Goal: Task Accomplishment & Management: Manage account settings

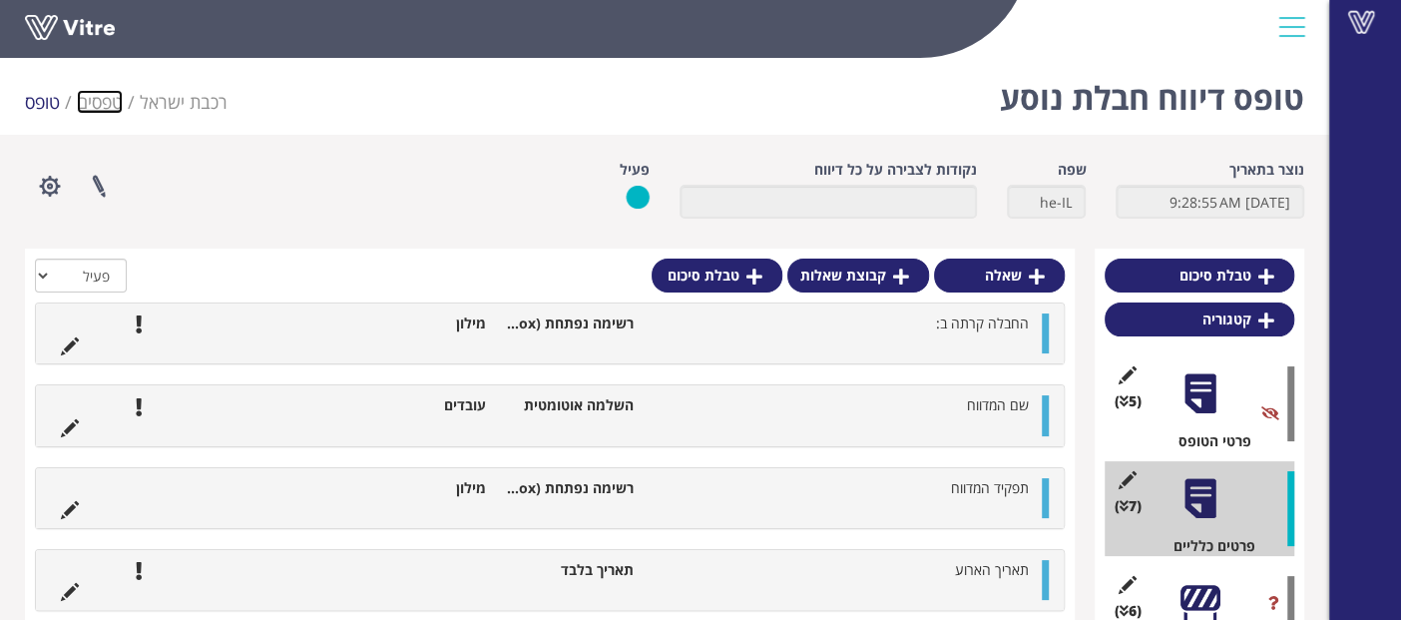
click at [101, 94] on link "טפסים" at bounding box center [100, 102] width 46 height 24
click at [100, 98] on link "טפסים" at bounding box center [100, 102] width 46 height 24
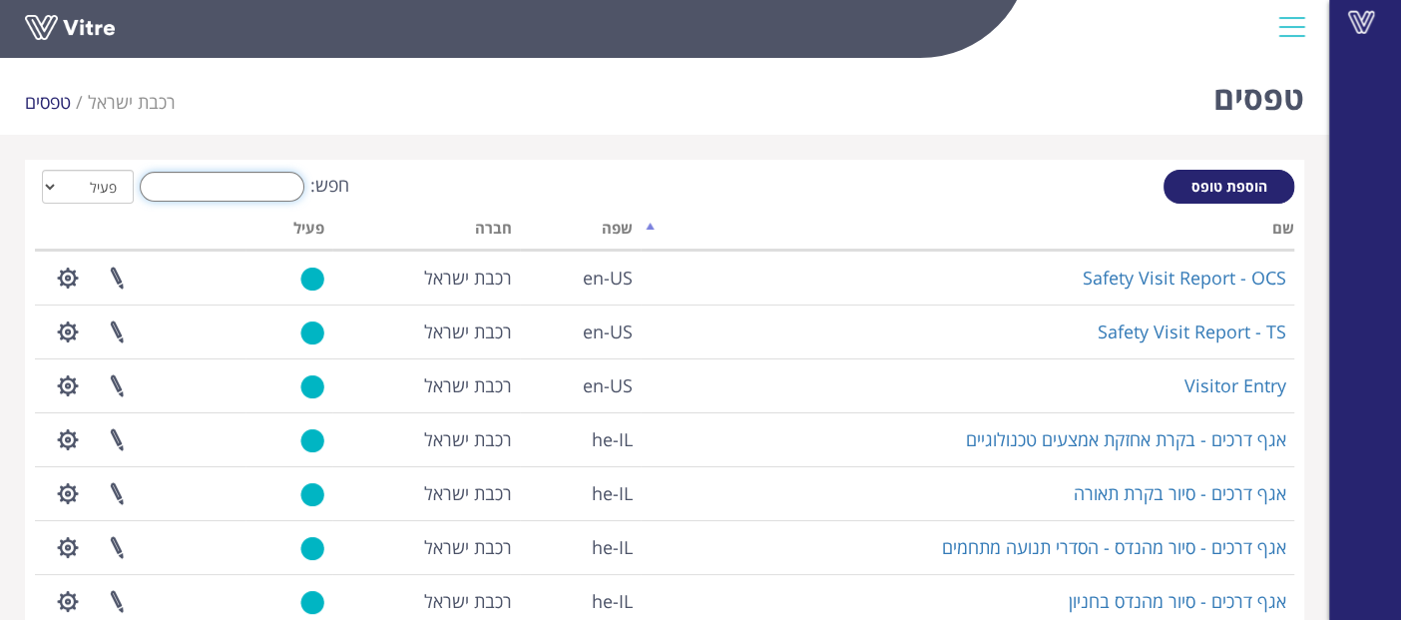
click at [264, 192] on input "חפש:" at bounding box center [222, 187] width 165 height 30
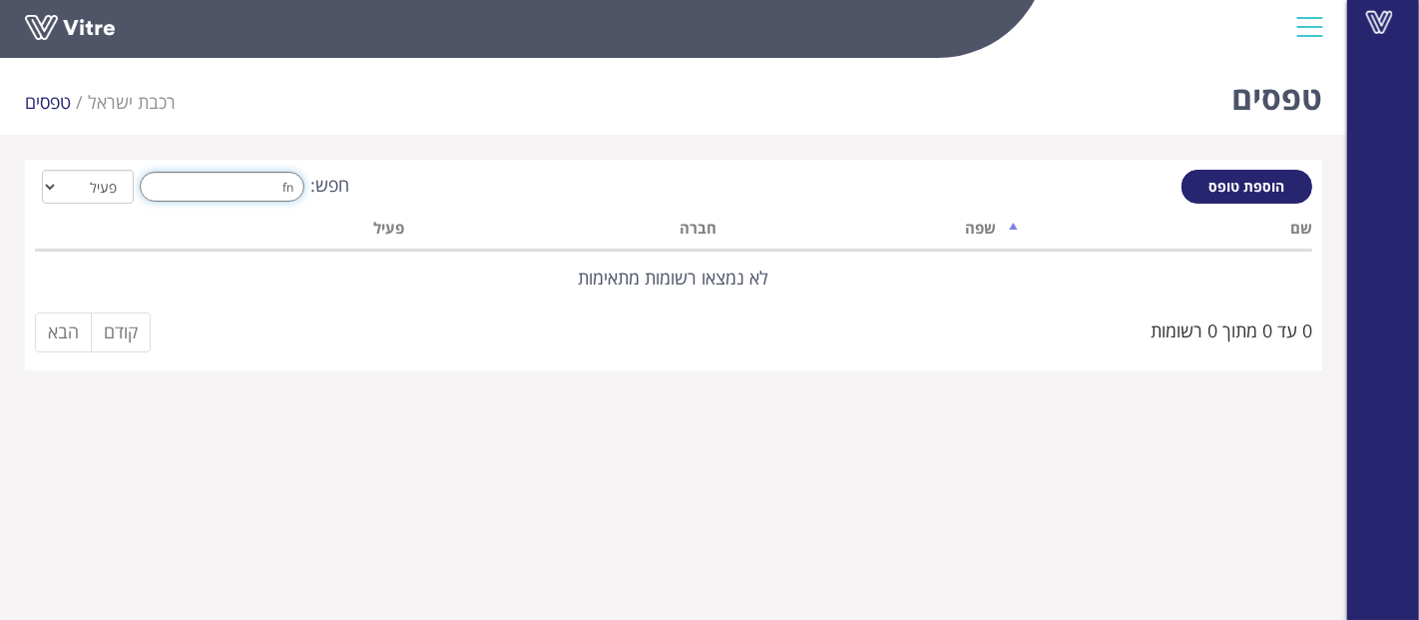
type input "f"
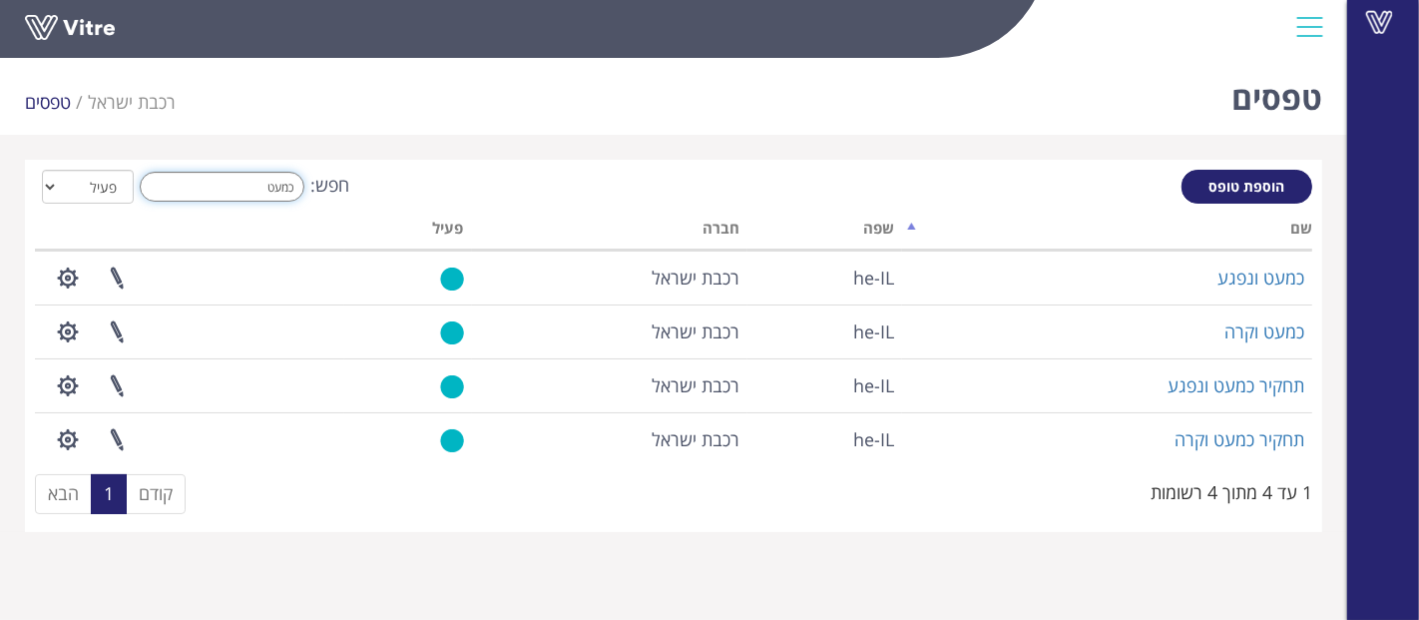
drag, startPoint x: 319, startPoint y: 191, endPoint x: 579, endPoint y: 191, distance: 259.5
click at [571, 191] on div "חפש: כמעט הכל פעיל לא פעיל" at bounding box center [673, 188] width 1277 height 37
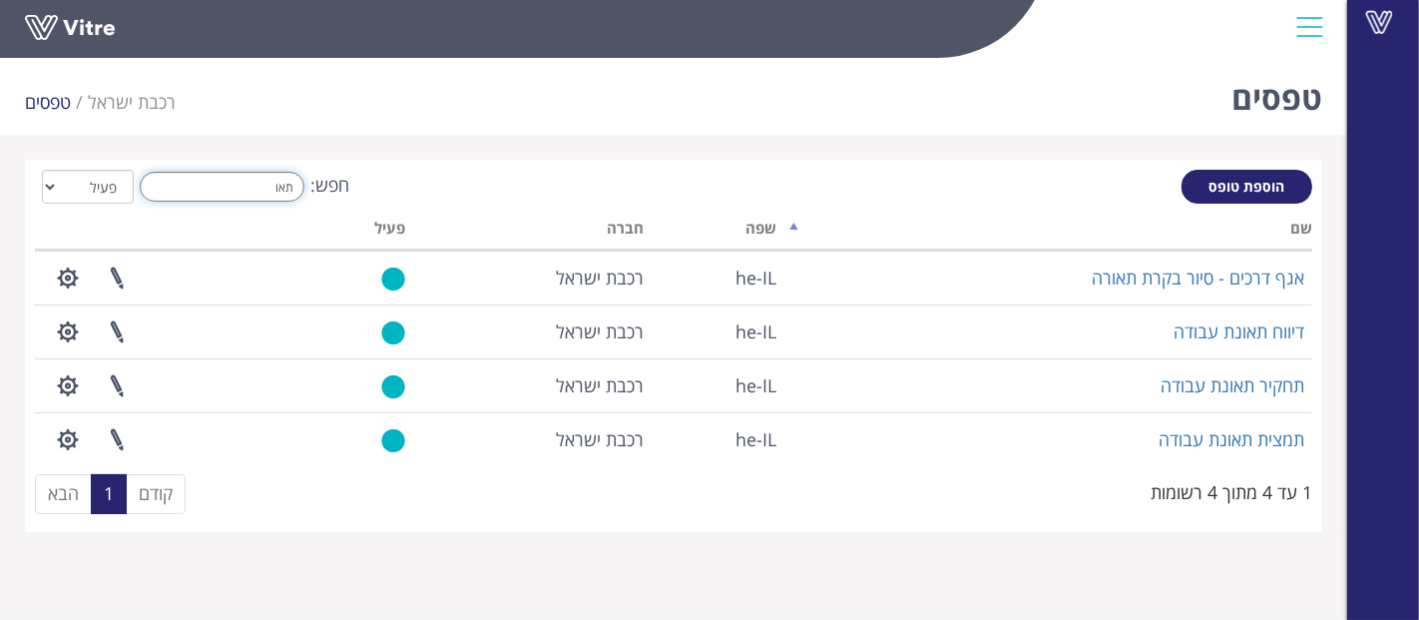
click at [526, 184] on div "חפש: תאו הכל פעיל לא פעיל" at bounding box center [673, 188] width 1277 height 37
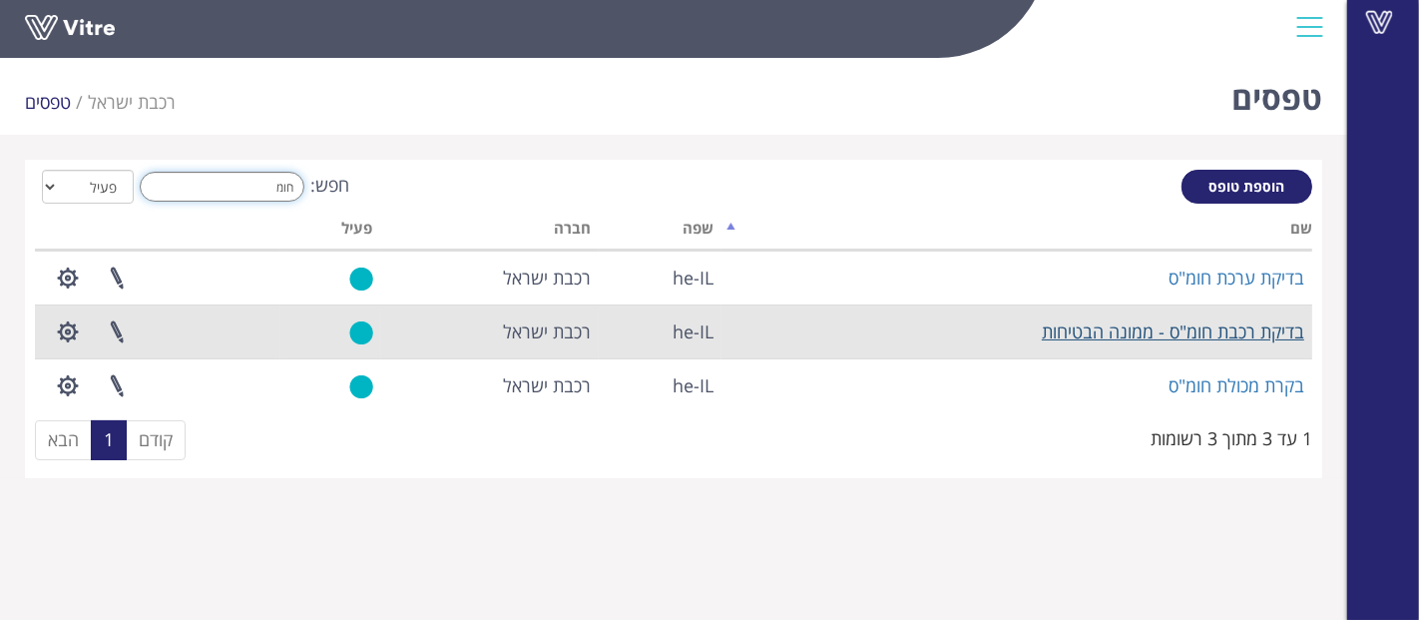
type input "חומ"
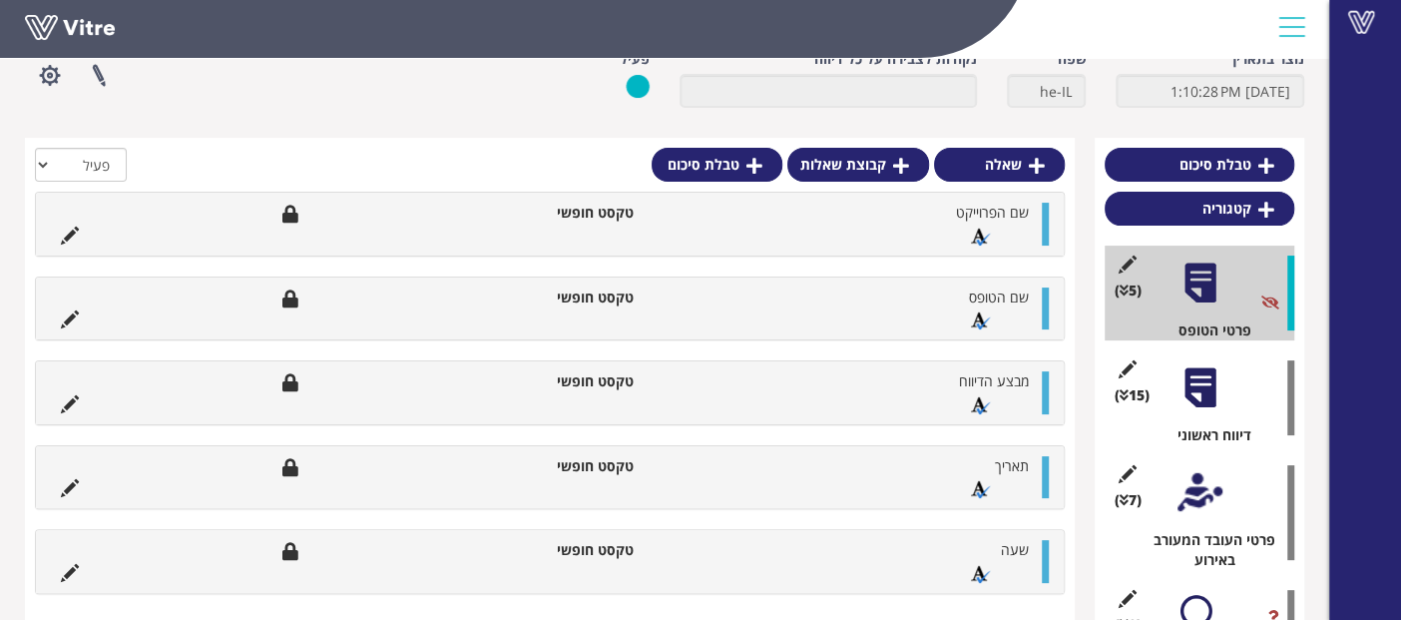
scroll to position [313, 0]
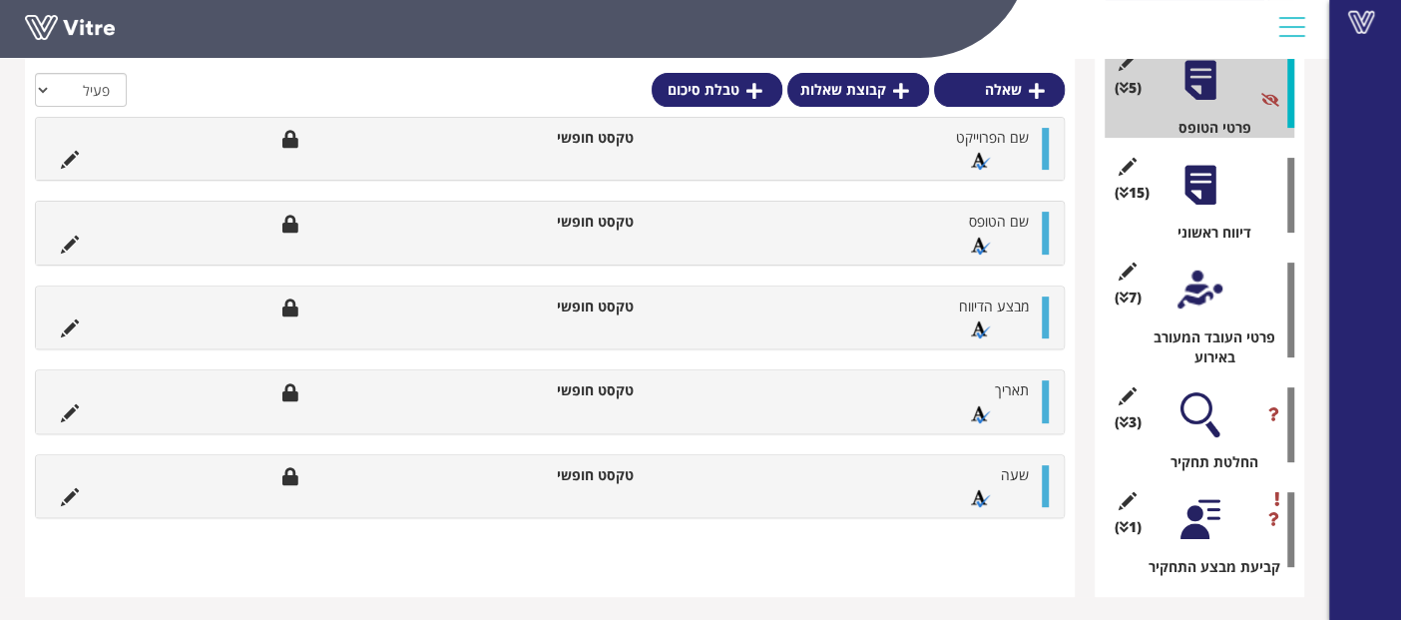
click at [1193, 402] on div at bounding box center [1200, 414] width 45 height 45
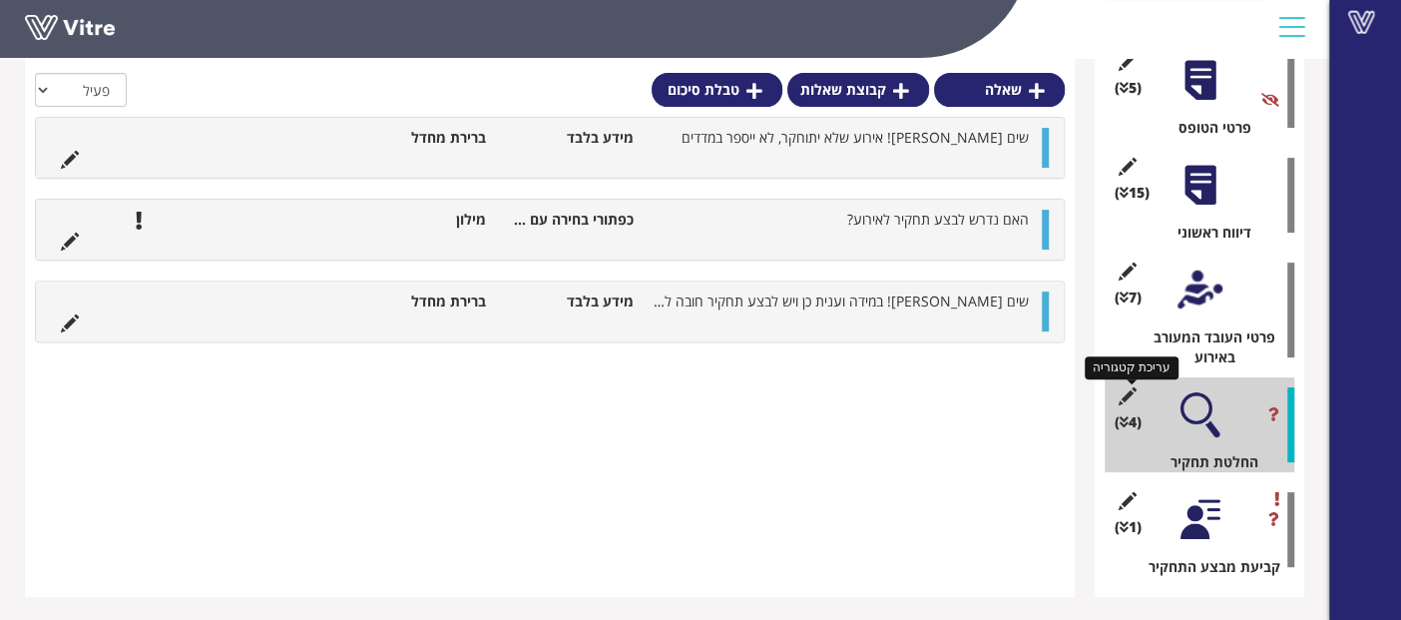
click at [1129, 389] on icon at bounding box center [1127, 396] width 25 height 18
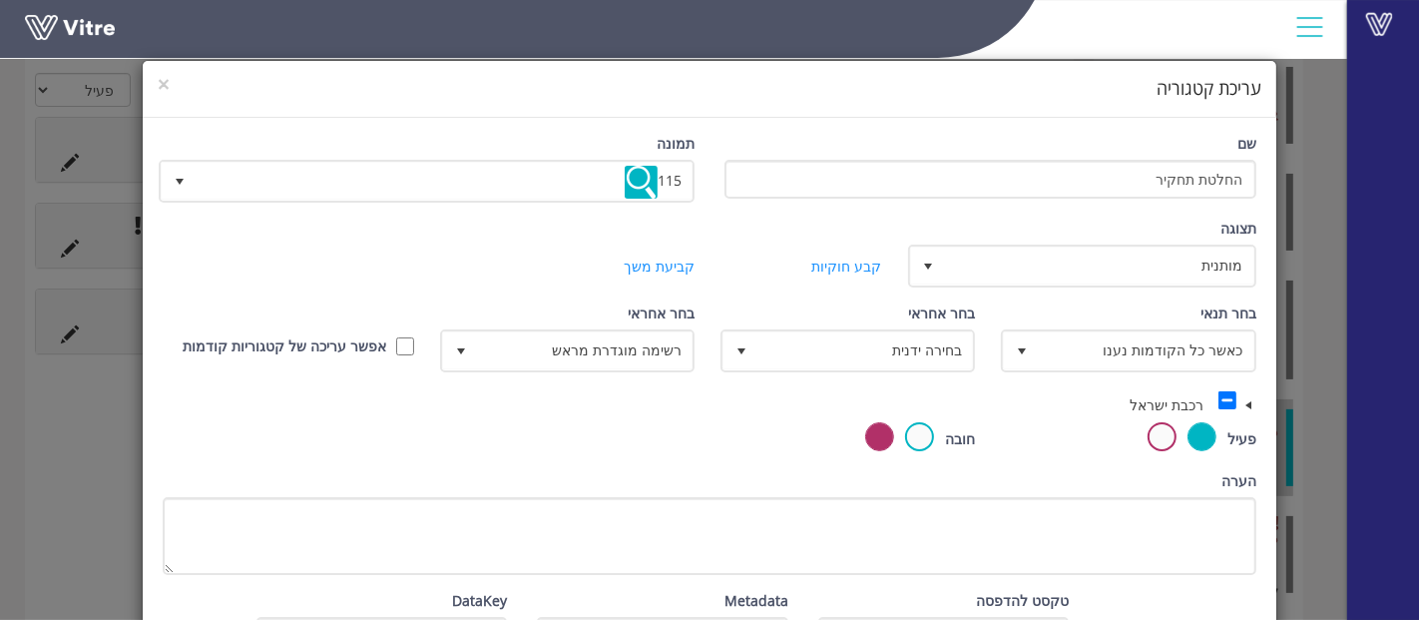
scroll to position [111, 0]
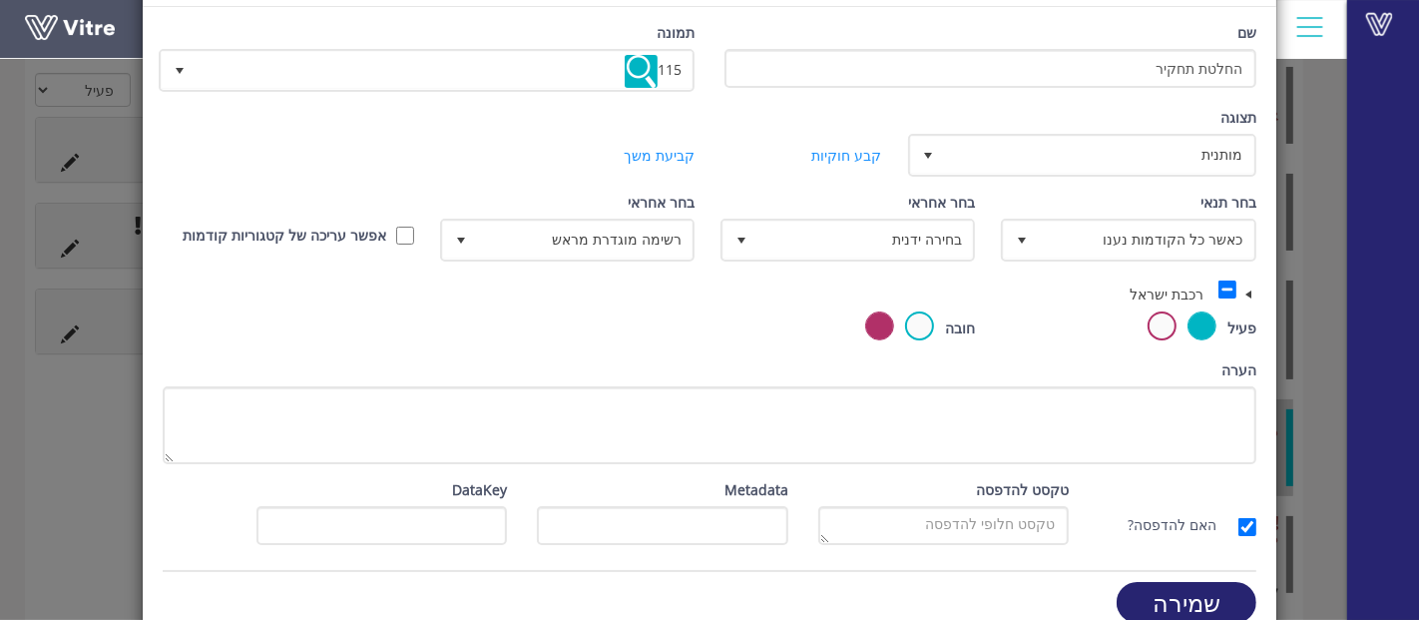
click at [1254, 294] on span at bounding box center [1249, 294] width 16 height 16
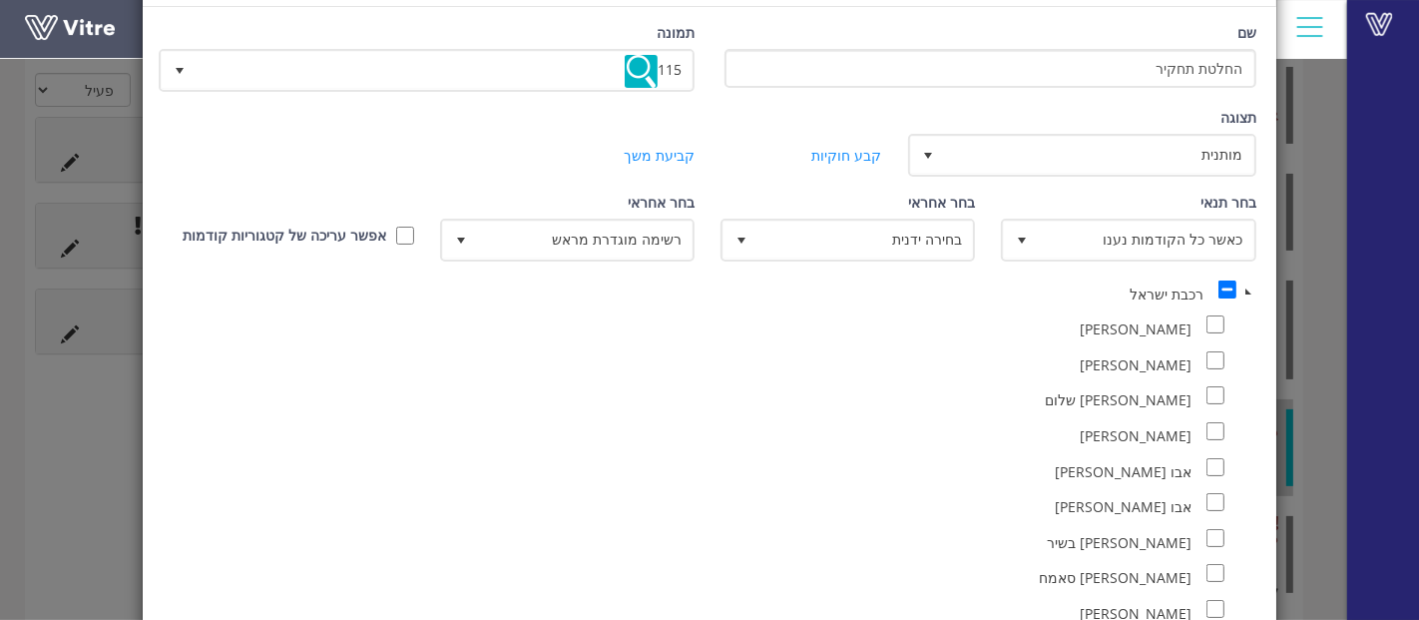
scroll to position [77774, 0]
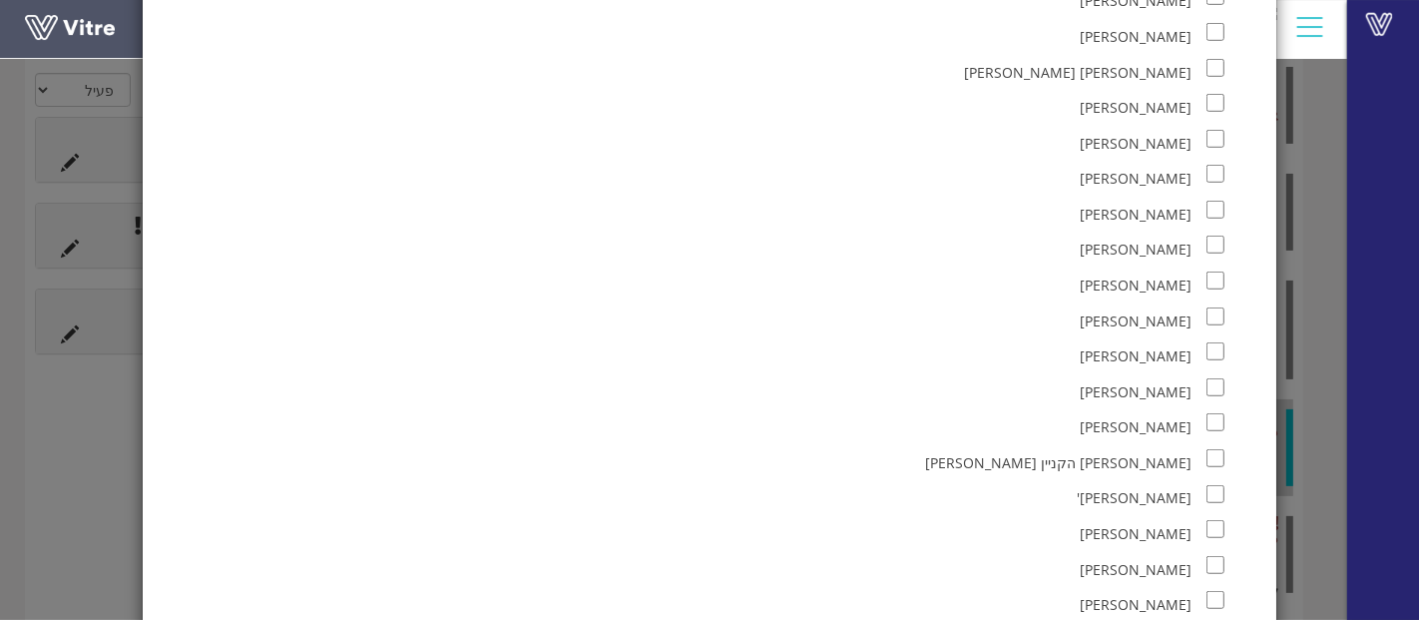
checkbox input "true"
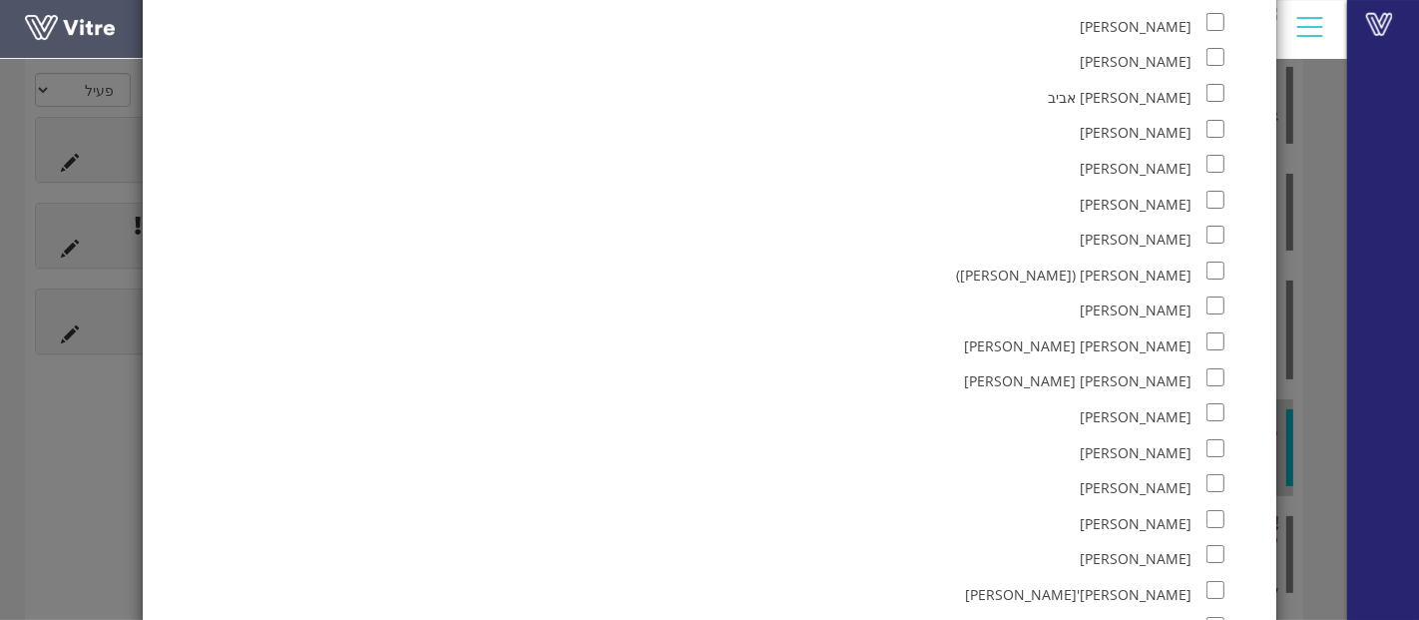
scroll to position [37083, 0]
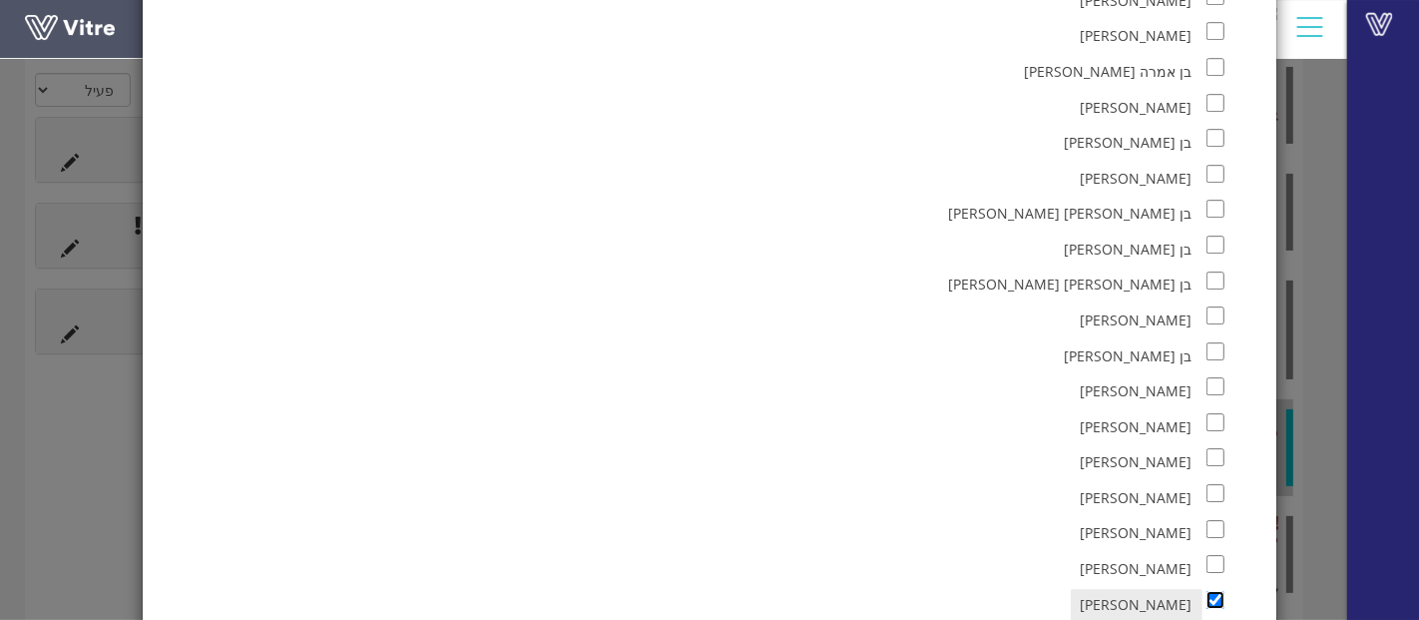
click at [1215, 591] on input "checkbox" at bounding box center [1216, 600] width 18 height 18
checkbox input "false"
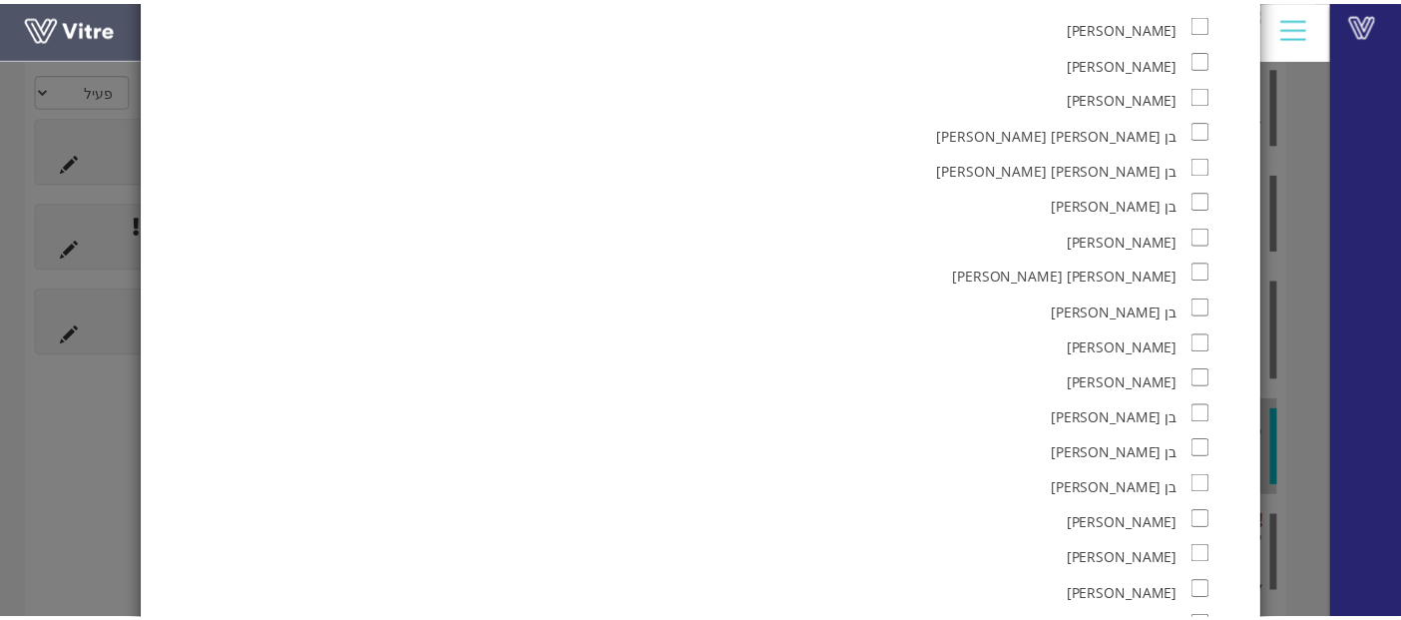
scroll to position [194508, 0]
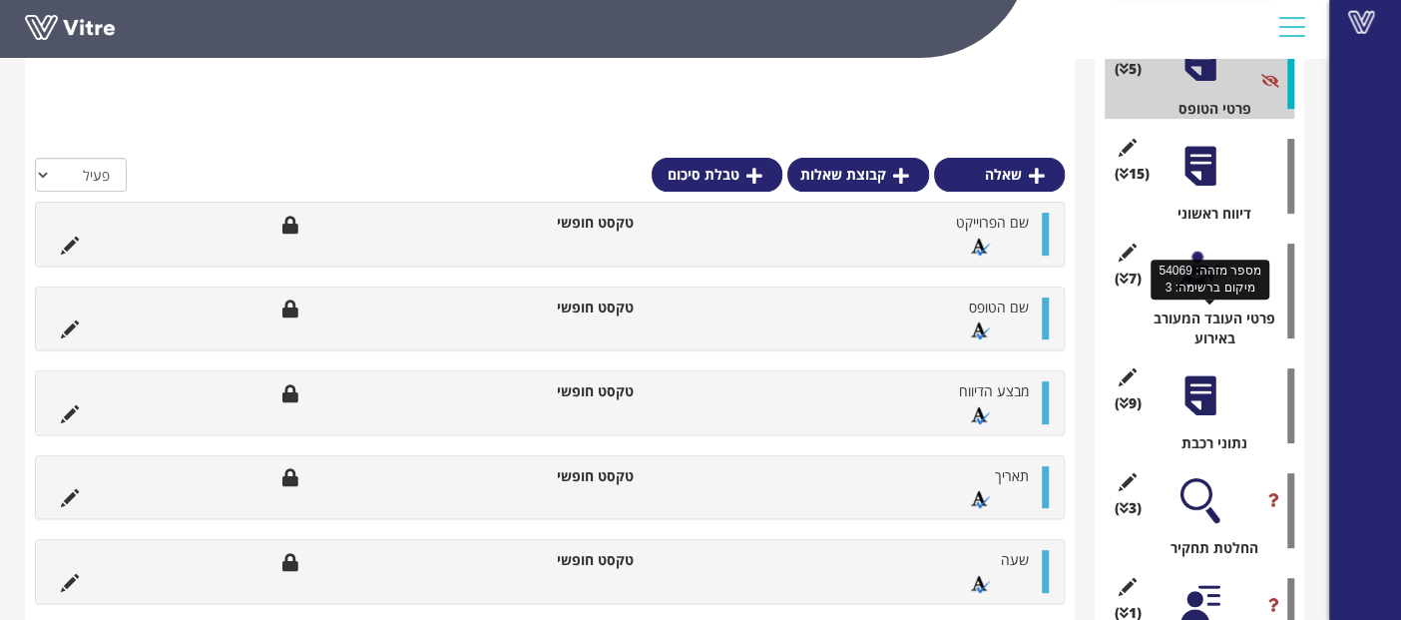
scroll to position [418, 0]
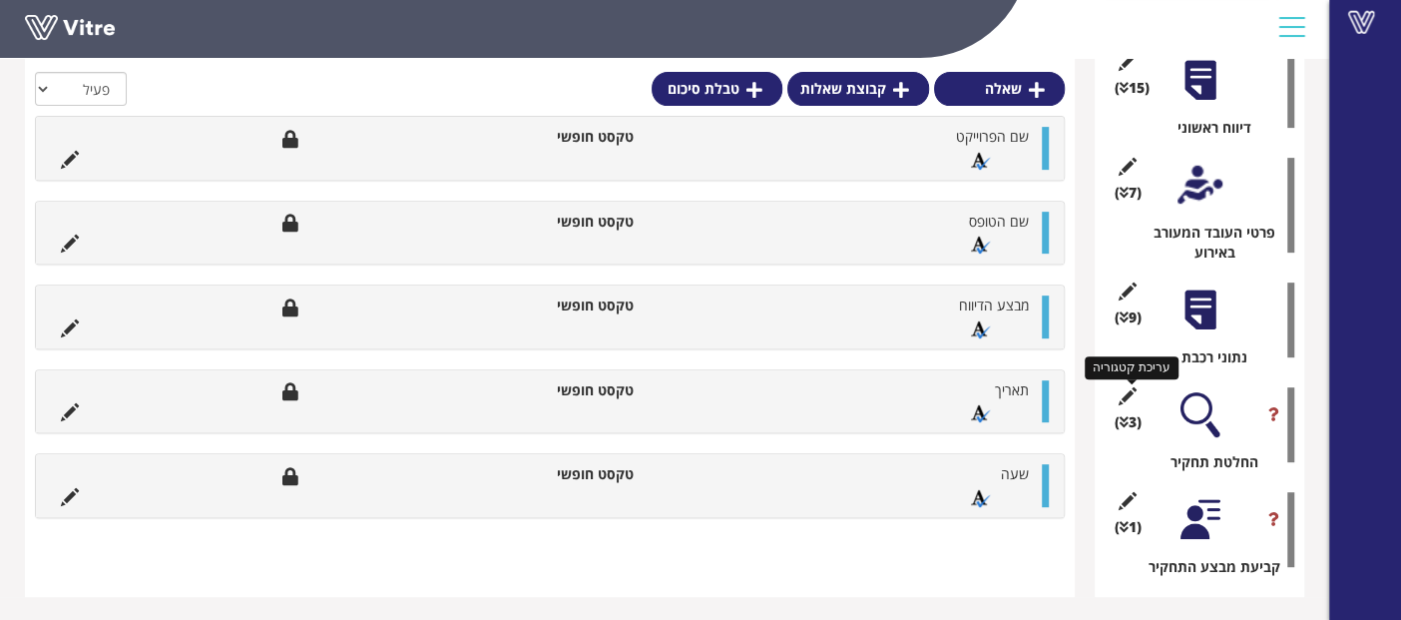
click at [1128, 397] on icon at bounding box center [1127, 396] width 25 height 18
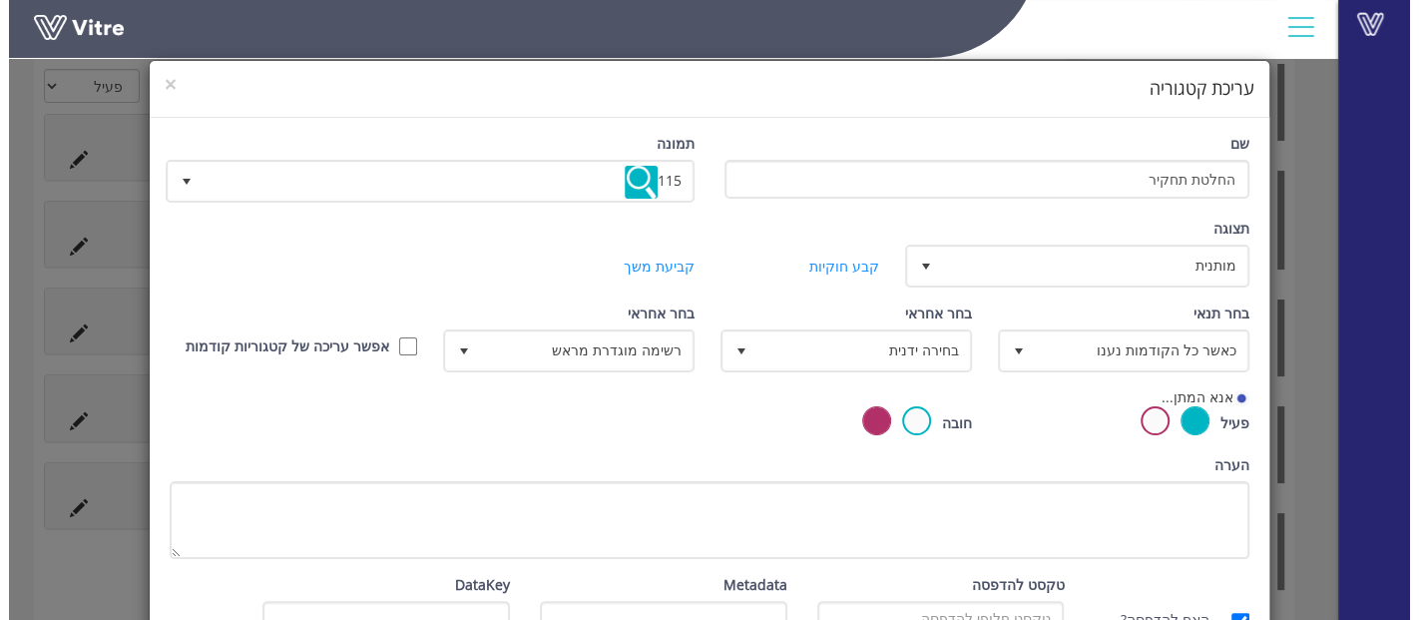
scroll to position [409, 0]
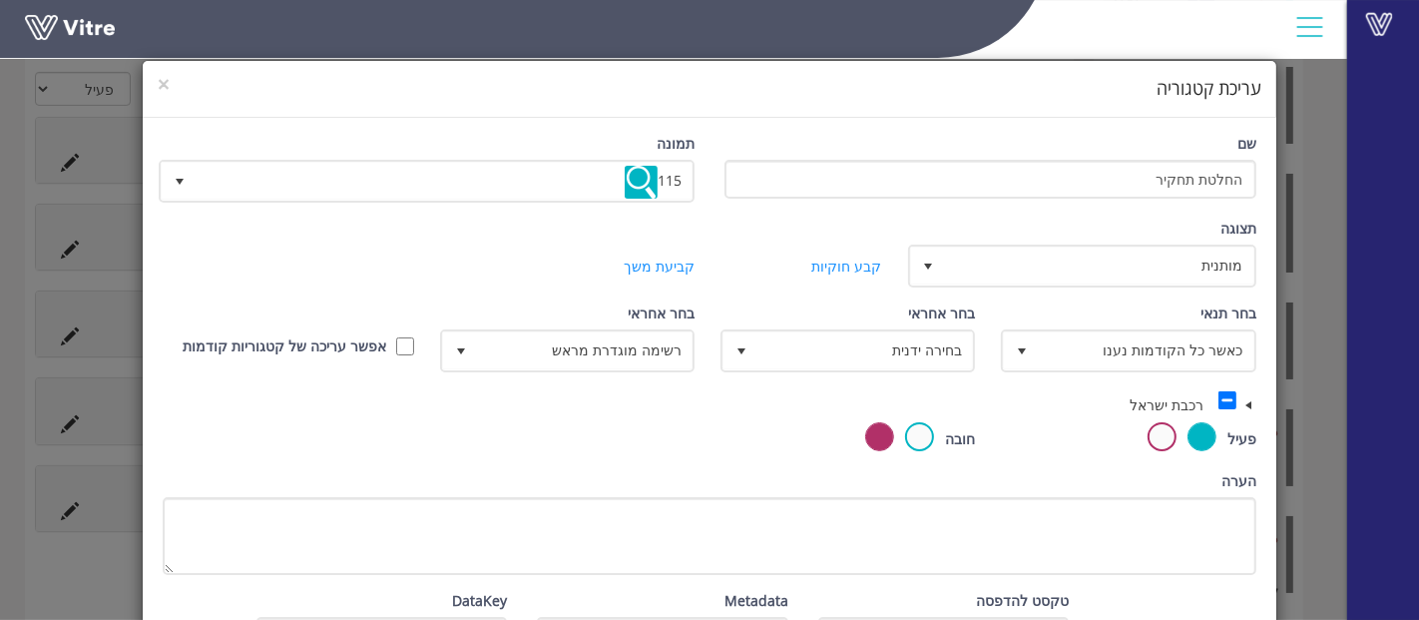
click at [1256, 397] on span at bounding box center [1249, 405] width 16 height 16
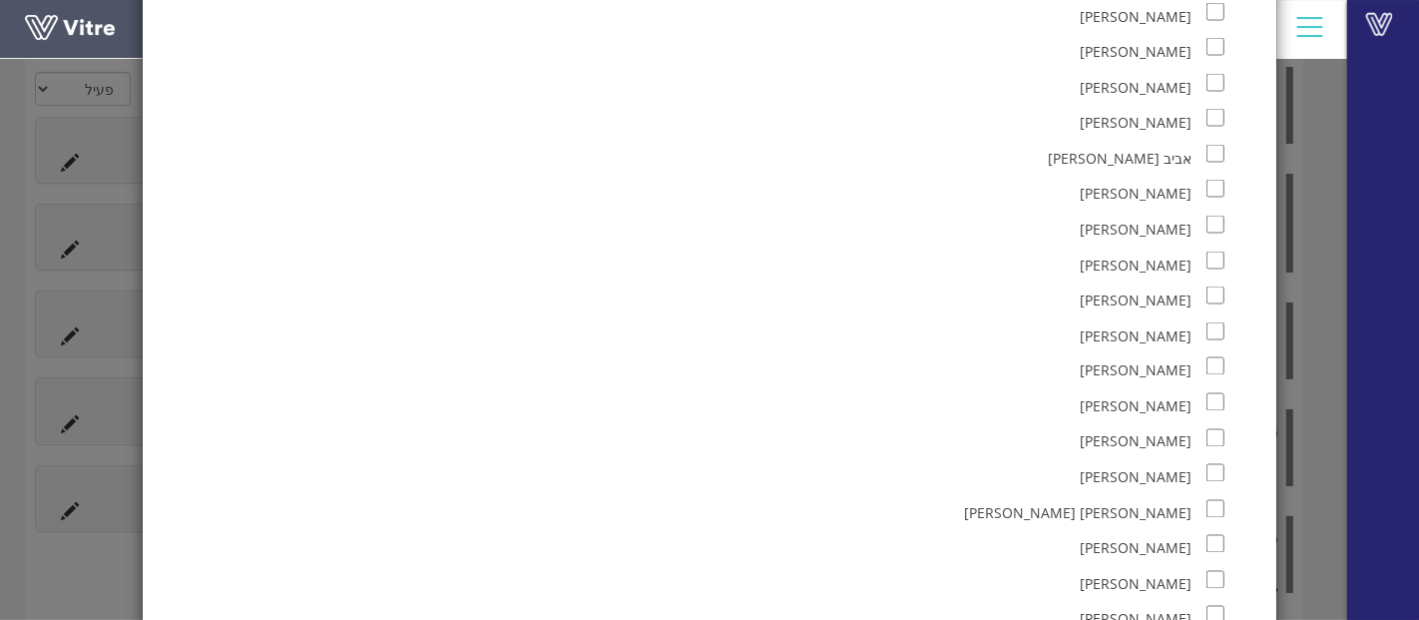
scroll to position [37083, 0]
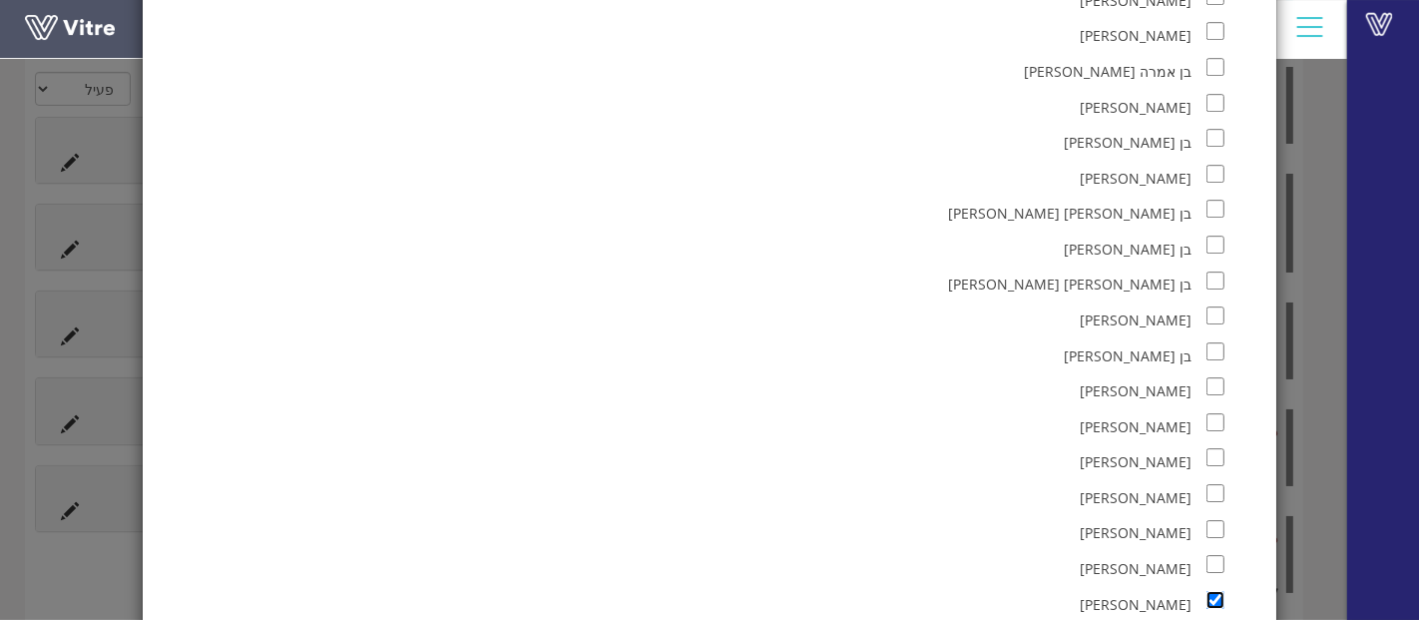
click at [1216, 591] on input "checkbox" at bounding box center [1216, 600] width 18 height 18
checkbox input "false"
checkbox input "true"
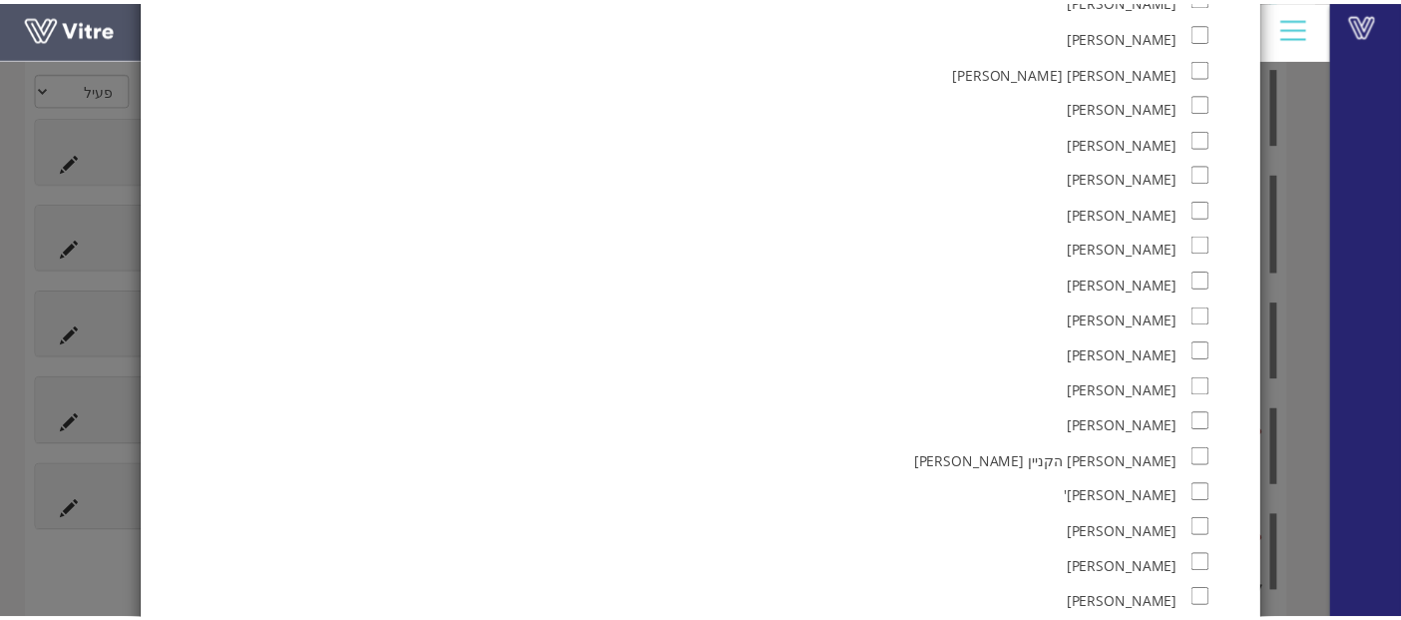
scroll to position [194508, 0]
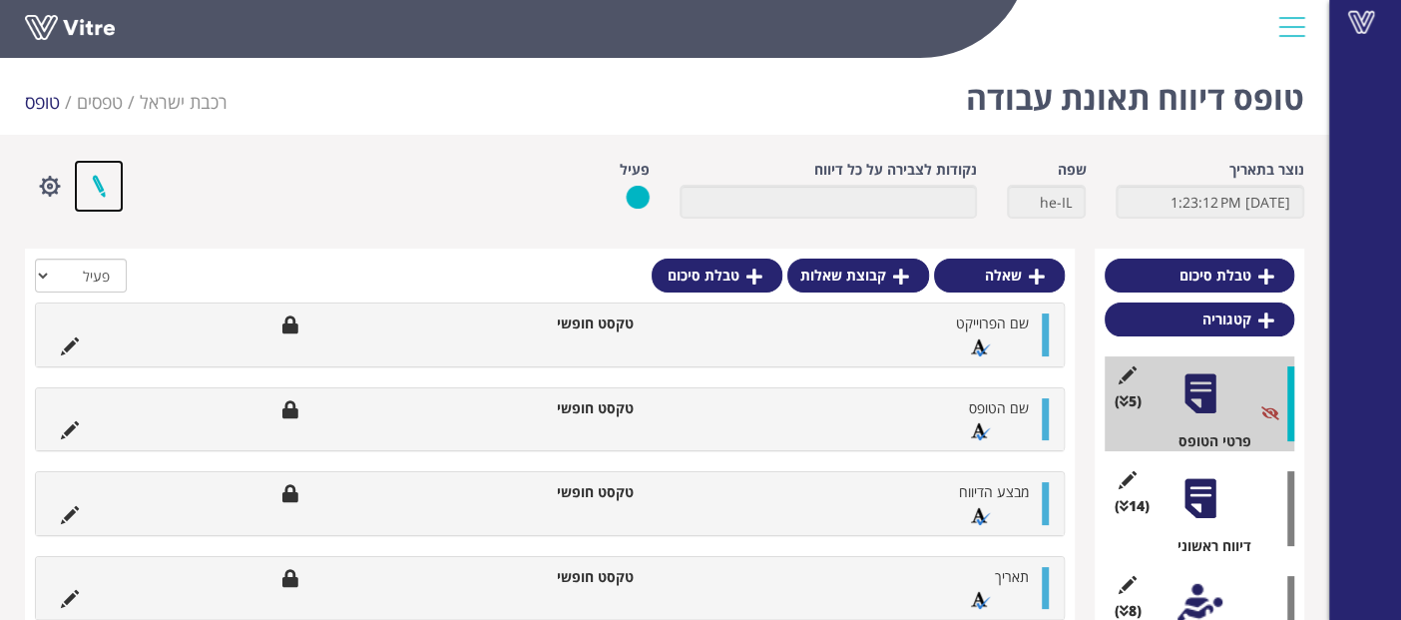
click at [100, 194] on link at bounding box center [99, 186] width 50 height 53
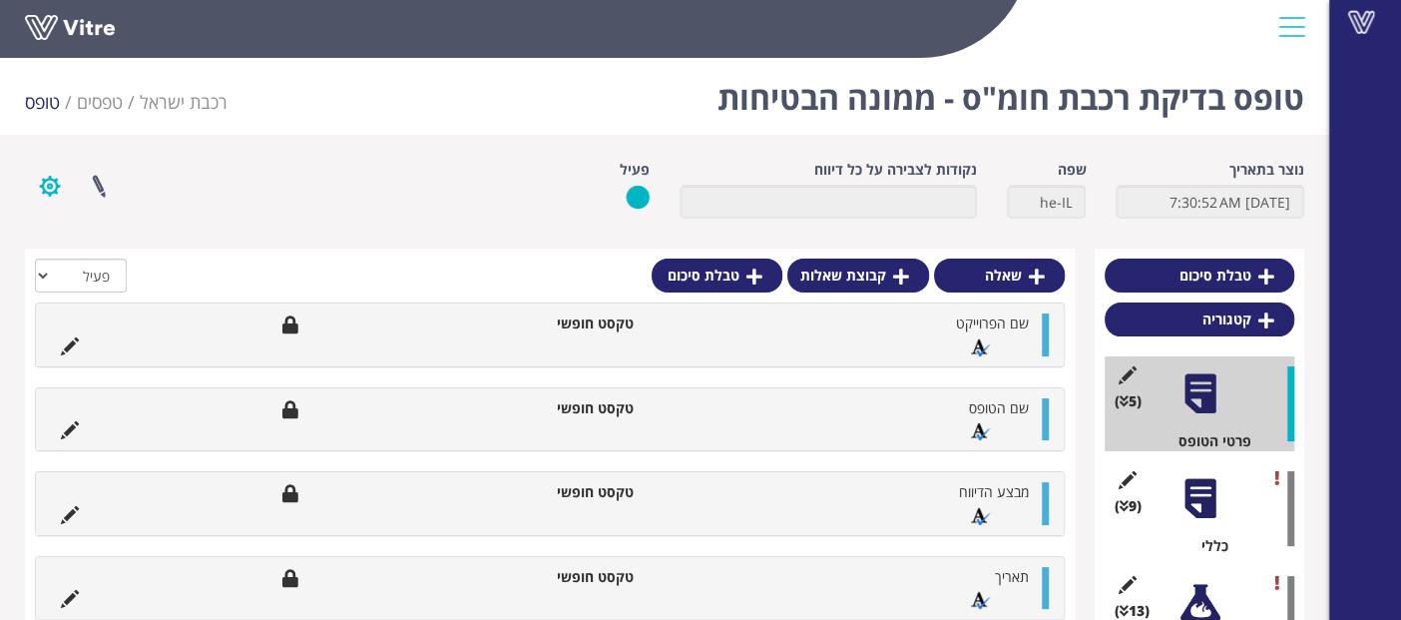
click at [48, 179] on button "button" at bounding box center [50, 186] width 50 height 53
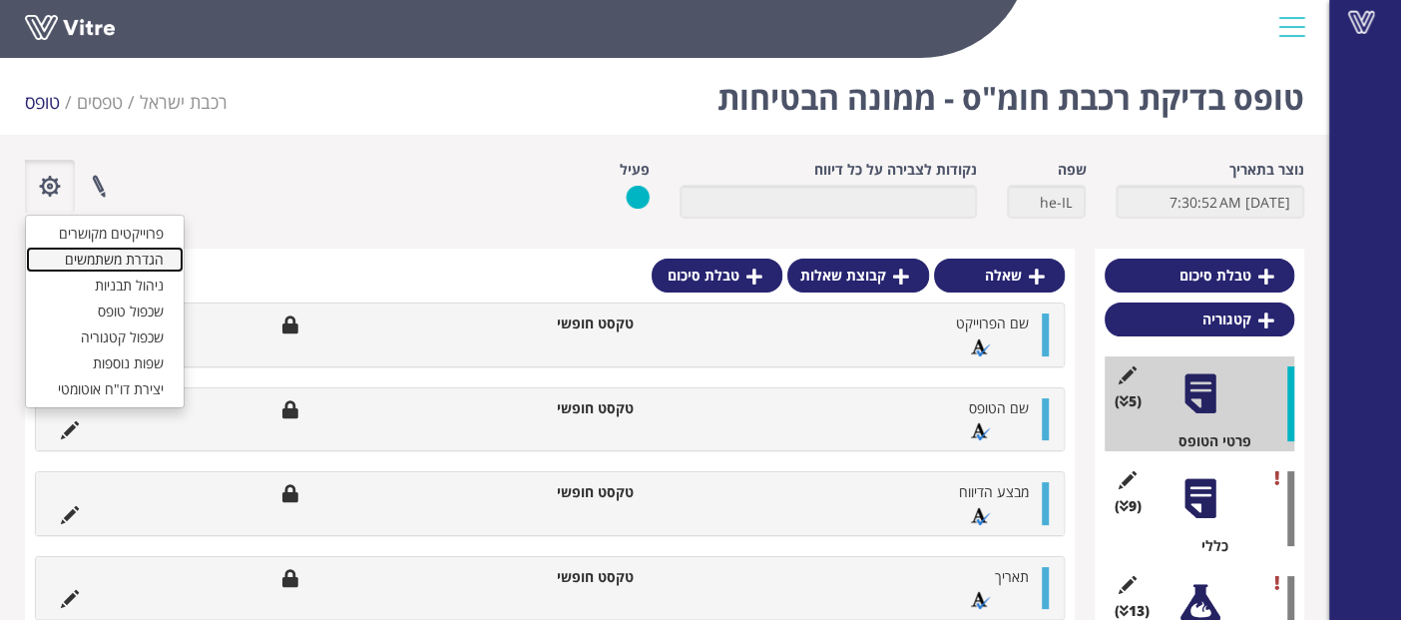
click at [80, 251] on link "הגדרת משתמשים" at bounding box center [105, 260] width 158 height 26
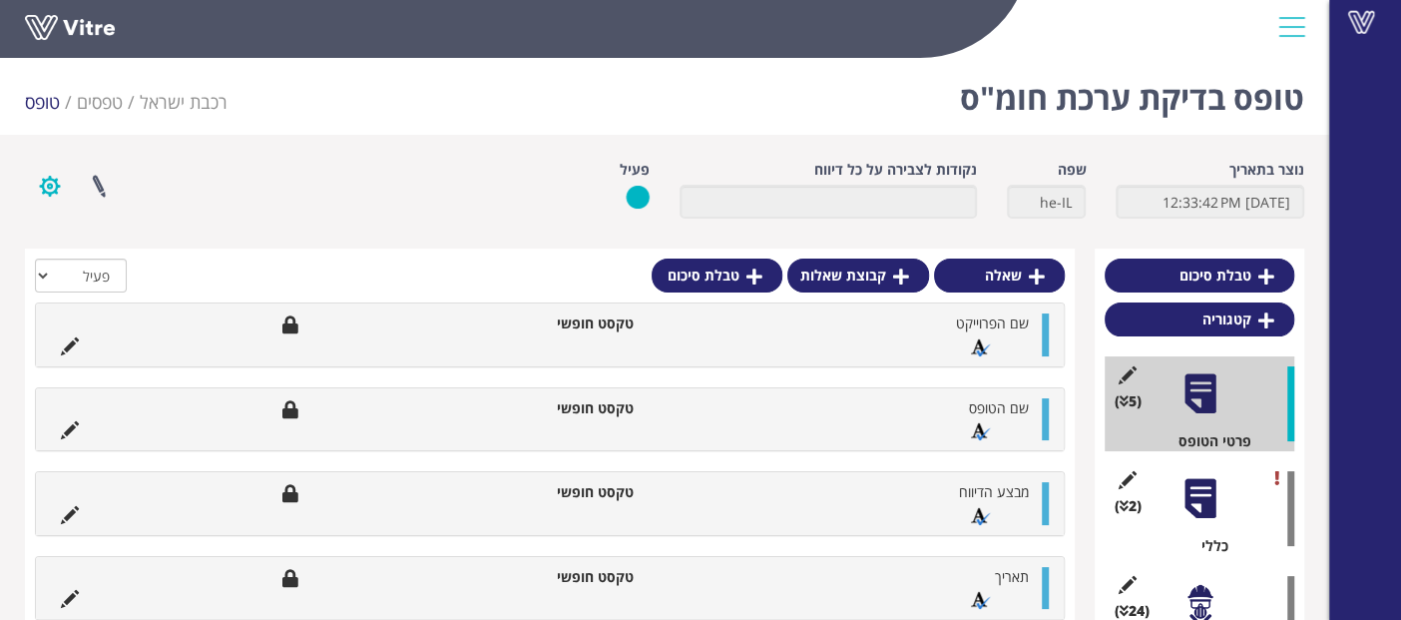
click at [51, 195] on button "button" at bounding box center [50, 186] width 50 height 53
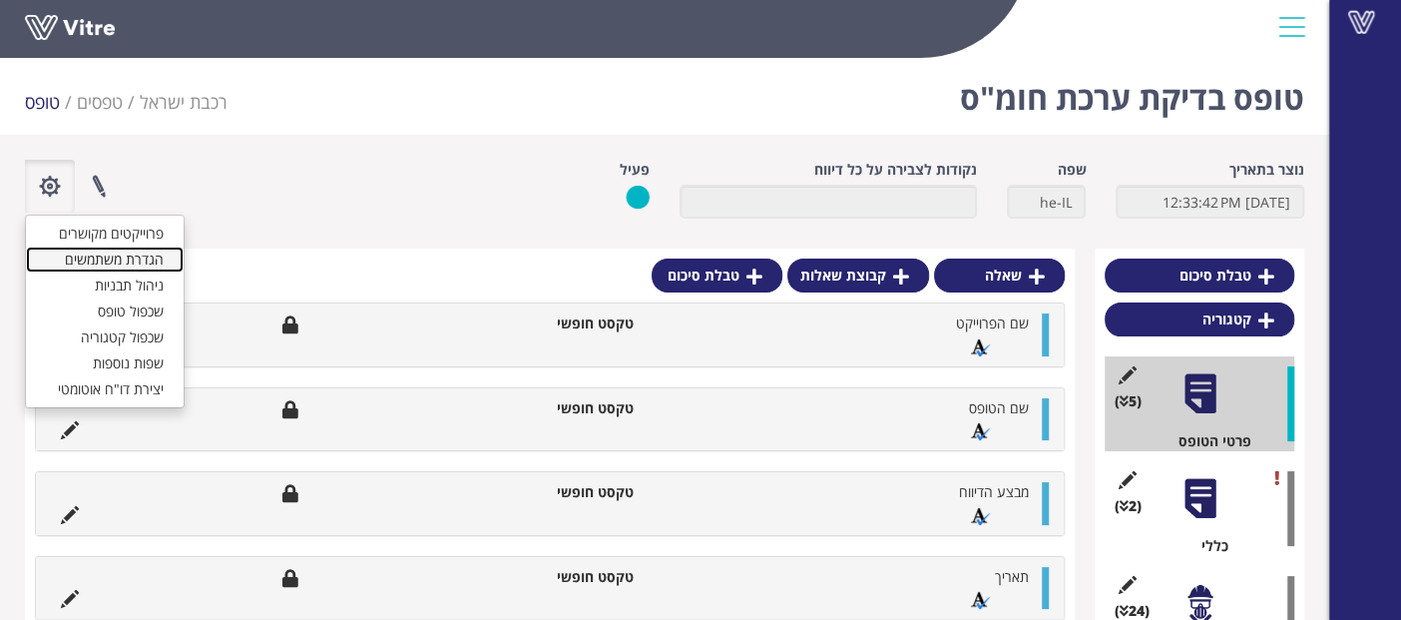
click at [66, 259] on link "הגדרת משתמשים" at bounding box center [105, 260] width 158 height 26
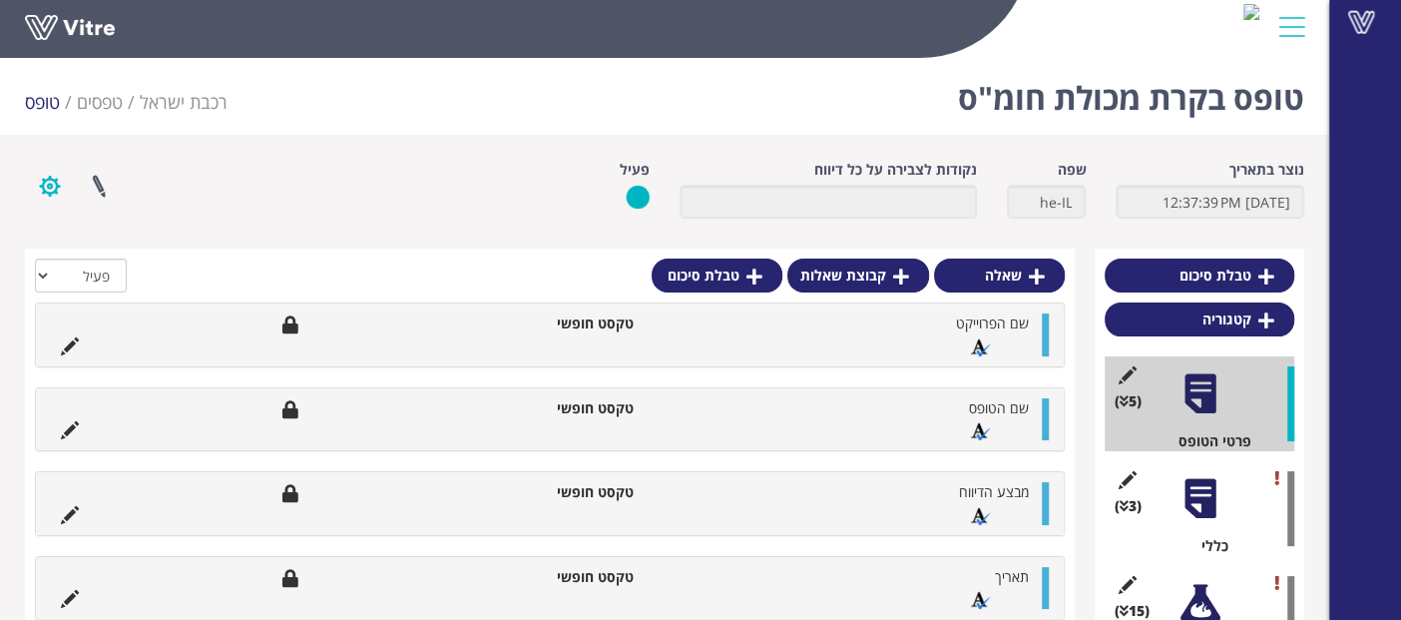
click at [48, 184] on button "button" at bounding box center [50, 186] width 50 height 53
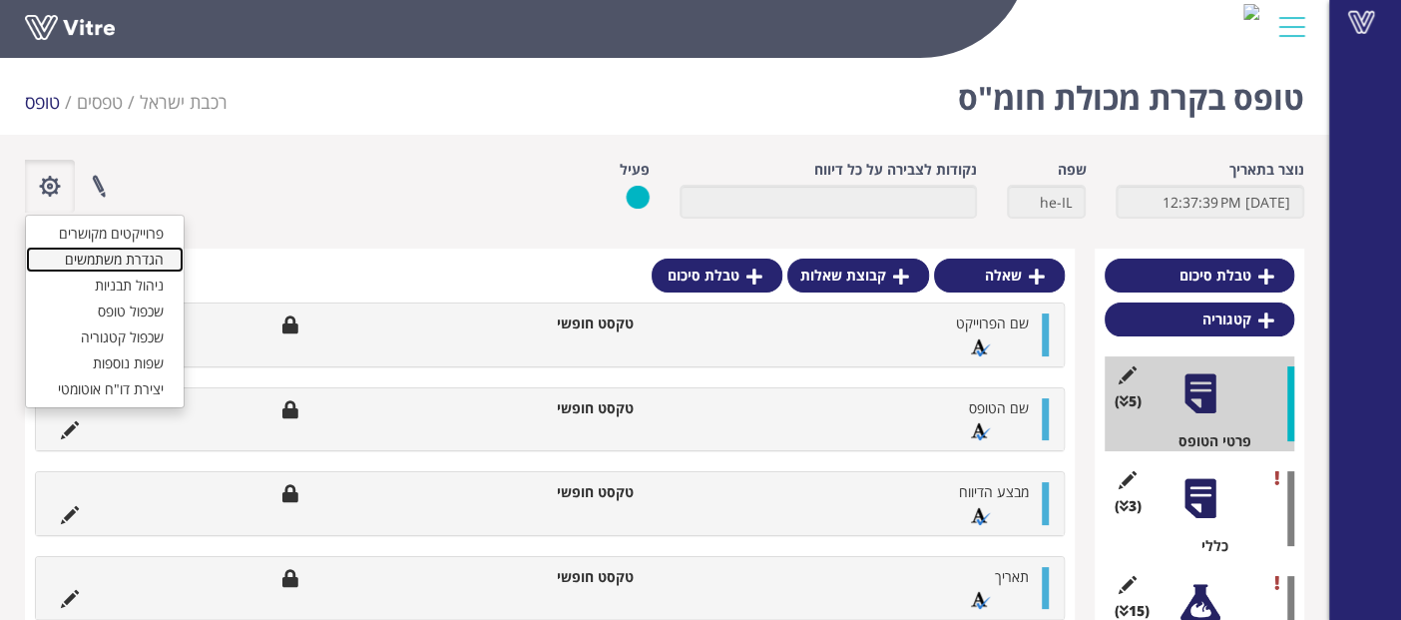
click at [67, 247] on link "הגדרת משתמשים" at bounding box center [105, 260] width 158 height 26
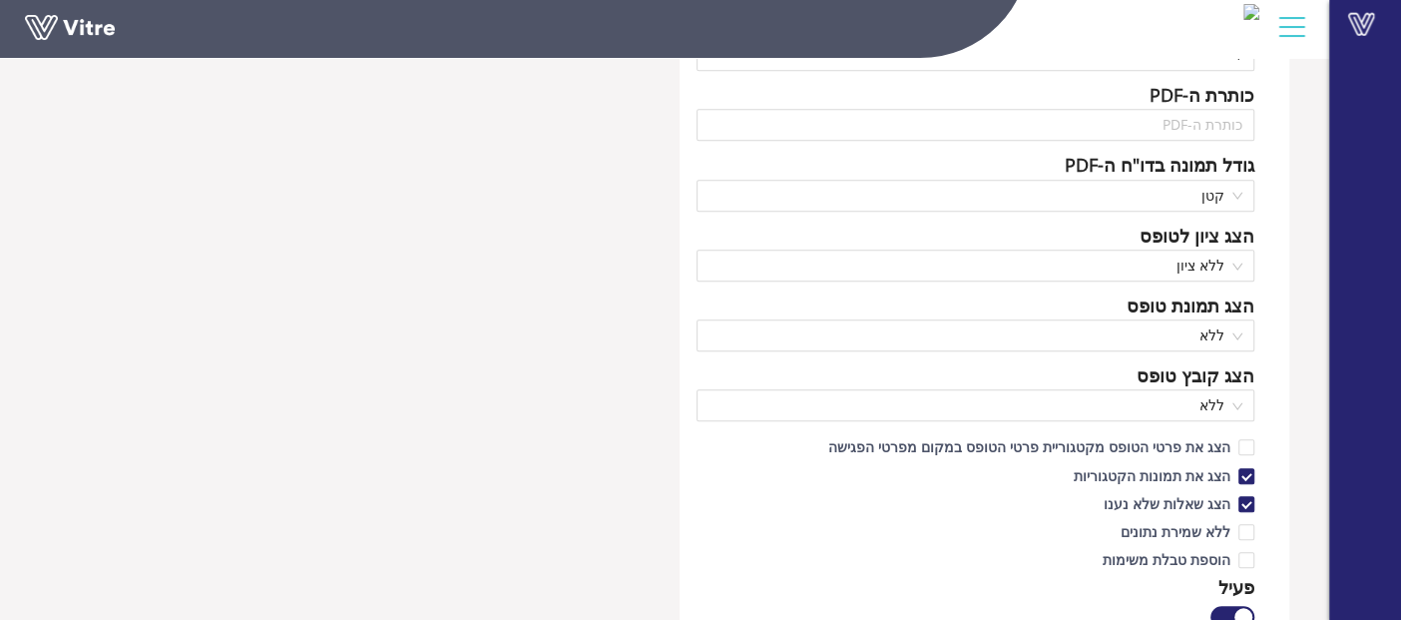
scroll to position [1441, 0]
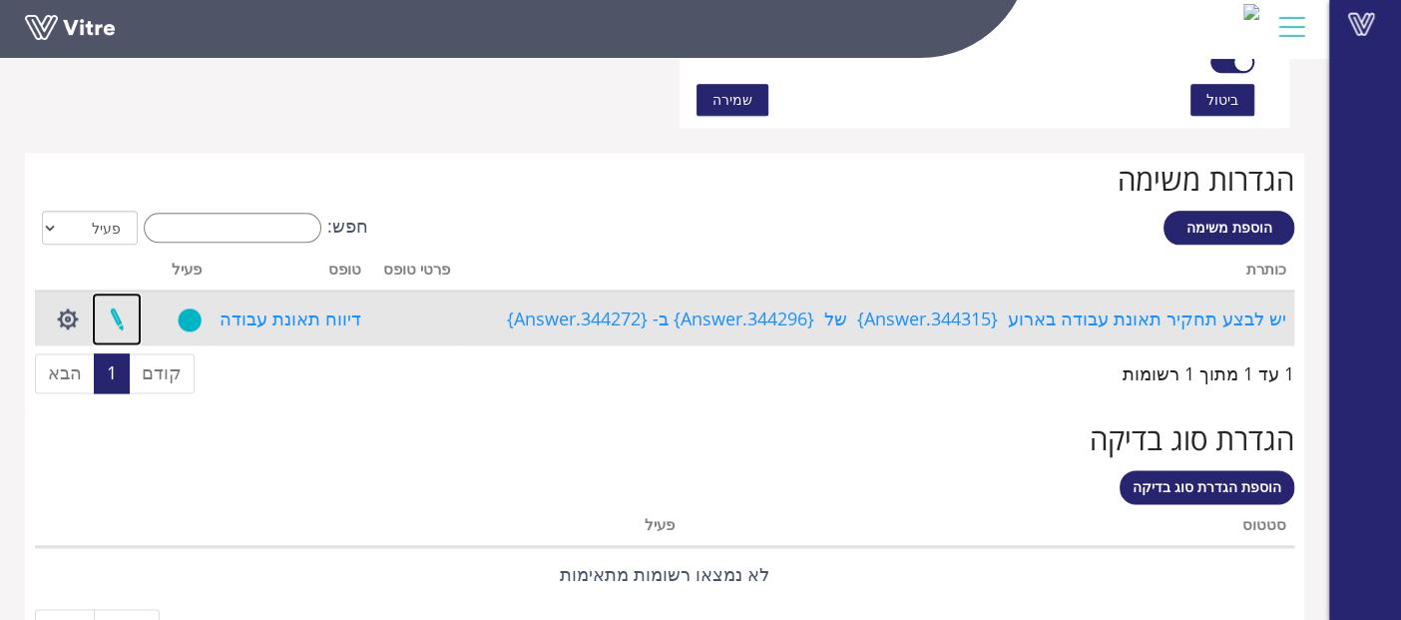
click at [114, 311] on link at bounding box center [117, 318] width 50 height 53
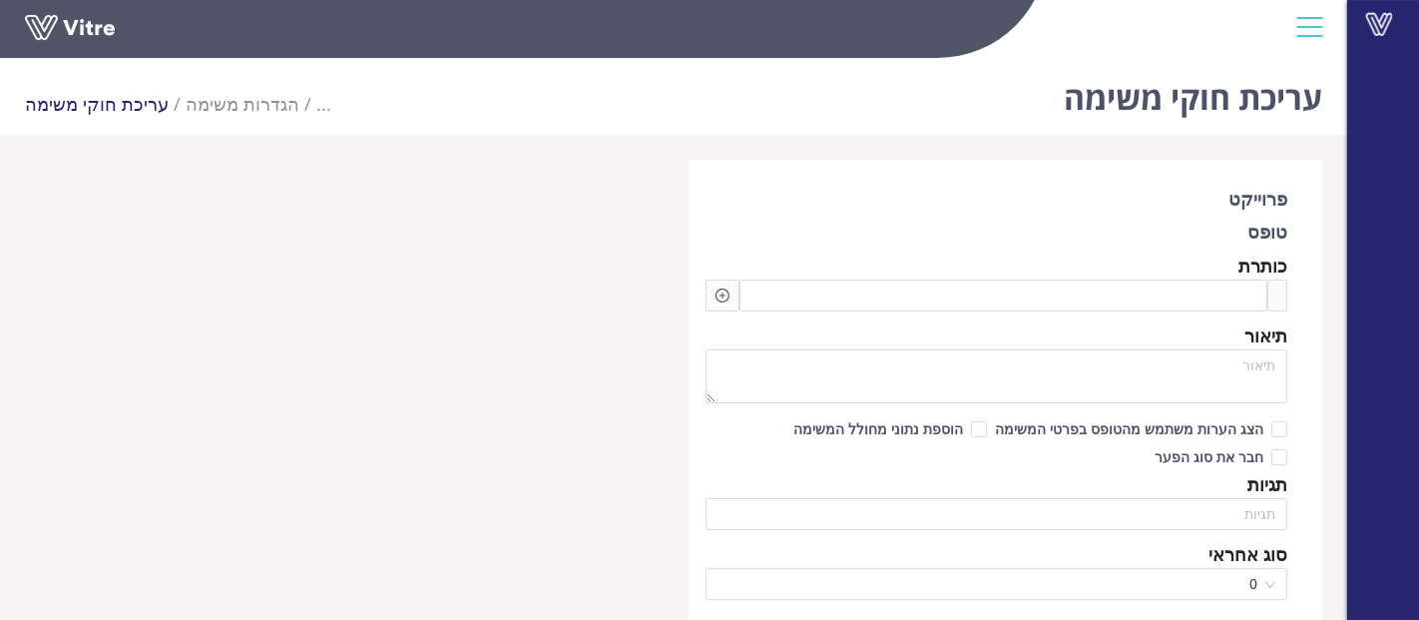
type input "[PERSON_NAME]"
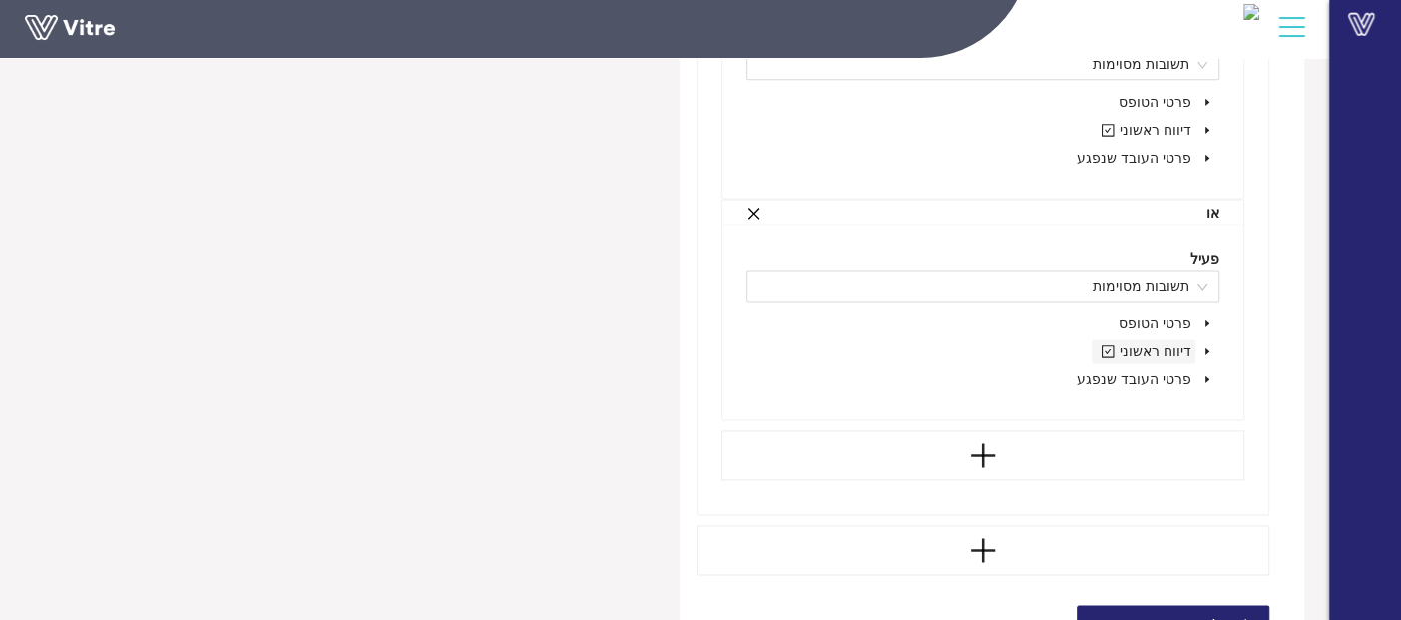
scroll to position [1891, 0]
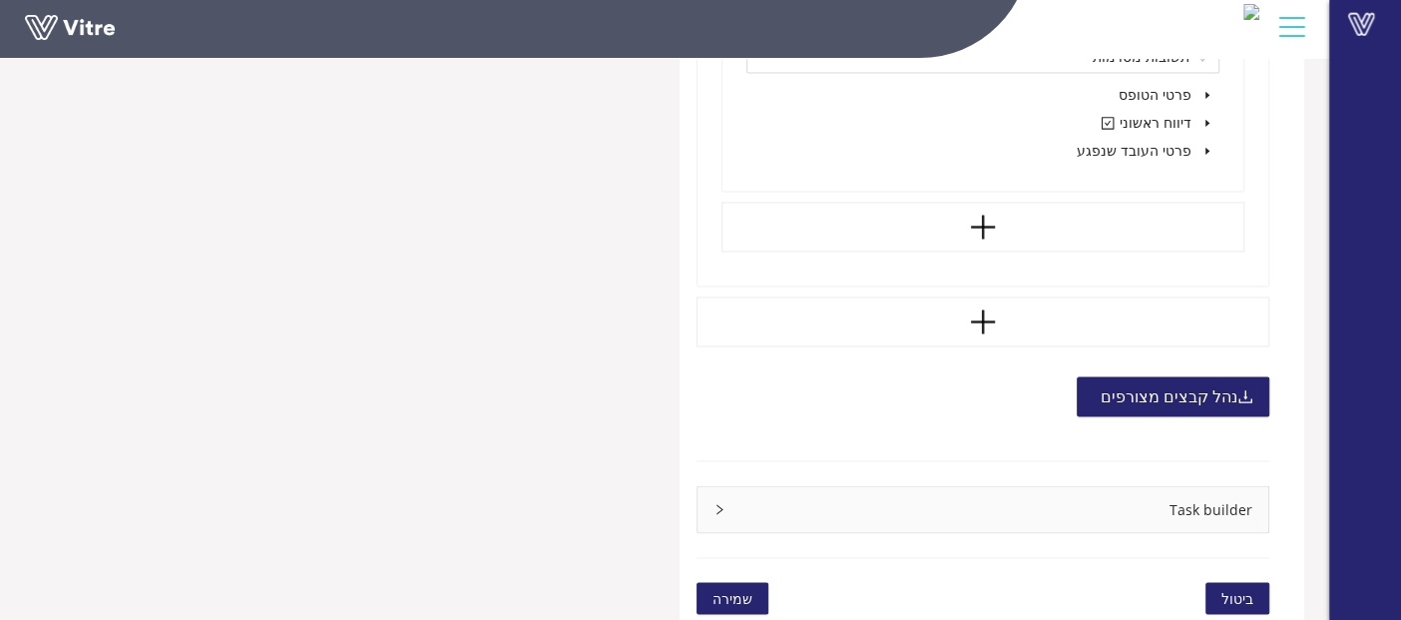
click at [1126, 500] on div "Task builder" at bounding box center [983, 509] width 571 height 46
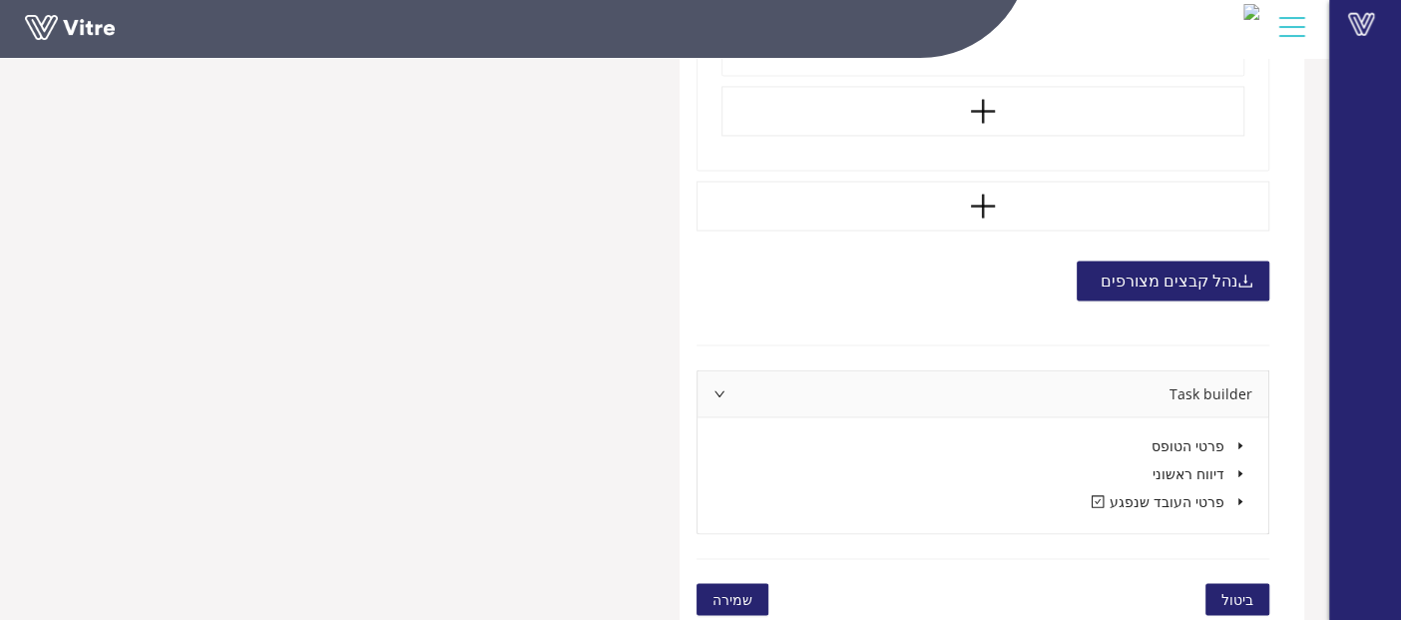
click at [1243, 497] on icon "caret-down" at bounding box center [1241, 501] width 10 height 10
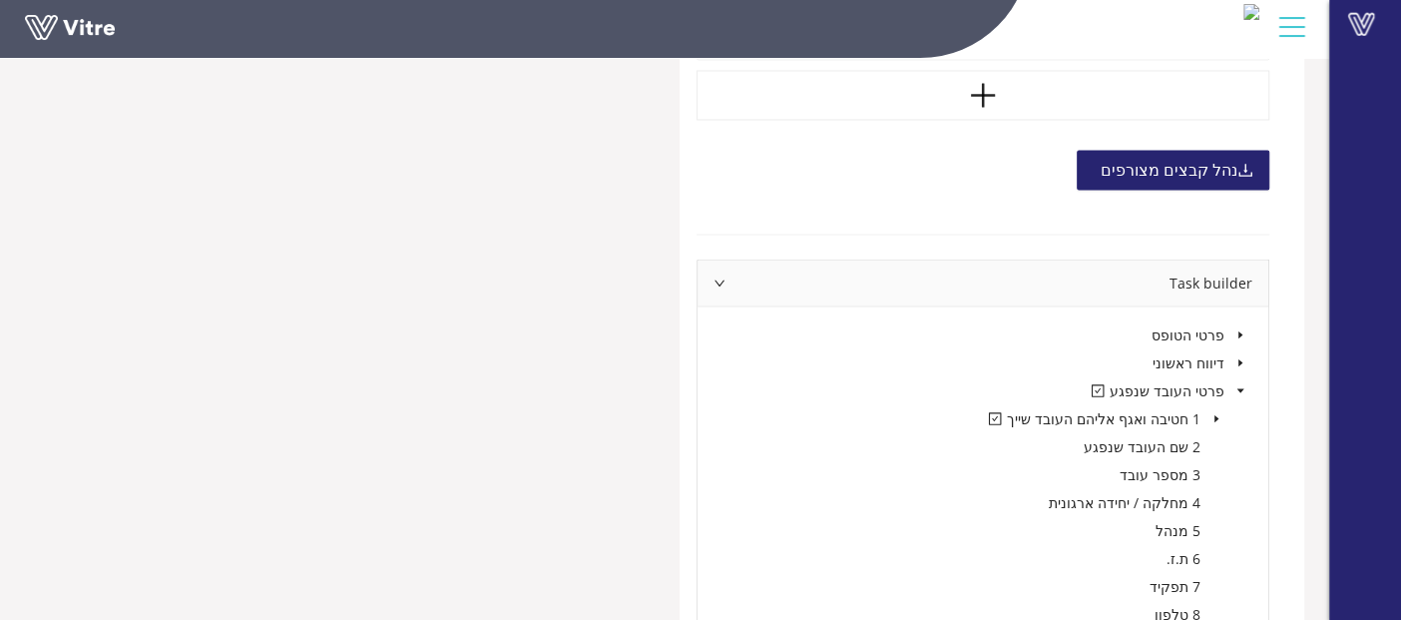
scroll to position [2230, 0]
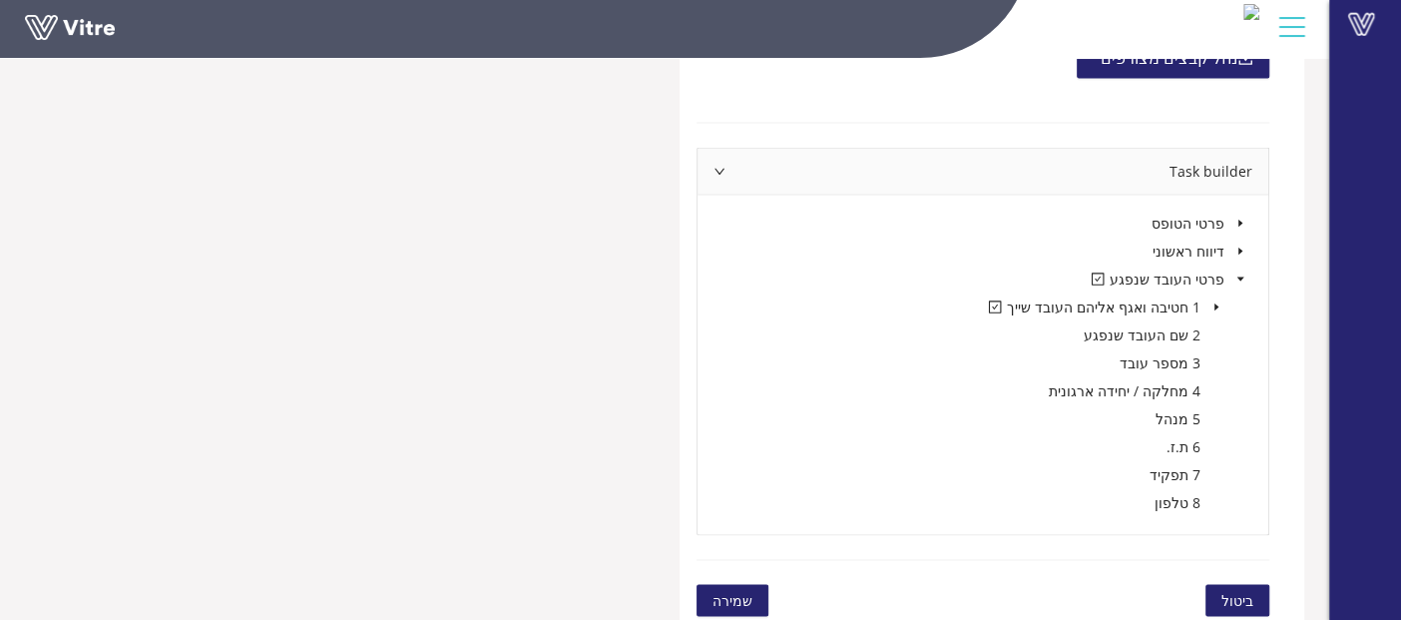
click at [1215, 301] on icon "caret-down" at bounding box center [1217, 306] width 10 height 10
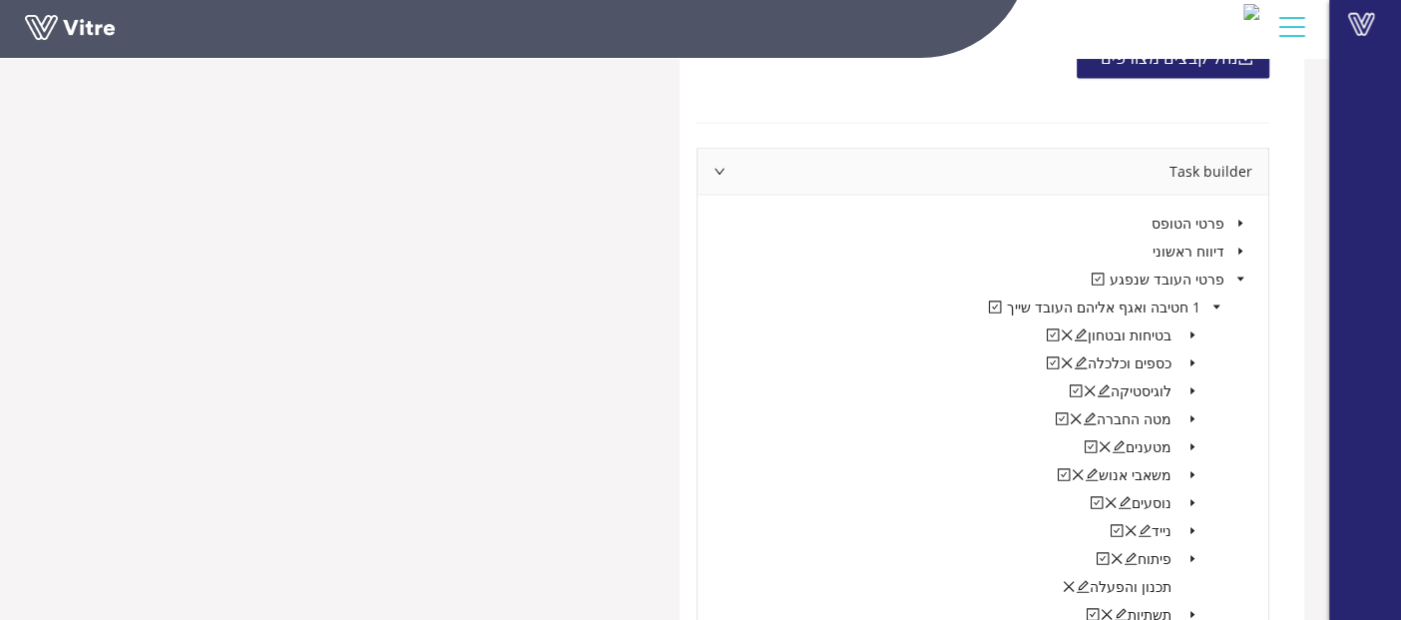
click at [1191, 443] on icon "caret-down" at bounding box center [1193, 446] width 4 height 7
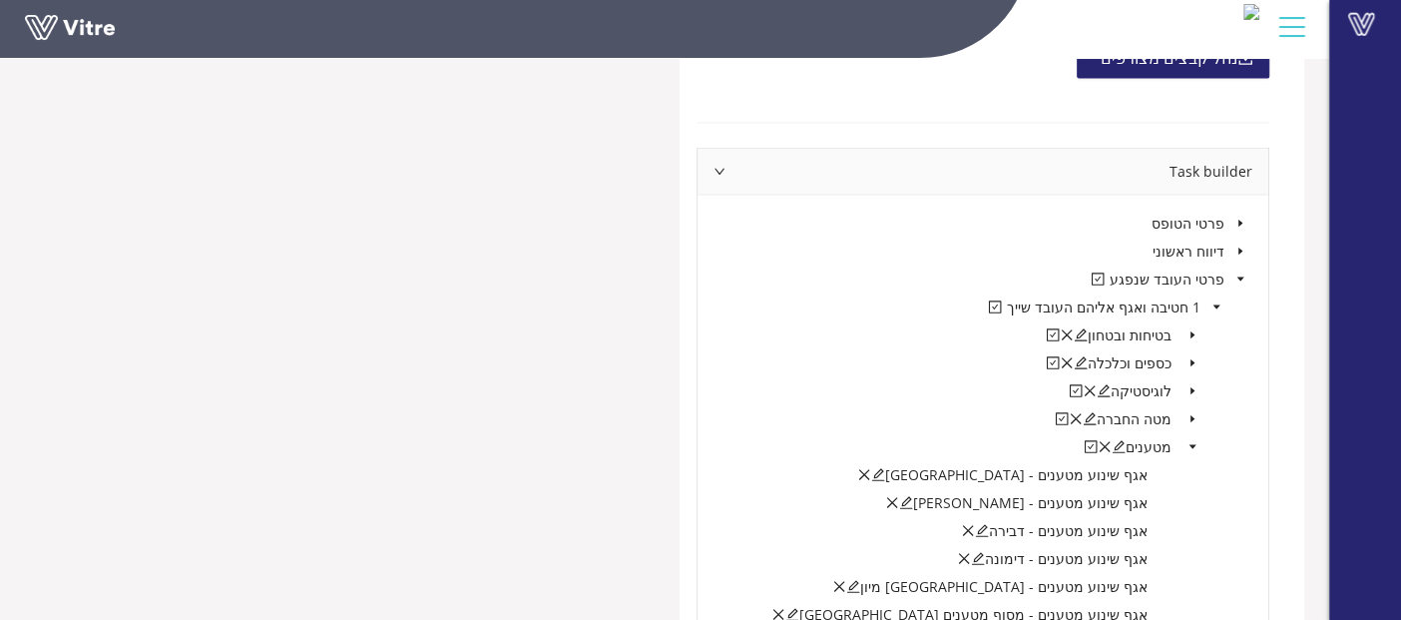
scroll to position [2451, 0]
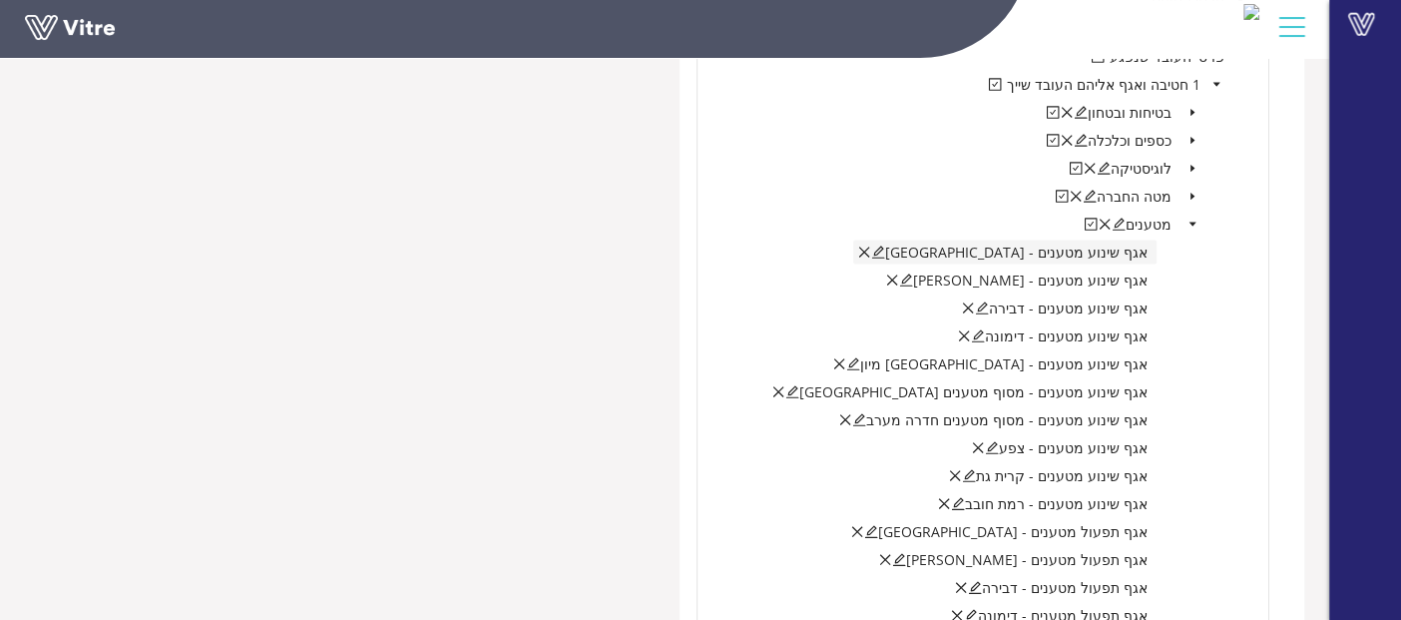
click at [885, 249] on icon "edit" at bounding box center [878, 253] width 14 height 14
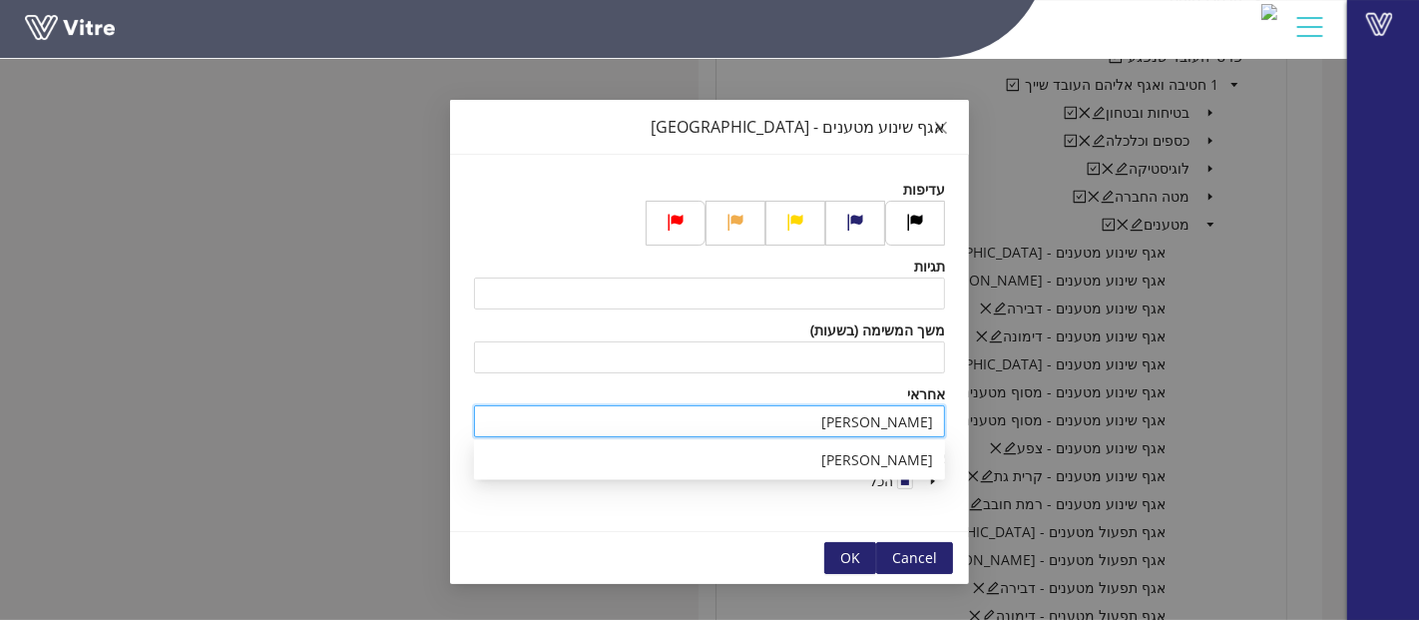
drag, startPoint x: 852, startPoint y: 422, endPoint x: 977, endPoint y: 420, distance: 124.8
click at [977, 420] on div "אגף שינוע מטענים - אשדוד עדיפות תגיות משך המשימה (בשעות) אחראי בן גיגי אבידן צו…" at bounding box center [709, 310] width 1419 height 620
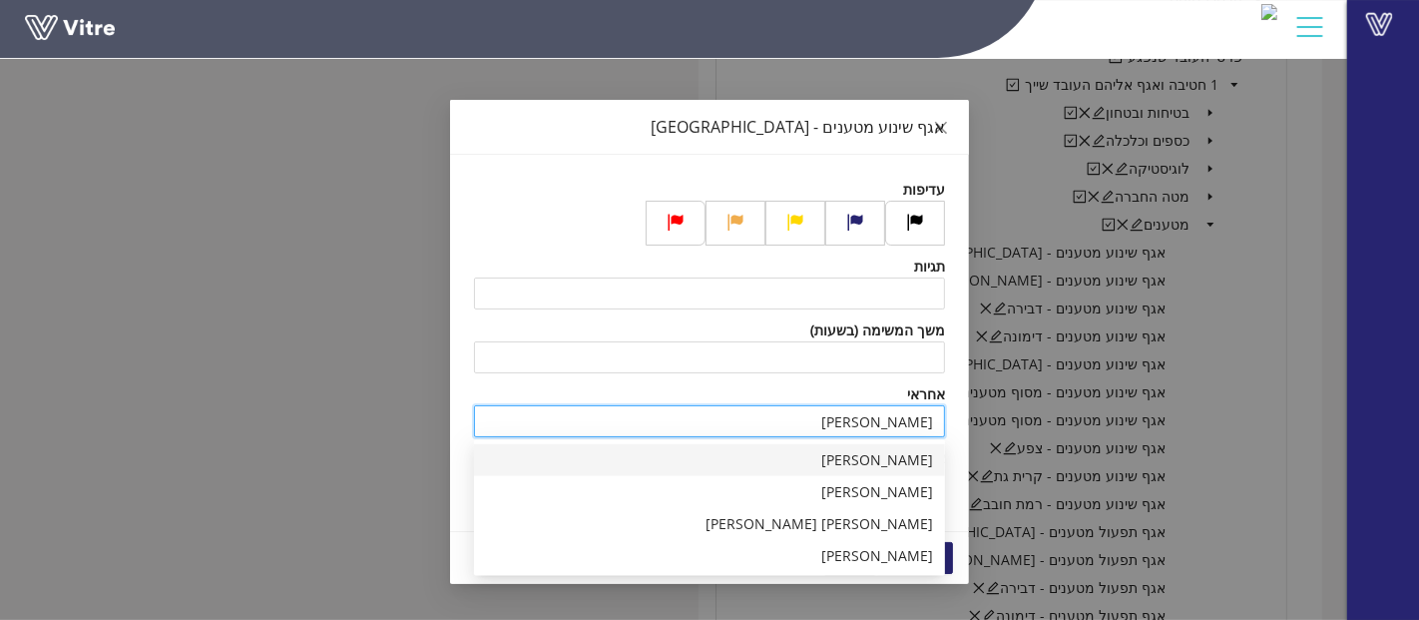
click at [924, 456] on div "זריהן שלומי" at bounding box center [709, 460] width 447 height 22
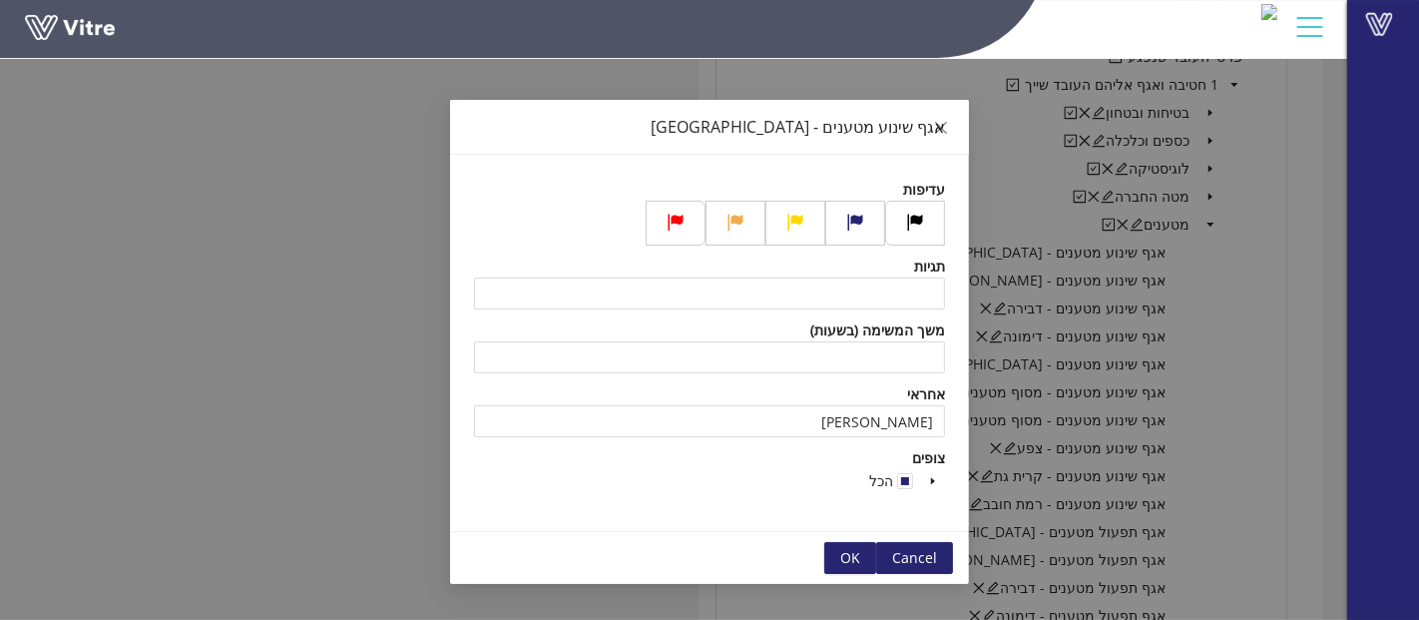
click at [842, 554] on span "OK" at bounding box center [850, 558] width 20 height 22
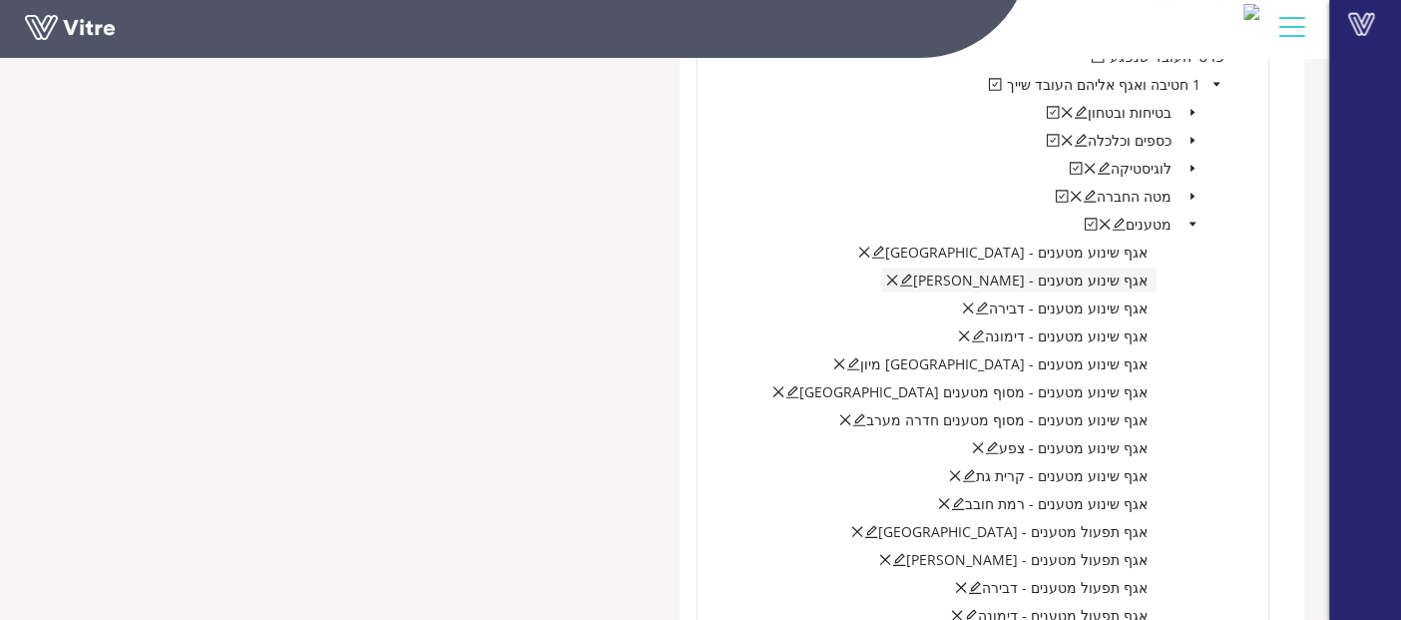
click at [913, 275] on icon "edit" at bounding box center [906, 280] width 13 height 13
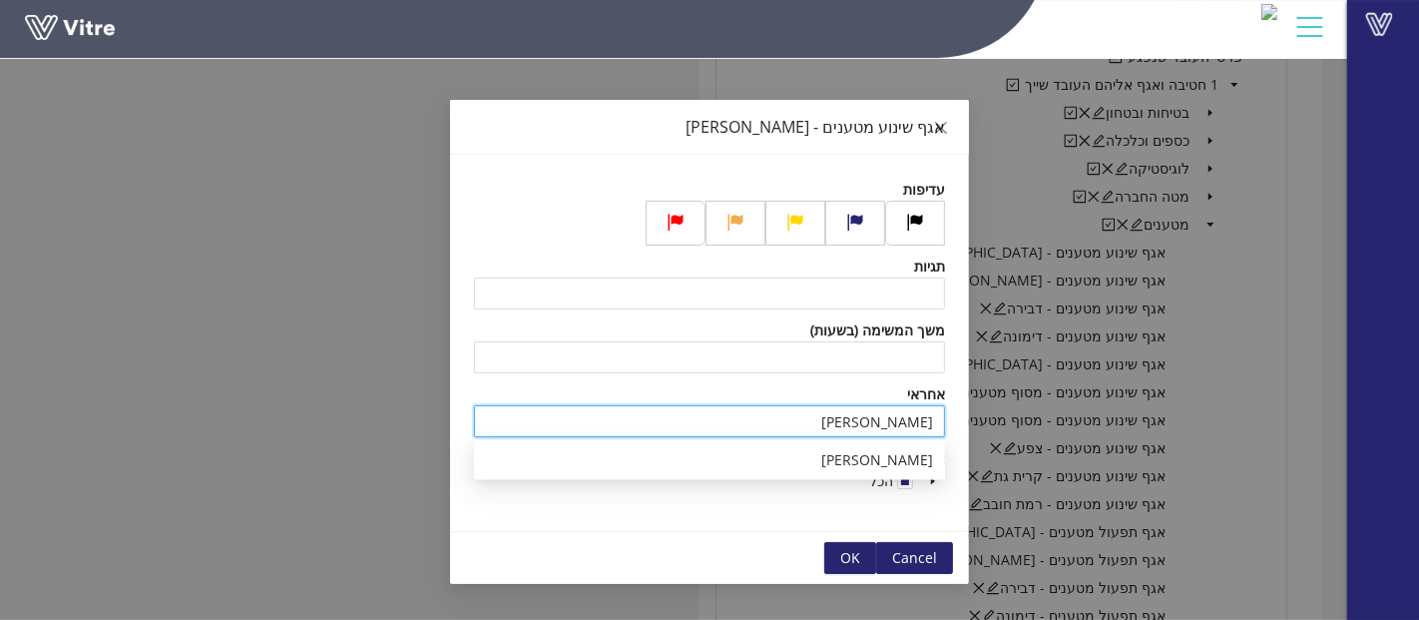
drag, startPoint x: 846, startPoint y: 420, endPoint x: 1063, endPoint y: 424, distance: 216.6
click at [1063, 424] on div "אגף שינוע מטענים - בני ברק עדיפות תגיות משך המשימה (בשעות) אחראי בן גיגי אבידן …" at bounding box center [709, 310] width 1419 height 620
click at [879, 457] on div "זריהן שלומי" at bounding box center [709, 460] width 447 height 22
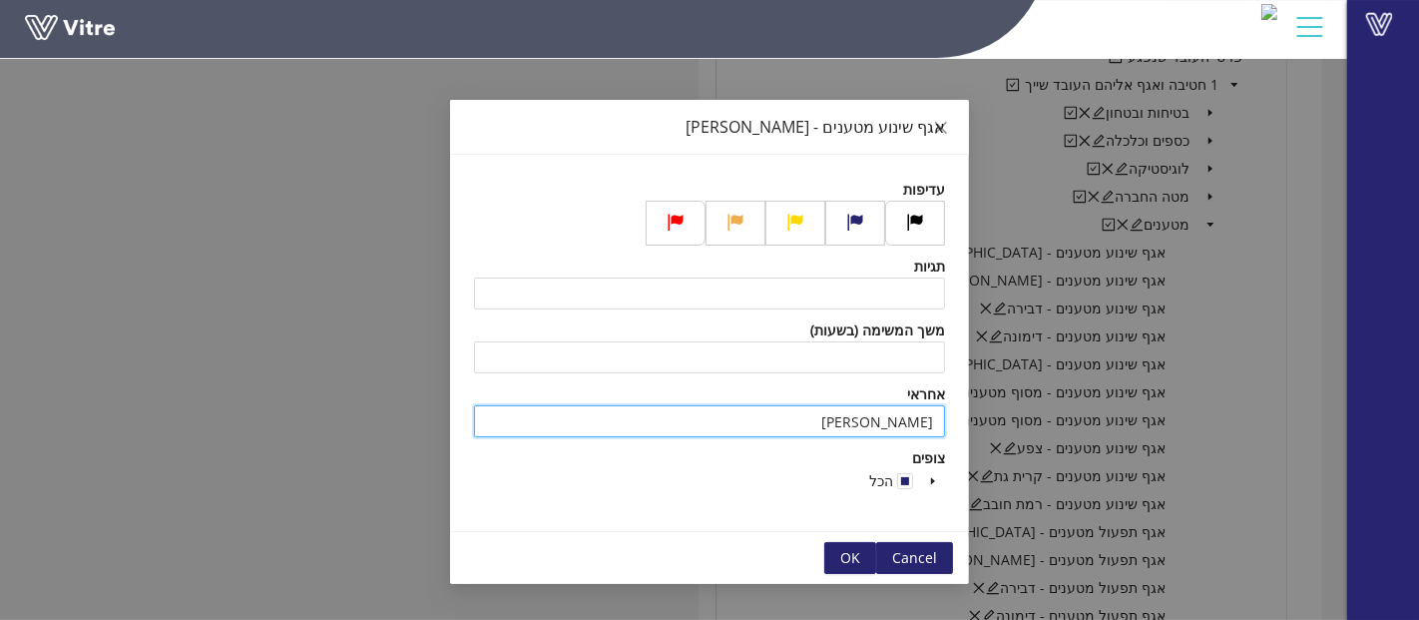
click at [859, 553] on span "OK" at bounding box center [850, 558] width 20 height 22
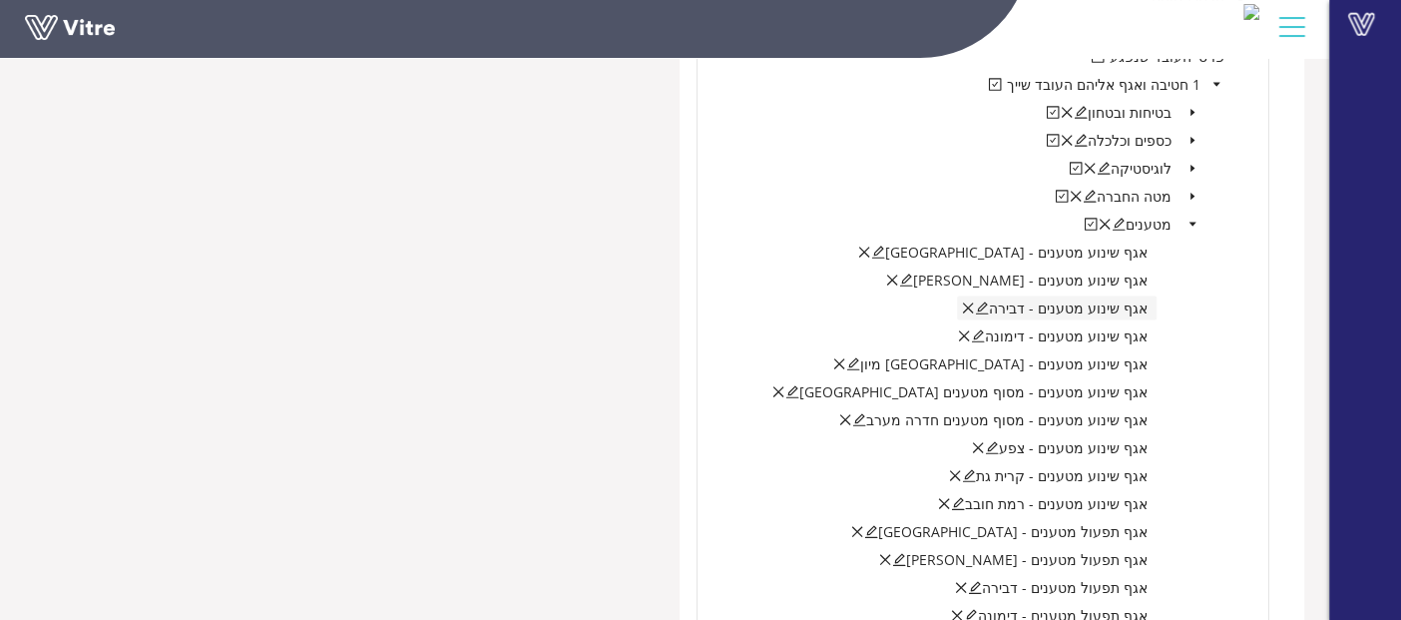
click at [989, 301] on icon "edit" at bounding box center [982, 308] width 14 height 14
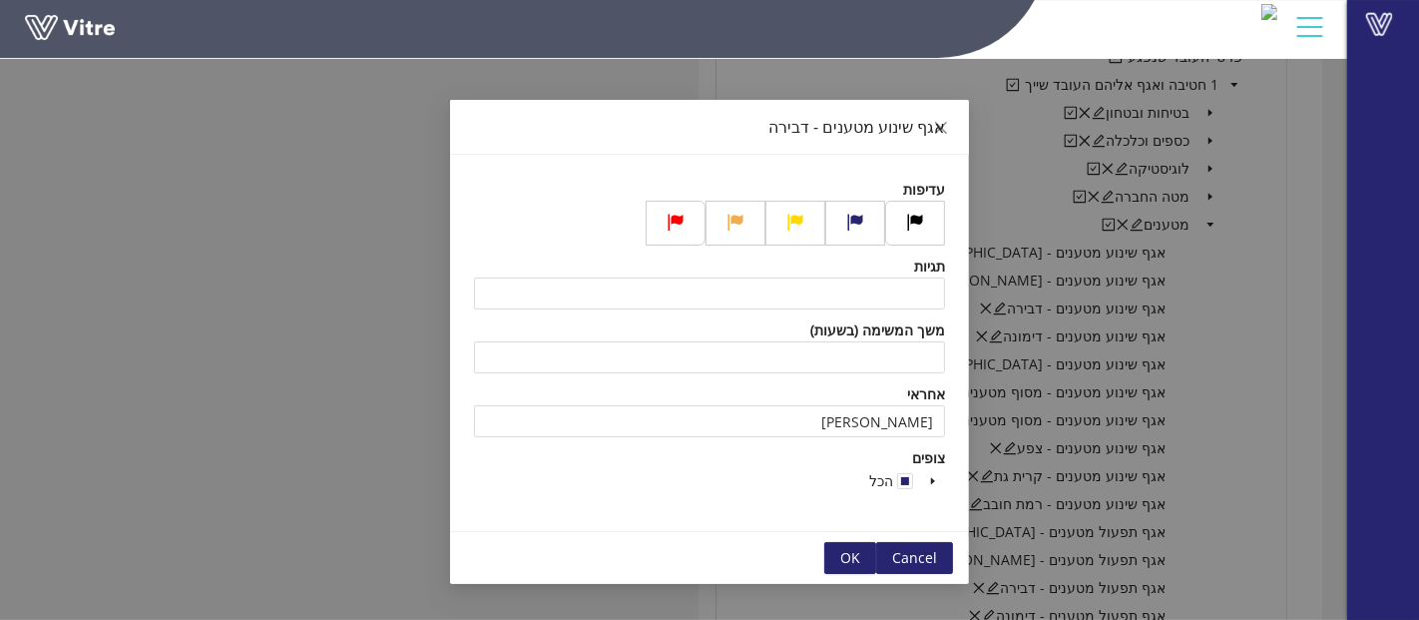
click at [1243, 323] on div "אגף שינוע מטענים - דבירה עדיפות תגיות משך המשימה (בשעות) אחראי חבושה יוסף צופים…" at bounding box center [709, 310] width 1419 height 620
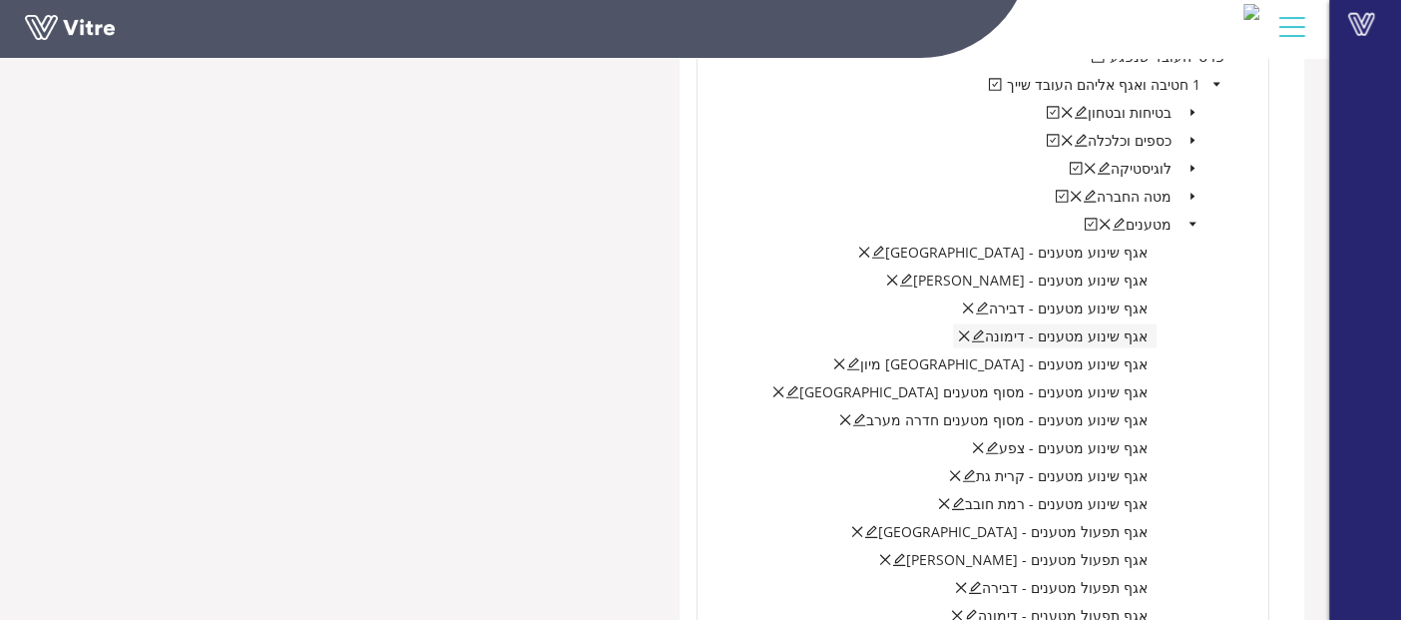
click at [985, 329] on icon "edit" at bounding box center [978, 336] width 14 height 14
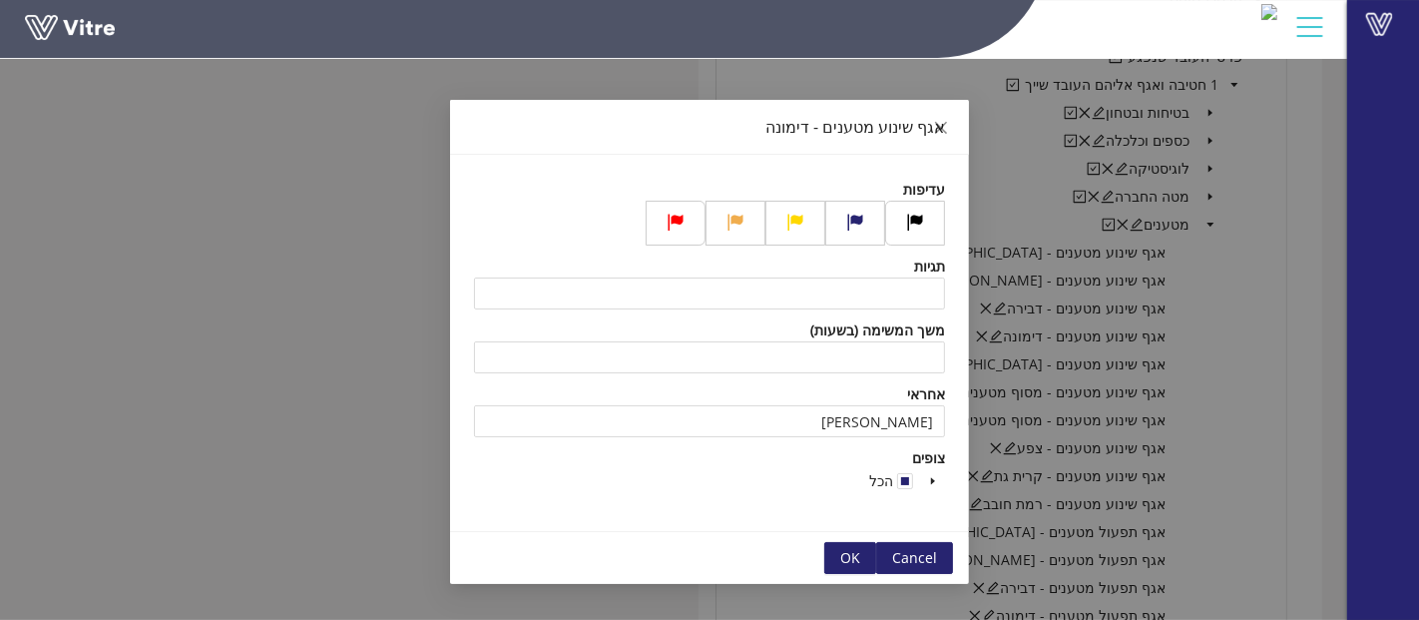
click at [1272, 332] on div "אגף שינוע מטענים - דימונה עדיפות תגיות משך המשימה (בשעות) אחראי חבושה יוסף צופי…" at bounding box center [709, 310] width 1419 height 620
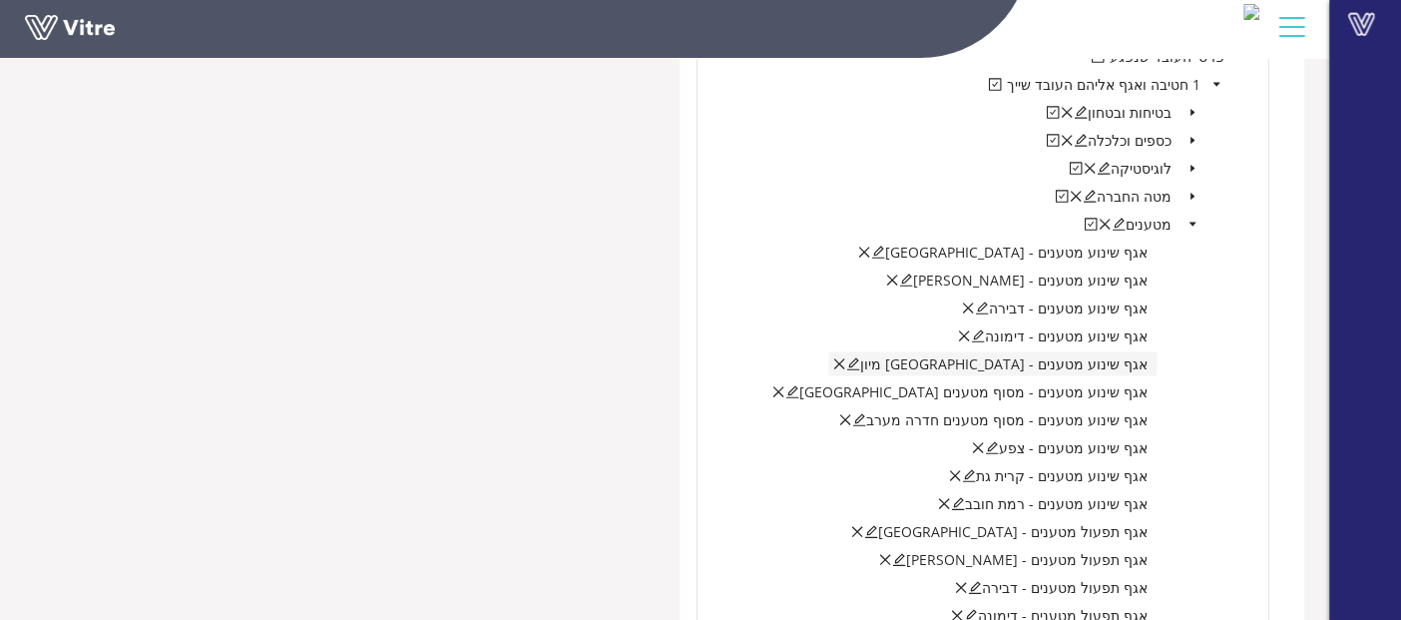
click at [860, 361] on icon "edit" at bounding box center [853, 364] width 14 height 14
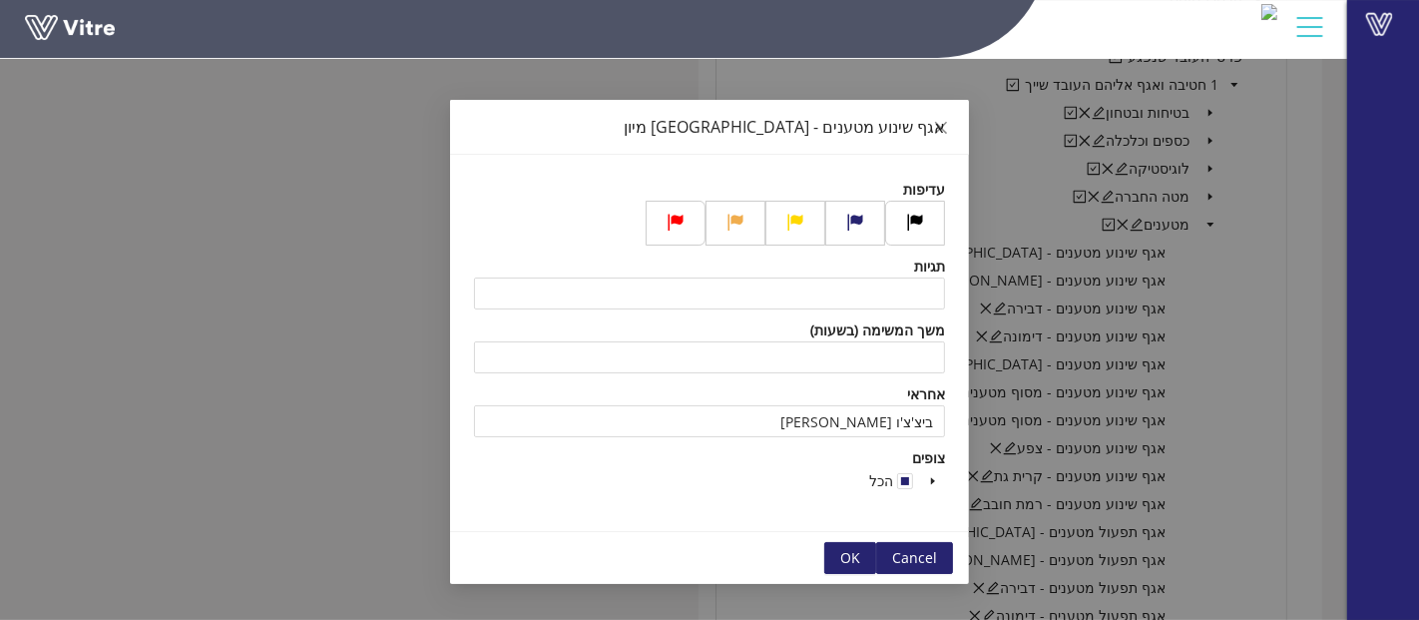
click at [1265, 345] on div "אגף שינוע מטענים - חיפה מיון עדיפות תגיות משך המשימה (בשעות) אחראי ביצ'צ'ו יניב…" at bounding box center [709, 310] width 1419 height 620
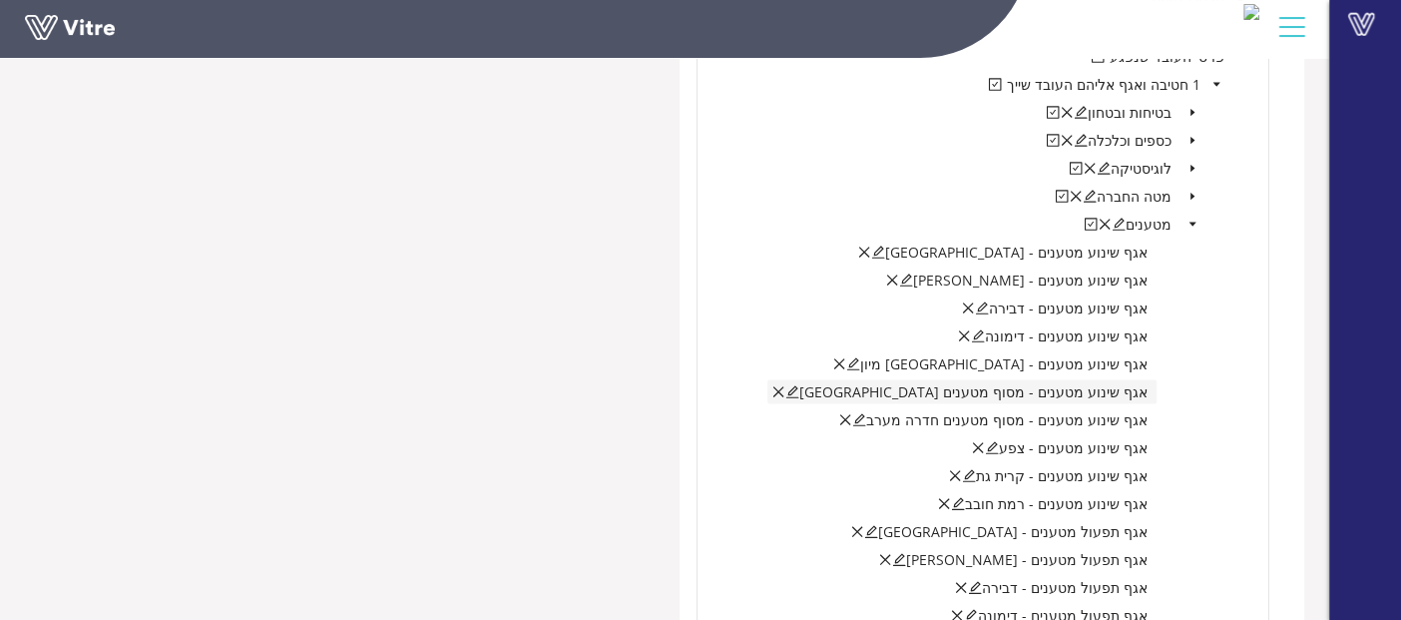
click at [799, 385] on icon "edit" at bounding box center [792, 392] width 14 height 14
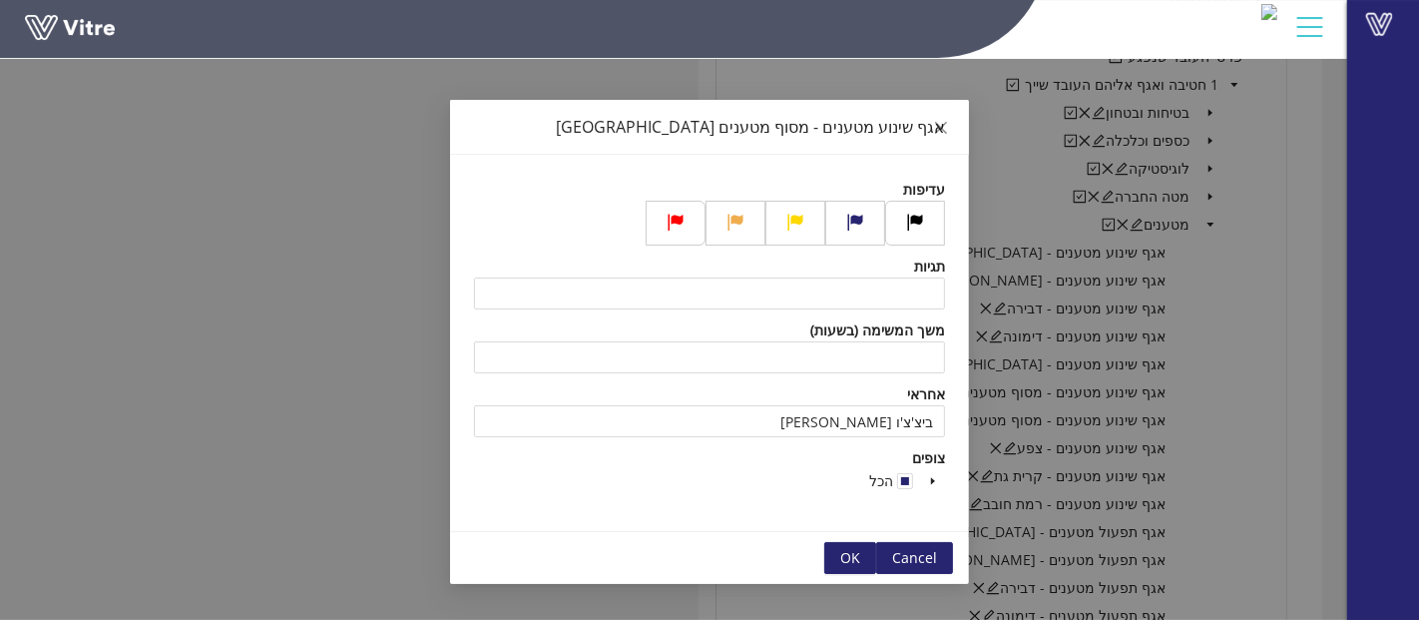
click at [1256, 366] on div "אגף שינוע מטענים - מסוף מטענים בית שאן עדיפות תגיות משך המשימה (בשעות) אחראי בי…" at bounding box center [709, 310] width 1419 height 620
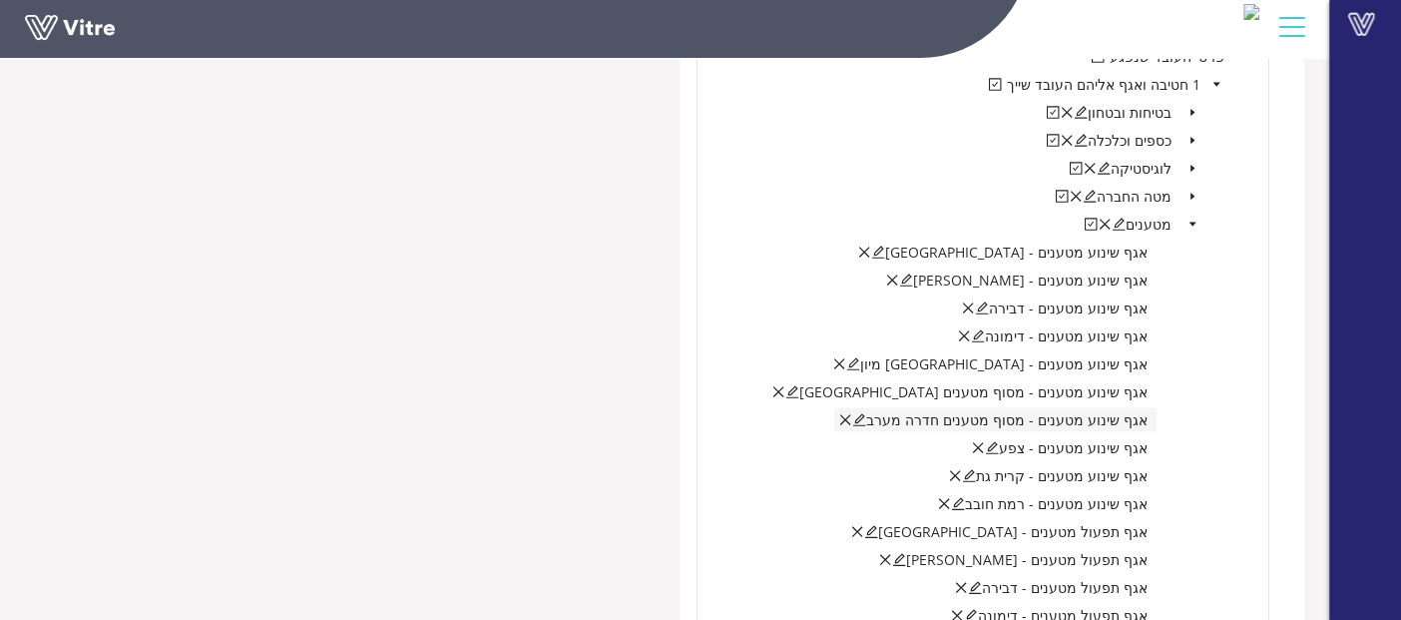
click at [866, 415] on icon "edit" at bounding box center [859, 420] width 14 height 14
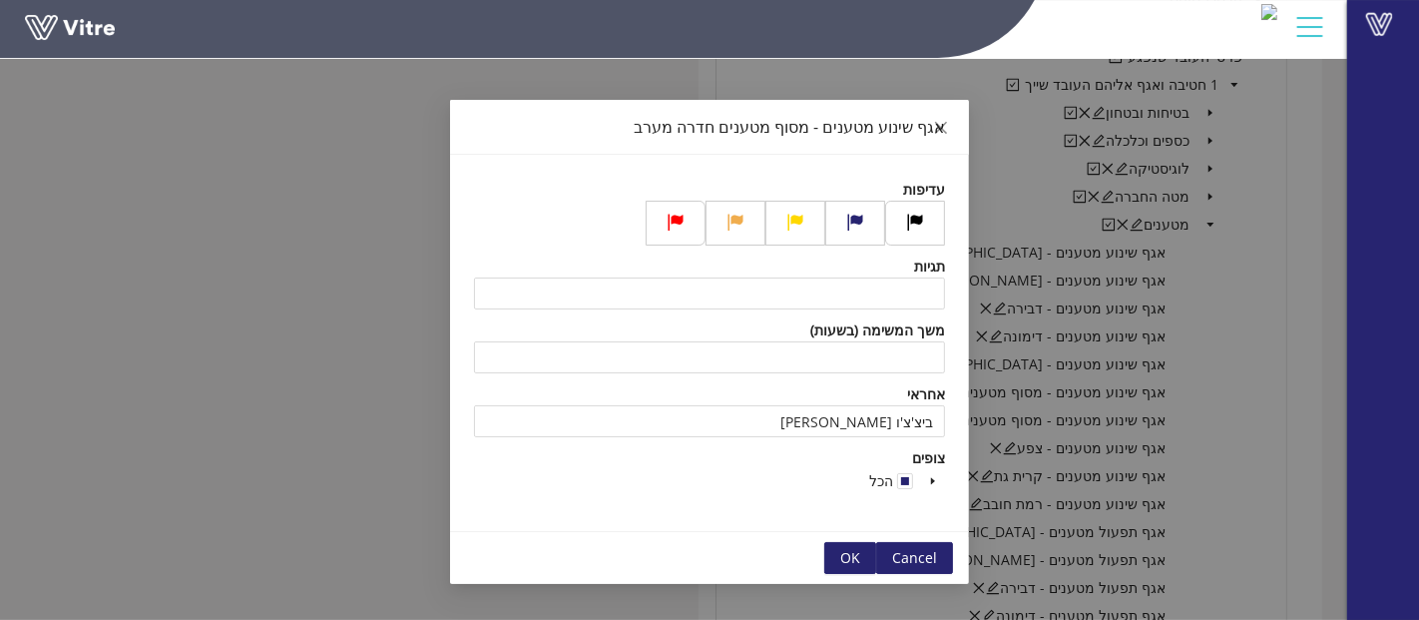
click at [1312, 379] on div "אגף שינוע מטענים - מסוף מטענים חדרה מערב עדיפות תגיות משך המשימה (בשעות) אחראי …" at bounding box center [709, 310] width 1419 height 620
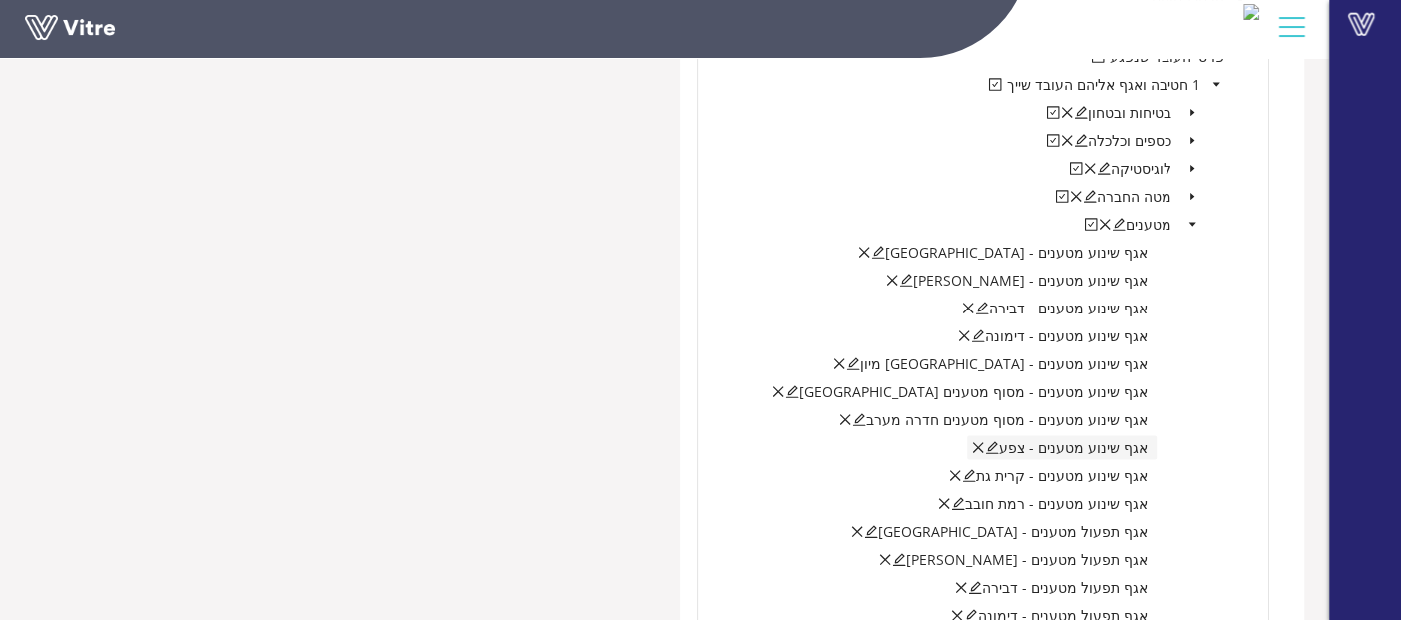
click at [999, 441] on icon "edit" at bounding box center [992, 448] width 14 height 14
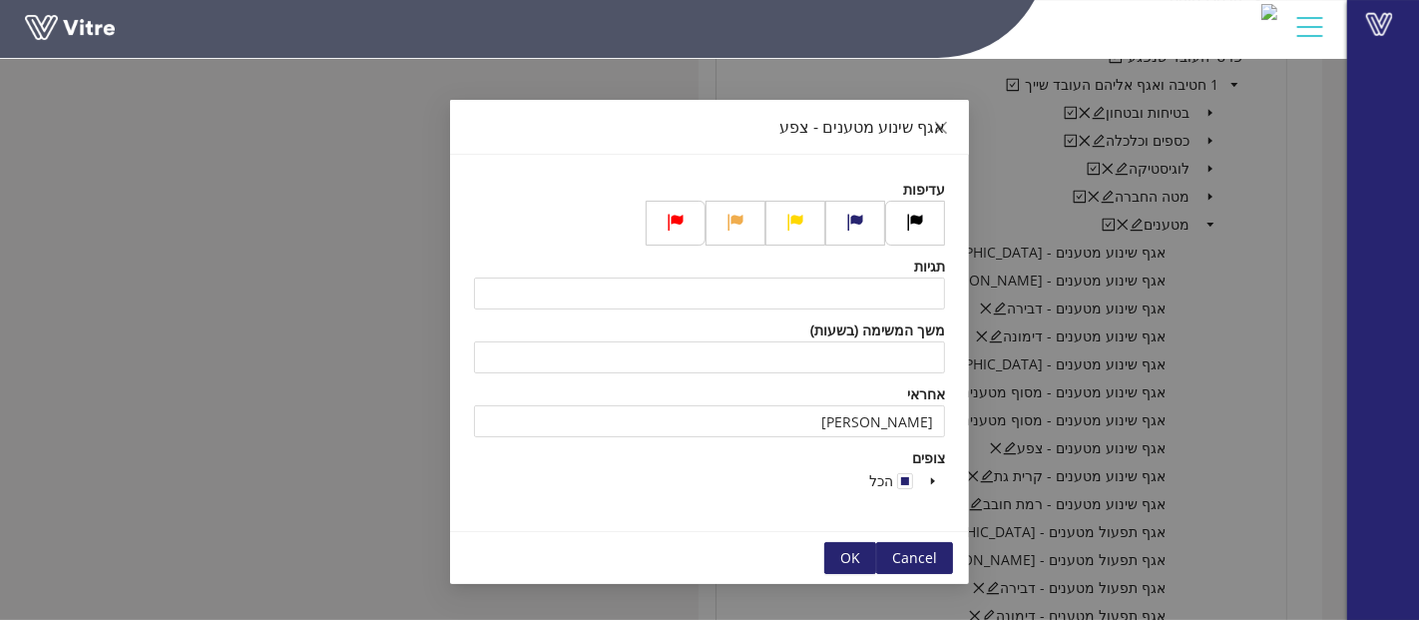
click at [1249, 427] on div "אגף שינוע מטענים - צפע עדיפות תגיות משך המשימה (בשעות) אחראי חבושה יוסף צופים ה…" at bounding box center [709, 310] width 1419 height 620
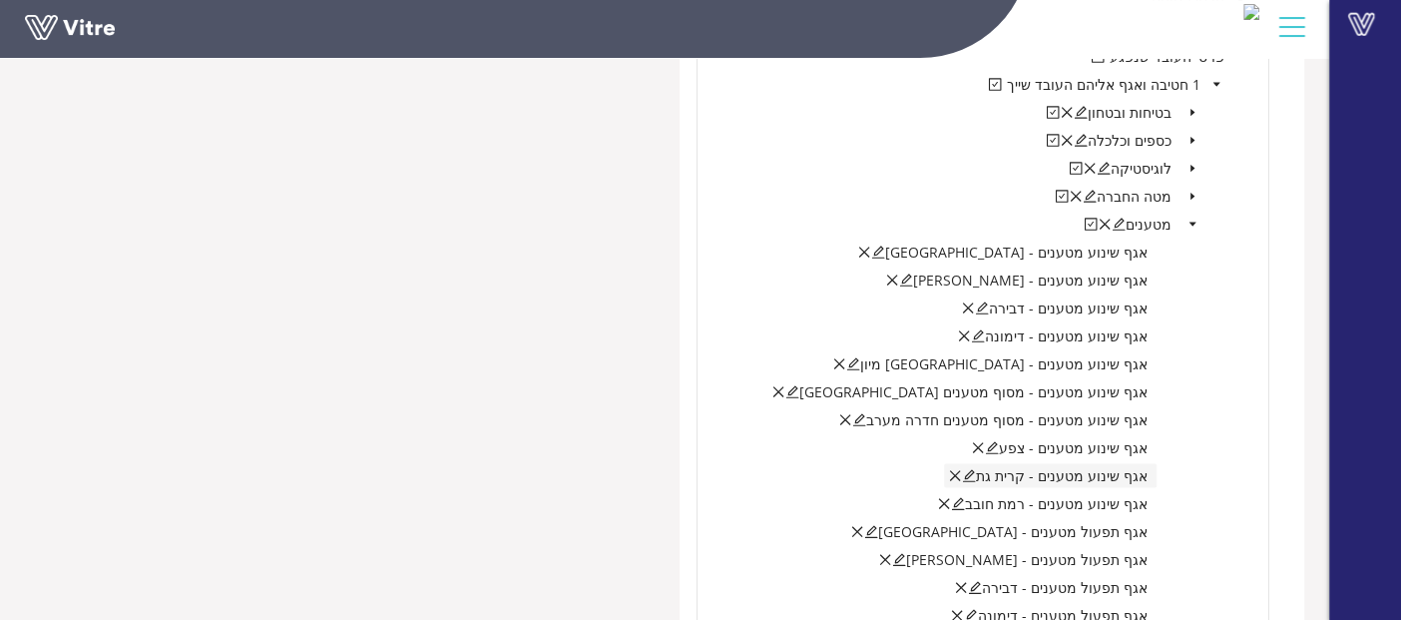
click at [976, 473] on icon "edit" at bounding box center [969, 476] width 14 height 14
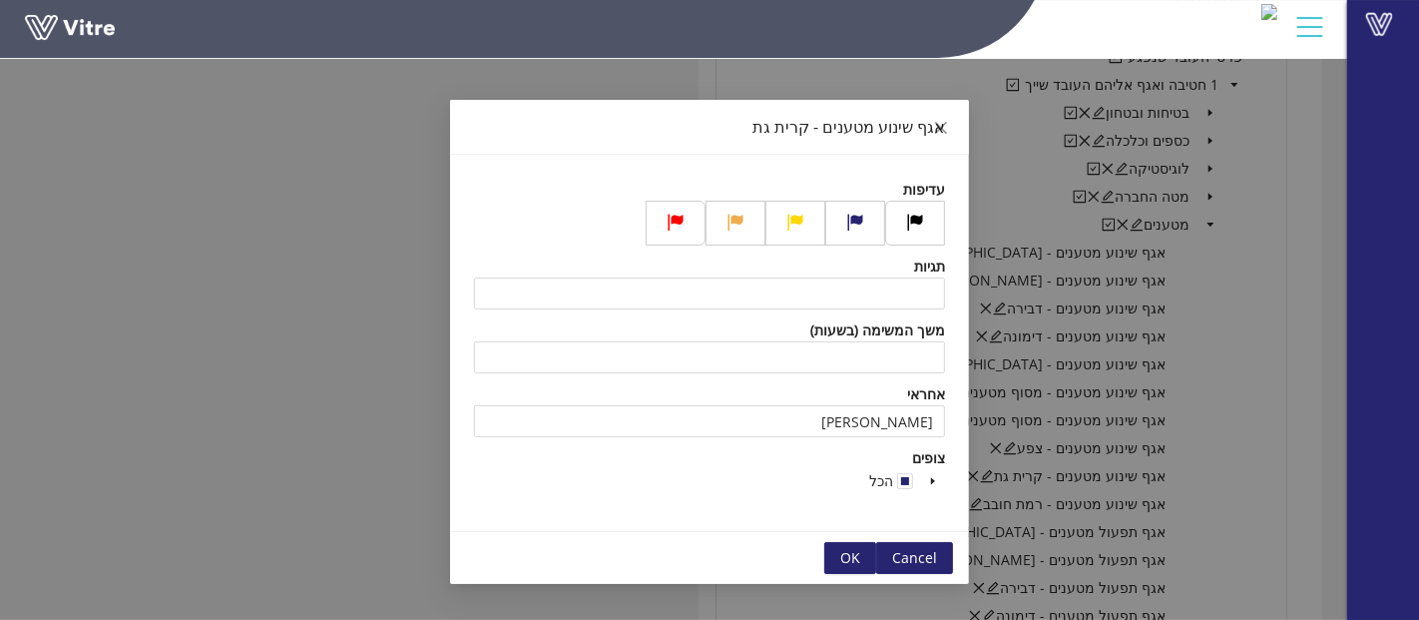
click at [1302, 457] on div "אגף שינוע מטענים - קרית גת עדיפות תגיות משך המשימה (בשעות) אחראי חבושה יוסף צופ…" at bounding box center [709, 310] width 1419 height 620
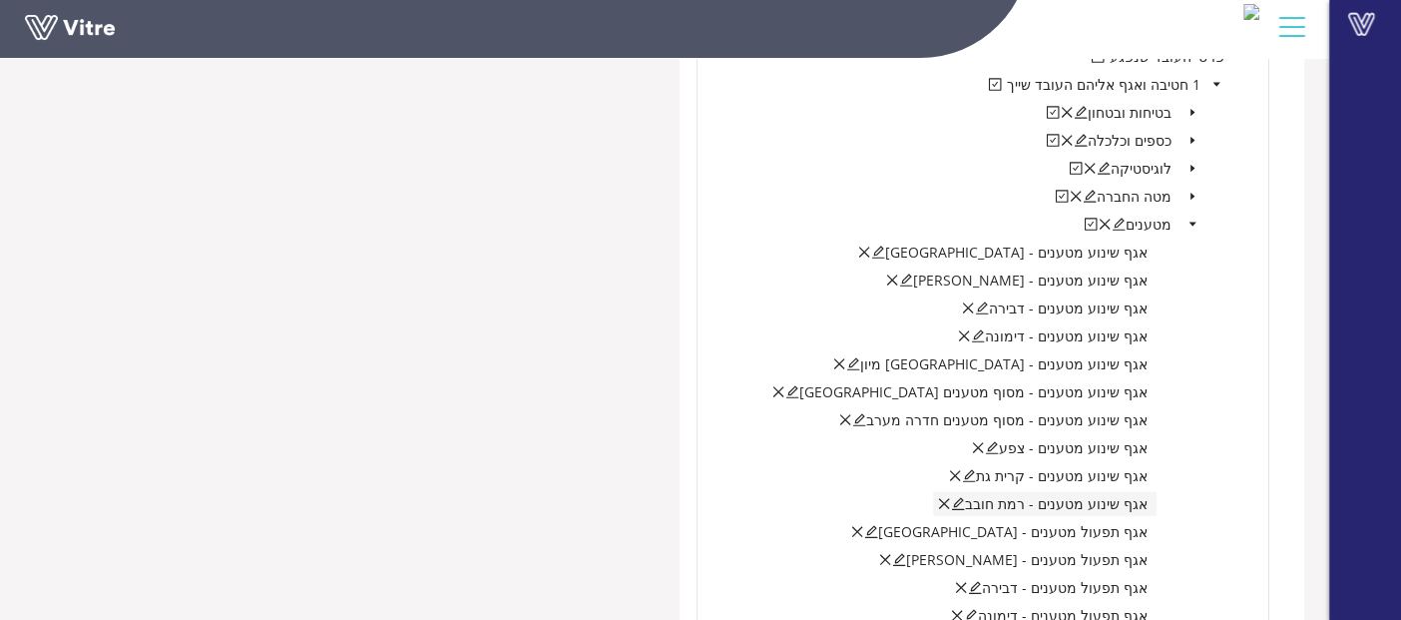
click at [965, 504] on icon "edit" at bounding box center [958, 504] width 13 height 13
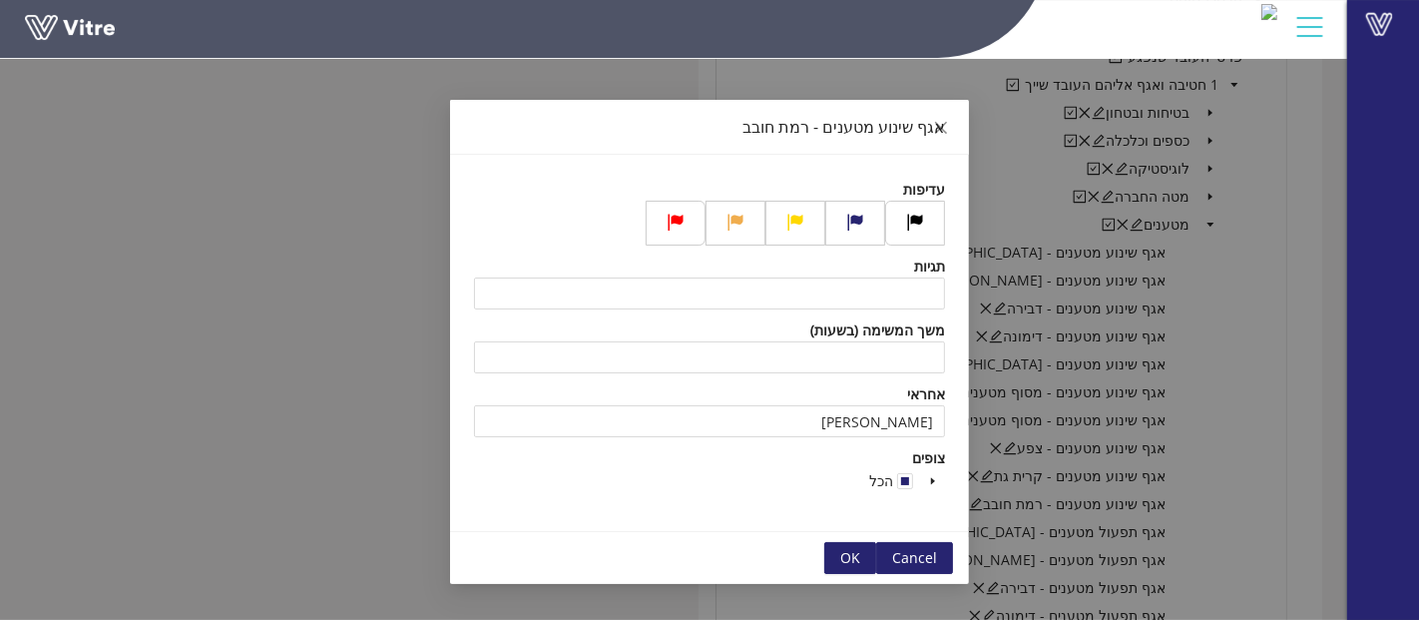
click at [1224, 462] on div "אגף שינוע מטענים - רמת חובב עדיפות תגיות משך המשימה (בשעות) אחראי חבושה יוסף צו…" at bounding box center [709, 310] width 1419 height 620
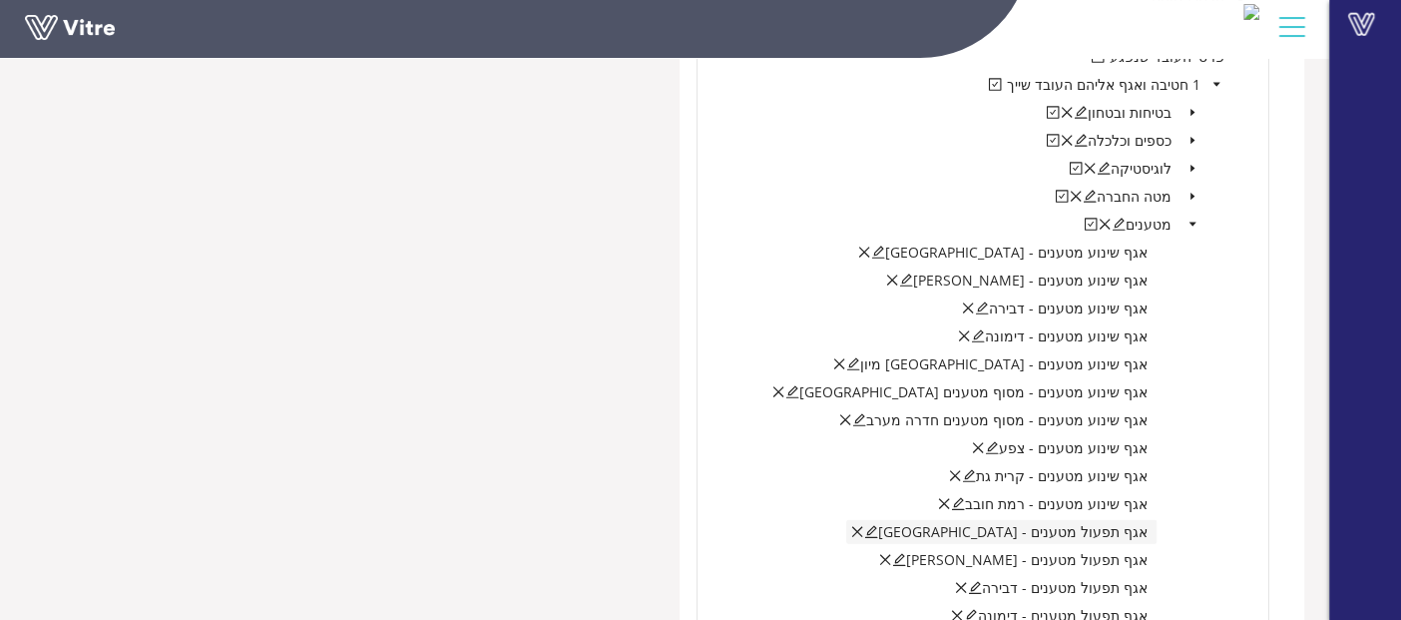
click at [878, 526] on icon "edit" at bounding box center [871, 532] width 13 height 13
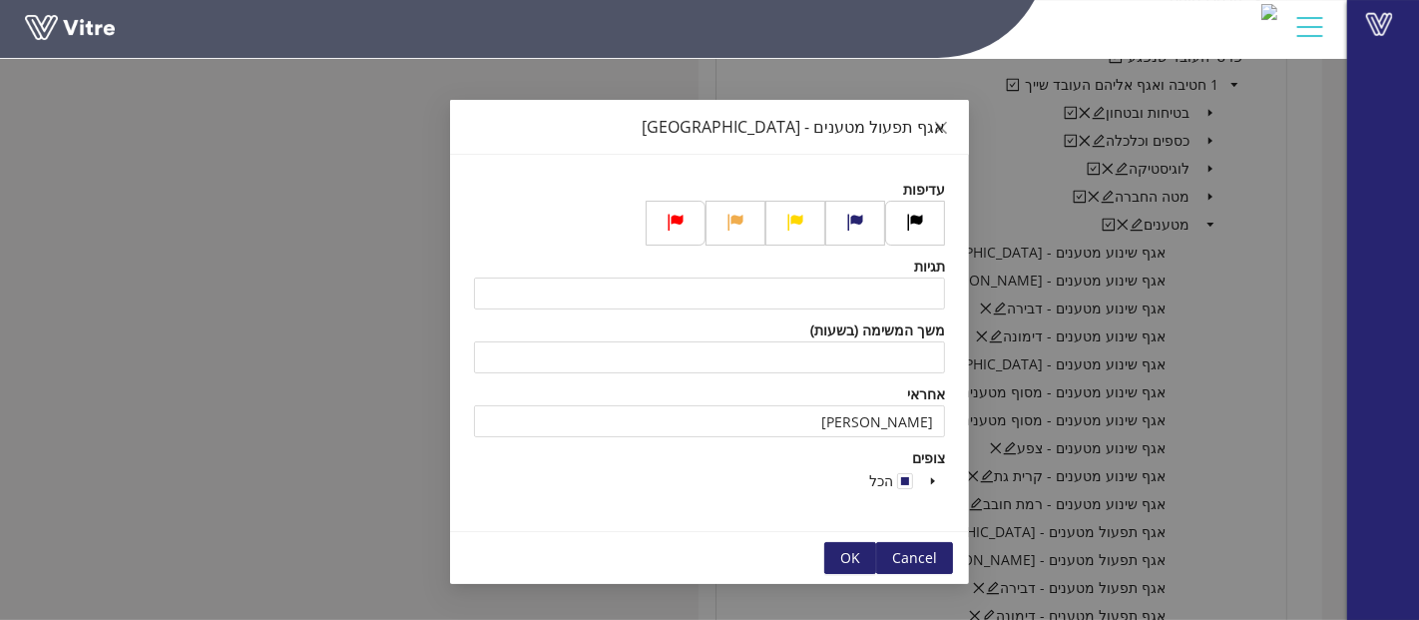
drag, startPoint x: 850, startPoint y: 426, endPoint x: 1088, endPoint y: 414, distance: 237.8
click at [1074, 417] on div "אגף תפעול מטענים - אשדוד עדיפות תגיות משך המשימה (בשעות) אחראי בן גיגי אבידן צו…" at bounding box center [709, 310] width 1419 height 620
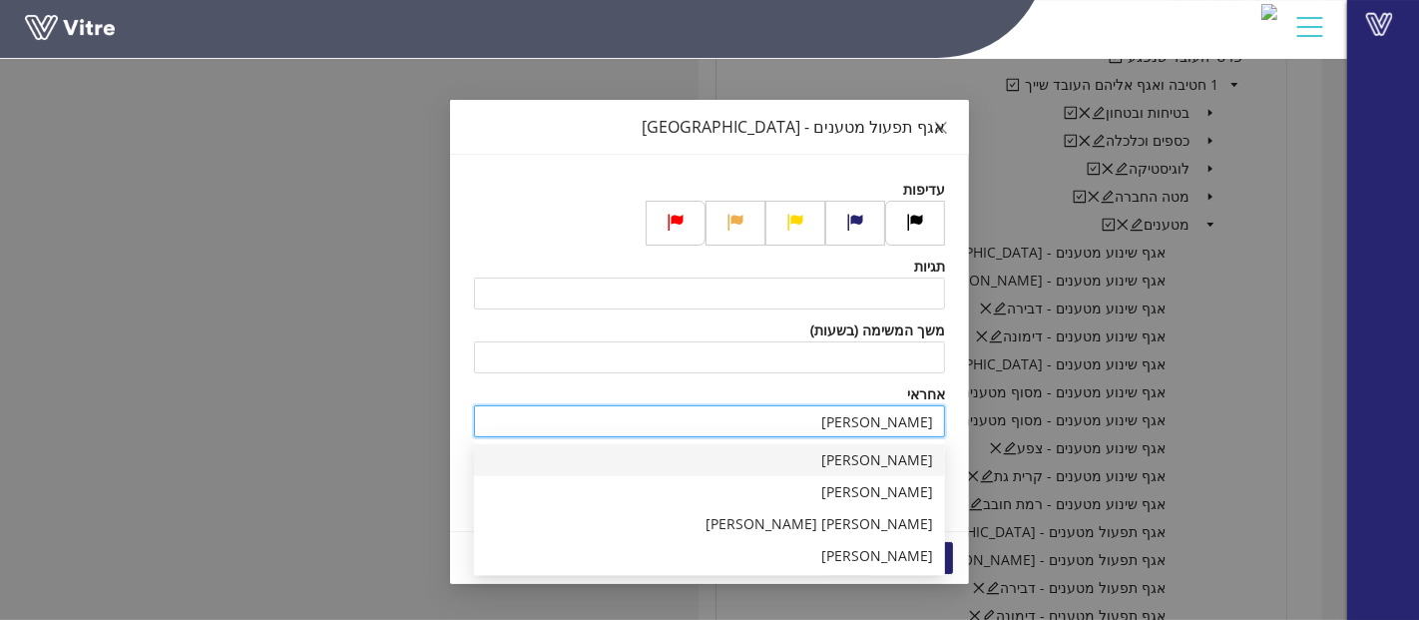
click at [890, 460] on div "זריהן שלומי" at bounding box center [709, 460] width 447 height 22
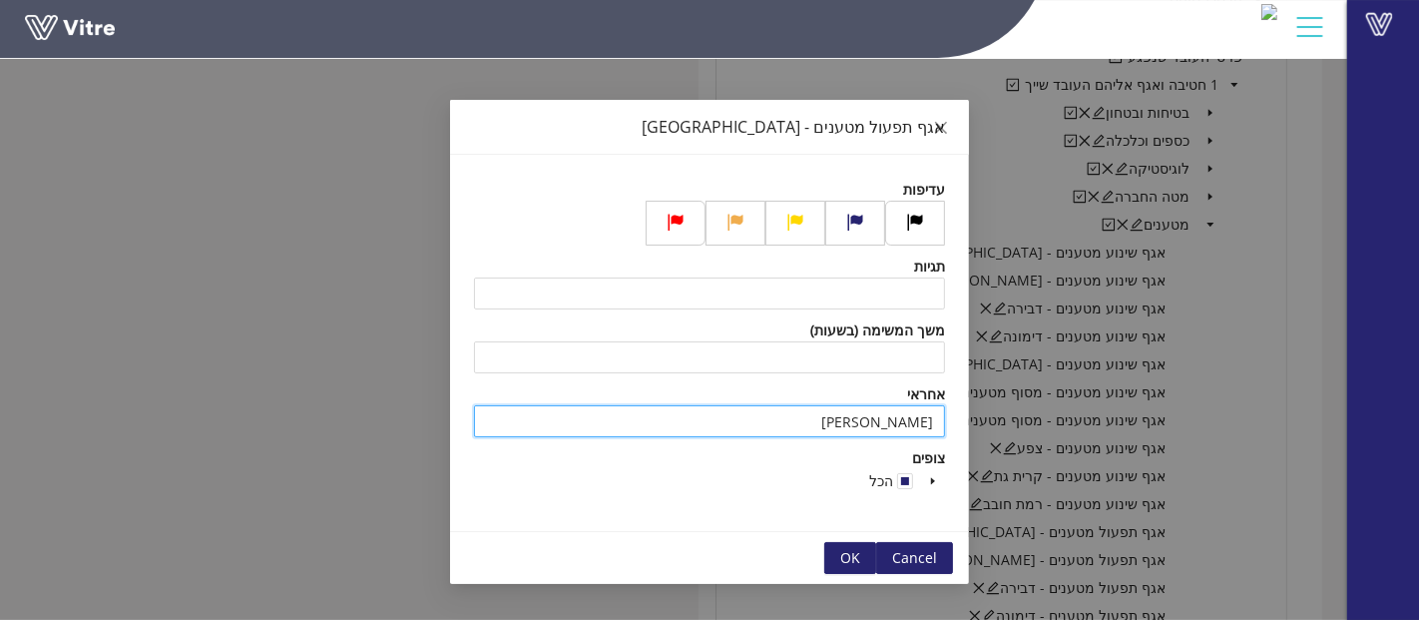
click at [841, 555] on button "OK" at bounding box center [850, 558] width 52 height 32
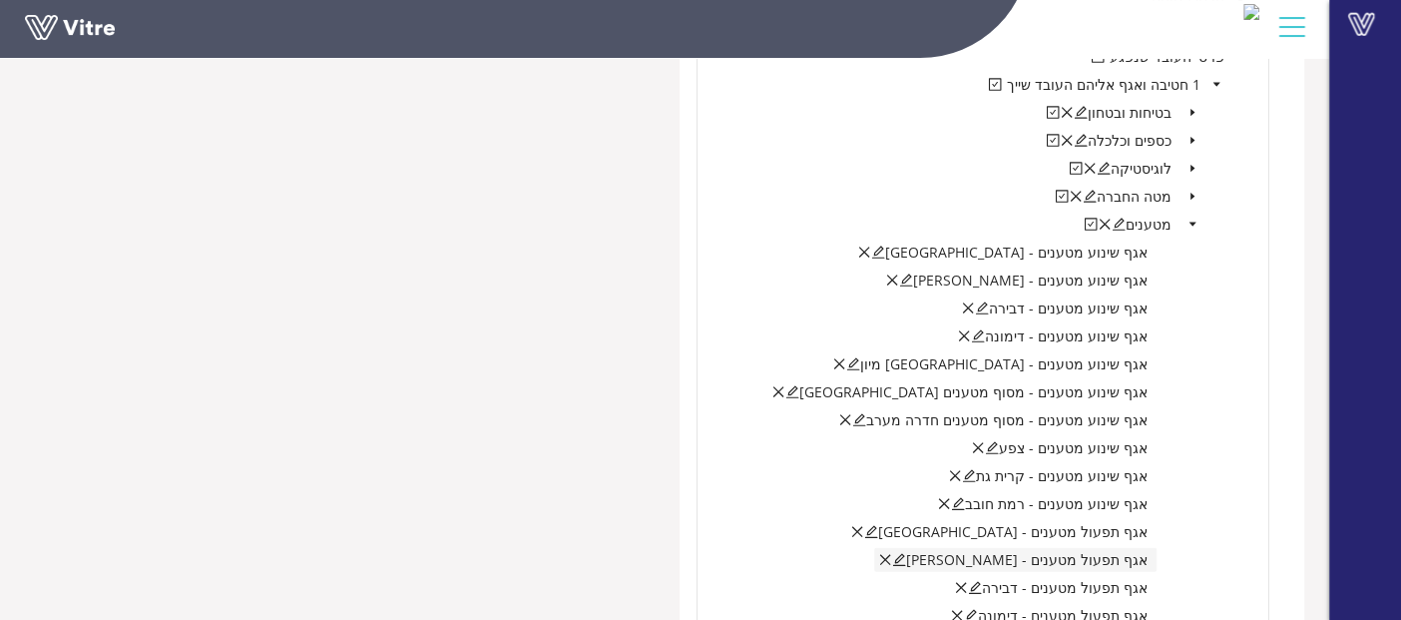
click at [906, 557] on icon "edit" at bounding box center [899, 560] width 14 height 14
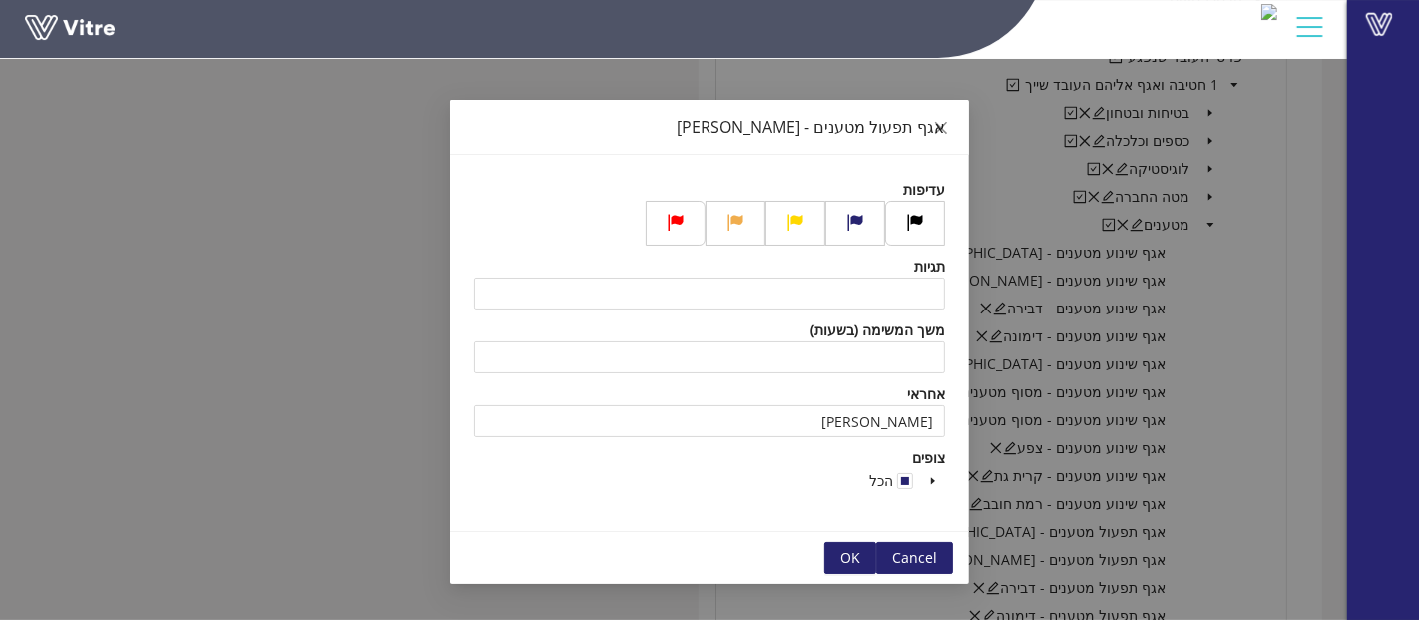
click at [1012, 527] on div "אגף תפעול מטענים - בני ברק עדיפות תגיות משך המשימה (בשעות) אחראי בן גיגי אבידן …" at bounding box center [709, 310] width 1419 height 620
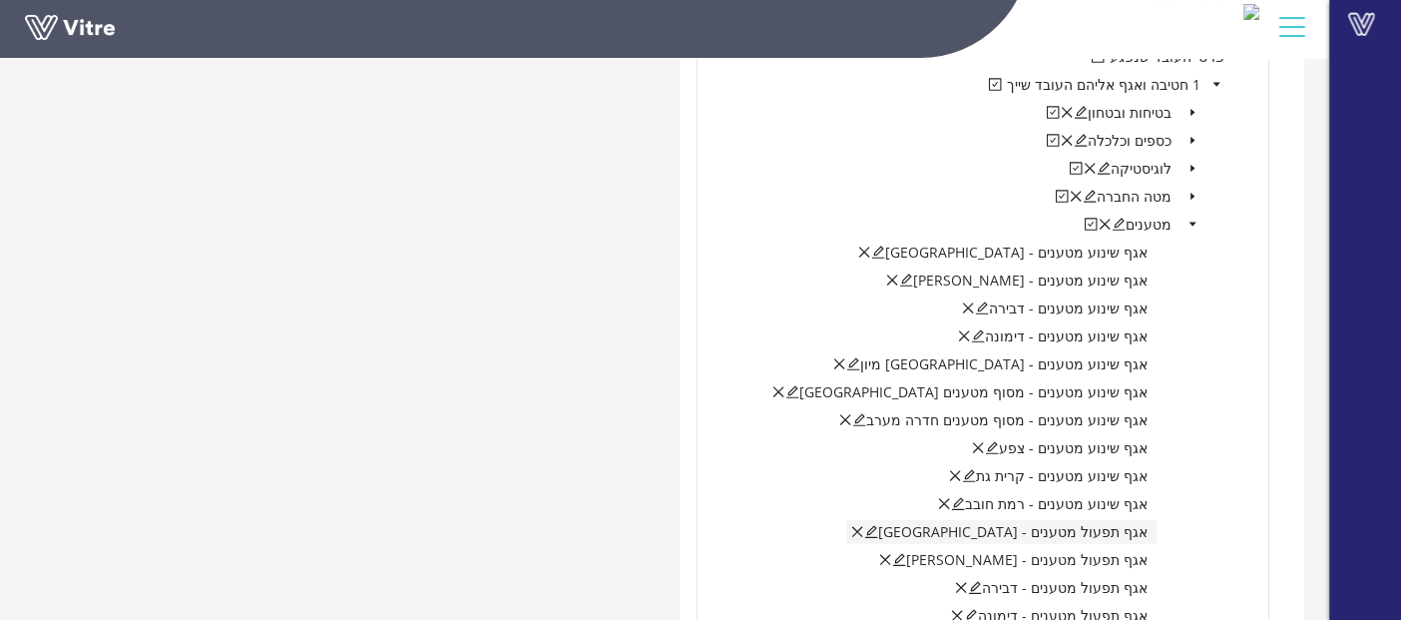
click at [1010, 526] on span "אגף תפעול מטענים - אשדוד" at bounding box center [1012, 531] width 269 height 19
click at [878, 526] on icon "edit" at bounding box center [871, 532] width 14 height 14
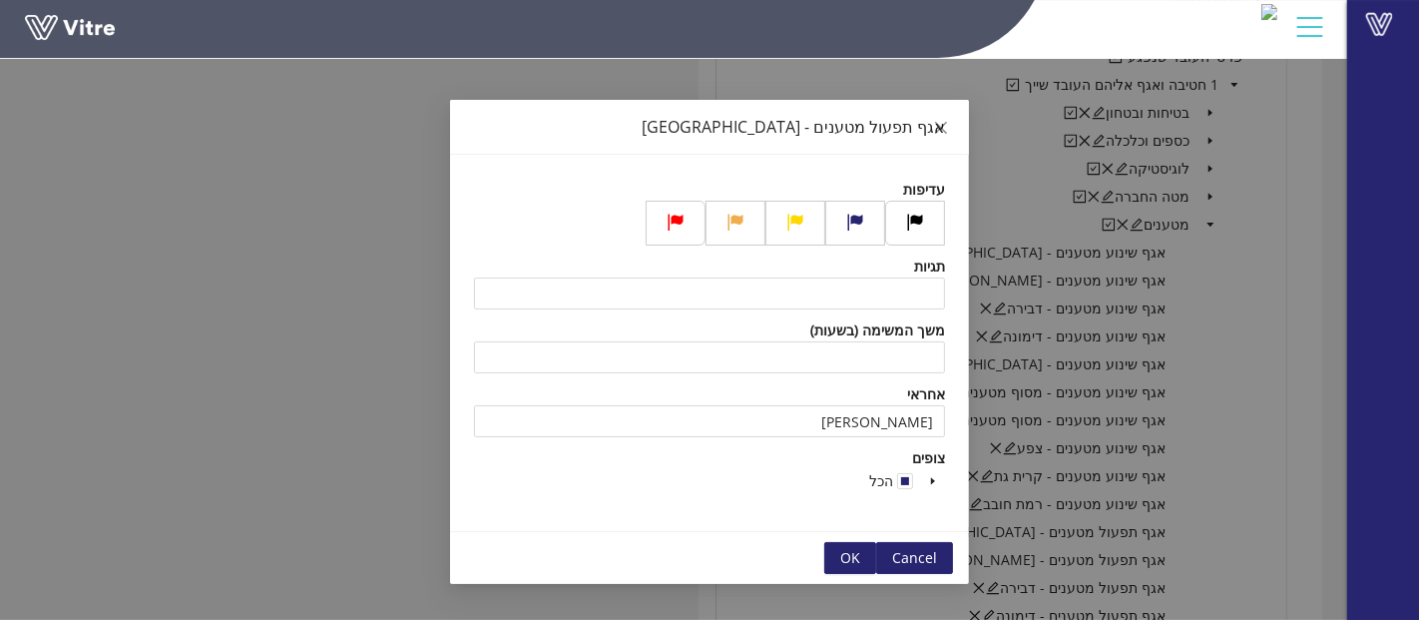
click at [997, 544] on div "אגף תפעול מטענים - אשדוד עדיפות תגיות משך המשימה (בשעות) אחראי זריהן שלומי צופי…" at bounding box center [709, 310] width 1419 height 620
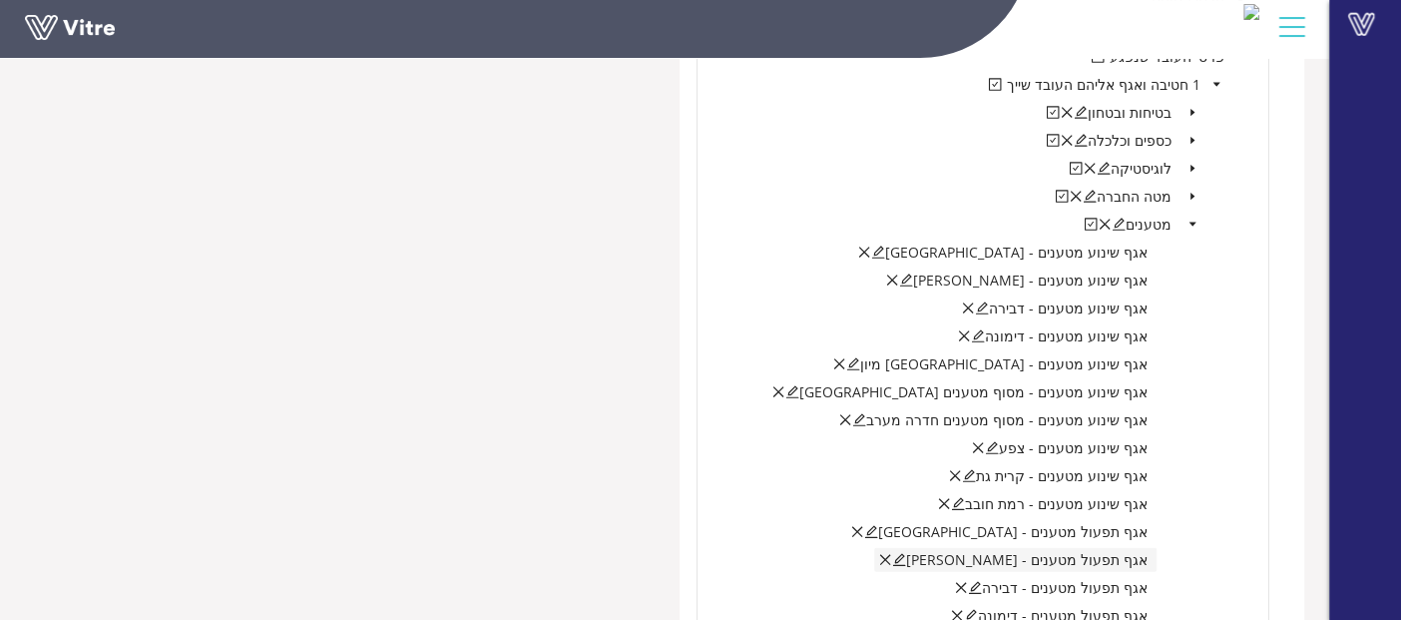
click at [906, 554] on icon "edit" at bounding box center [899, 560] width 13 height 13
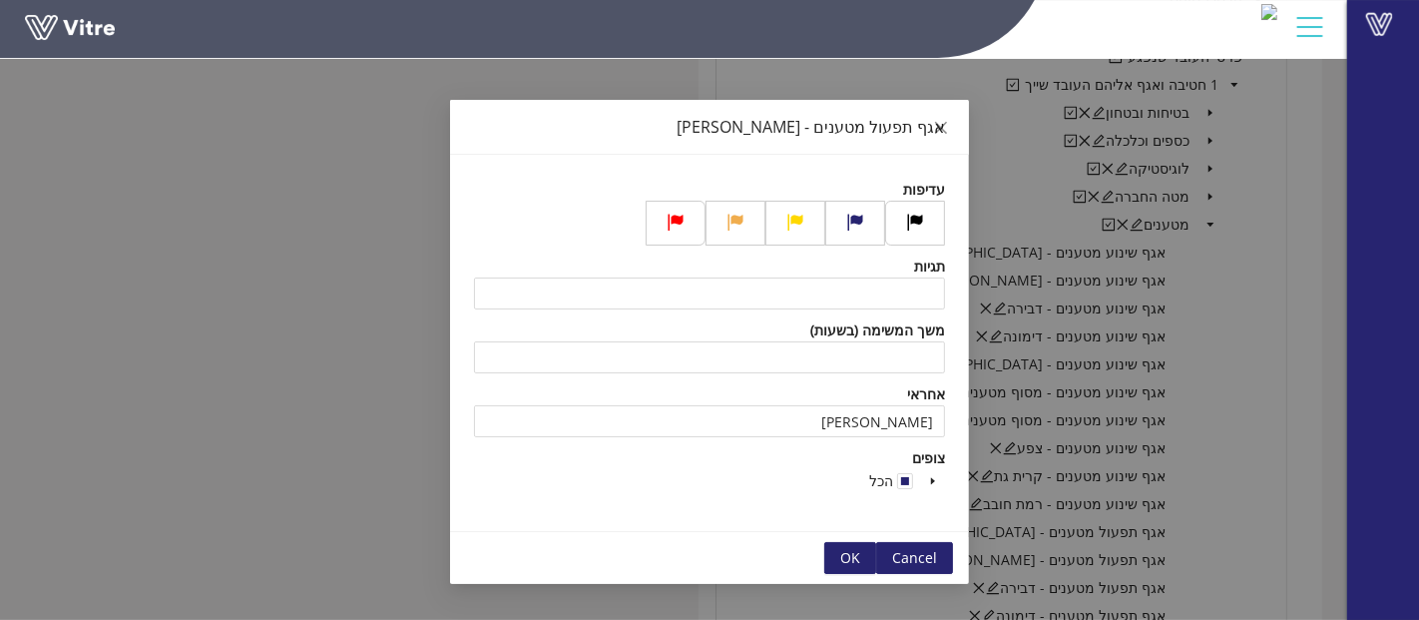
drag, startPoint x: 896, startPoint y: 428, endPoint x: 1106, endPoint y: 428, distance: 209.6
click at [1106, 428] on div "אגף תפעול מטענים - בני ברק עדיפות תגיות משך המשימה (בשעות) אחראי בן גיגי אבידן …" at bounding box center [709, 310] width 1419 height 620
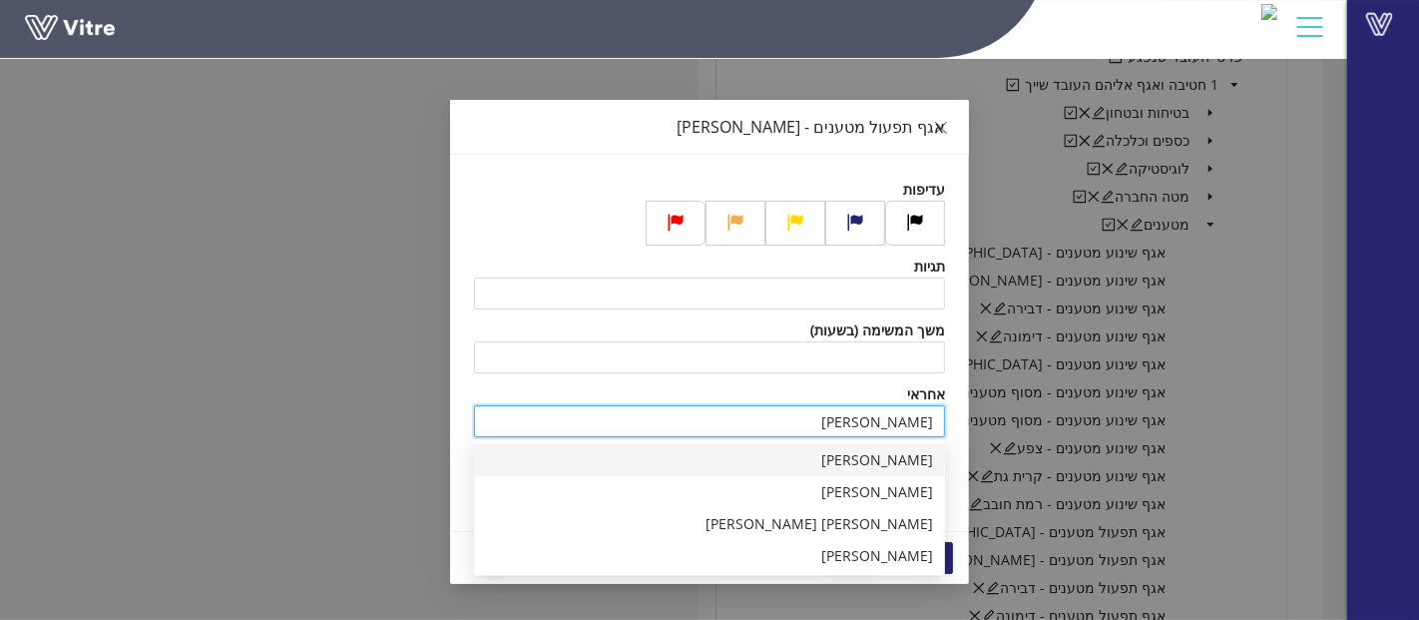
click at [920, 459] on div "זריהן שלומי" at bounding box center [709, 460] width 447 height 22
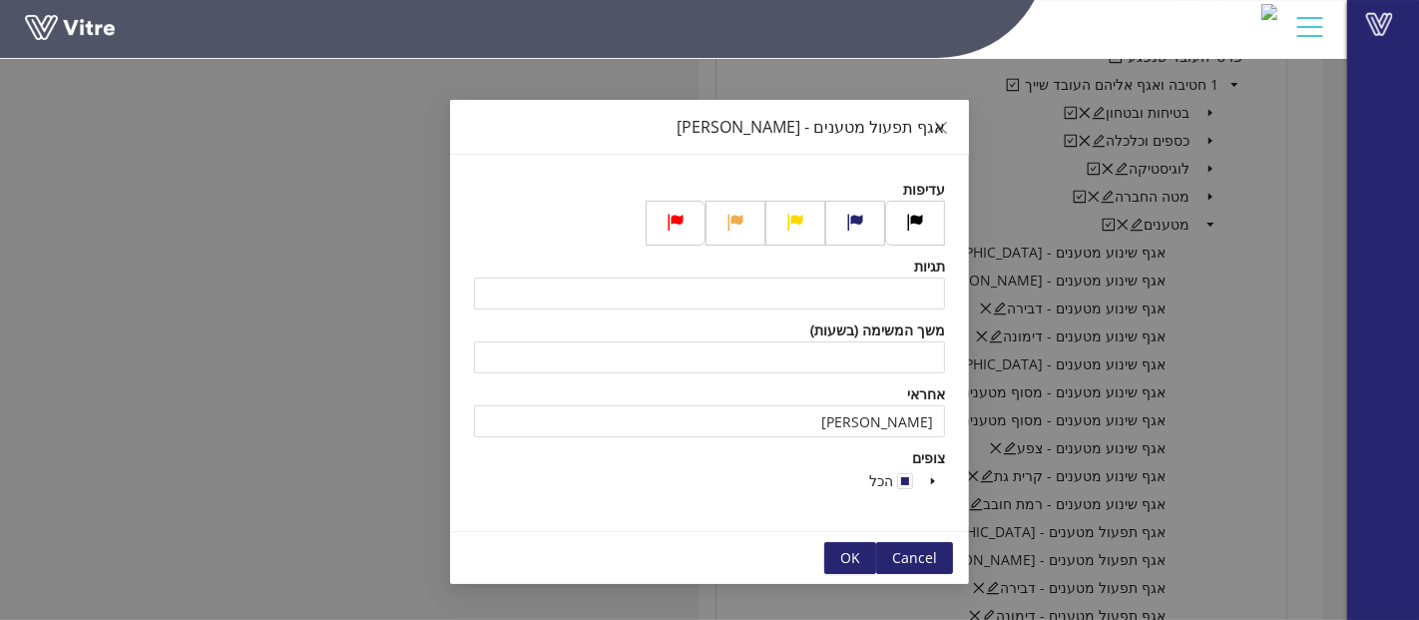
click at [835, 550] on button "OK" at bounding box center [850, 558] width 52 height 32
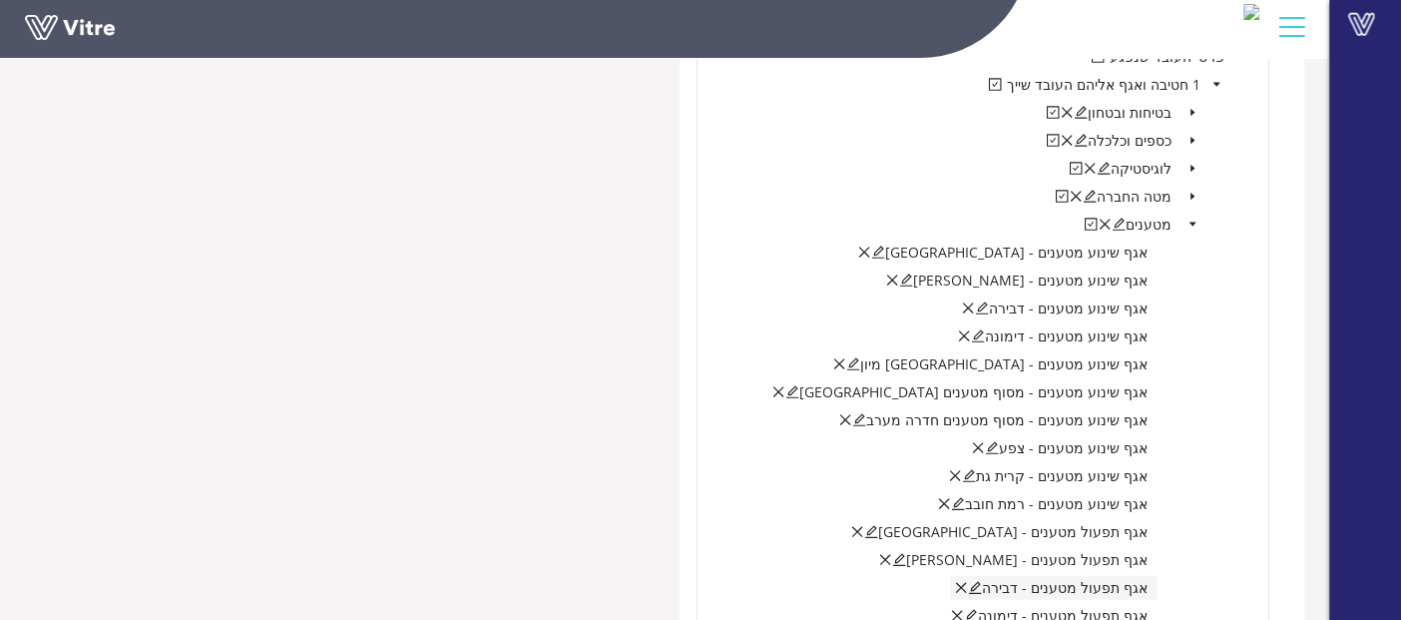
click at [982, 581] on icon "edit" at bounding box center [975, 588] width 14 height 14
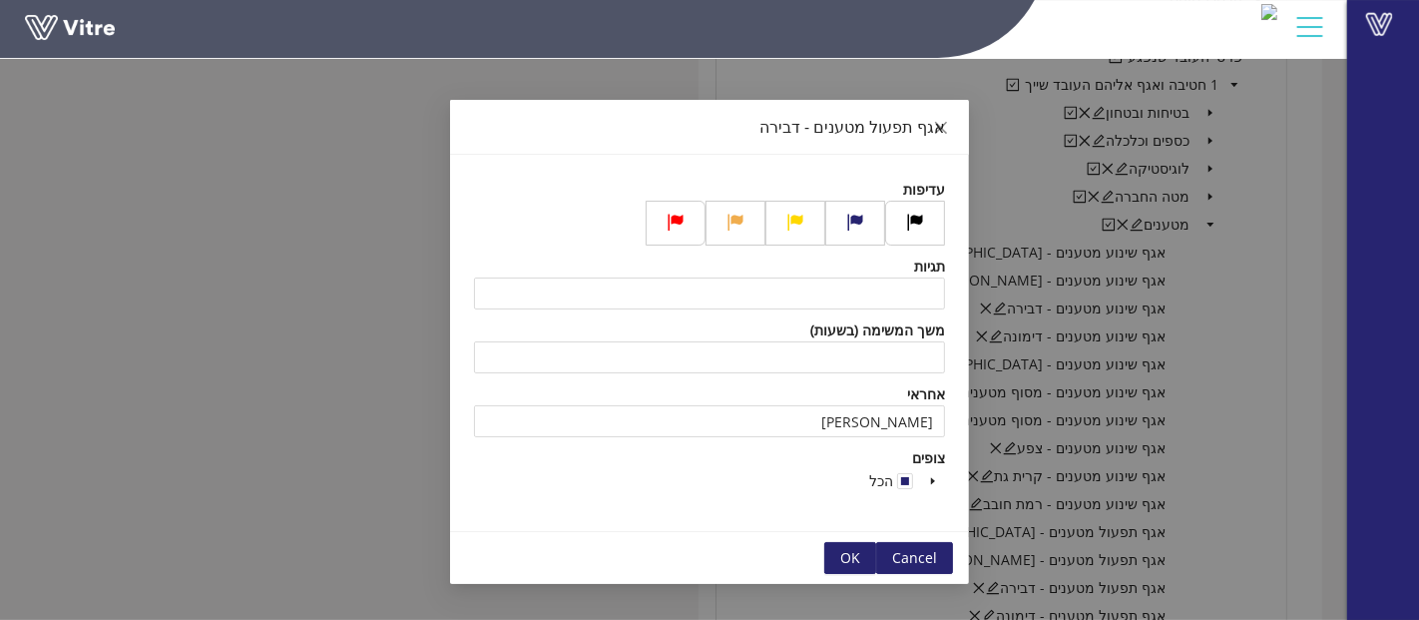
drag, startPoint x: 1299, startPoint y: 560, endPoint x: 1099, endPoint y: 580, distance: 201.6
click at [1299, 560] on div "אגף תפעול מטענים - דבירה עדיפות תגיות משך המשימה (בשעות) אחראי חבושה יוסף צופים…" at bounding box center [709, 310] width 1419 height 620
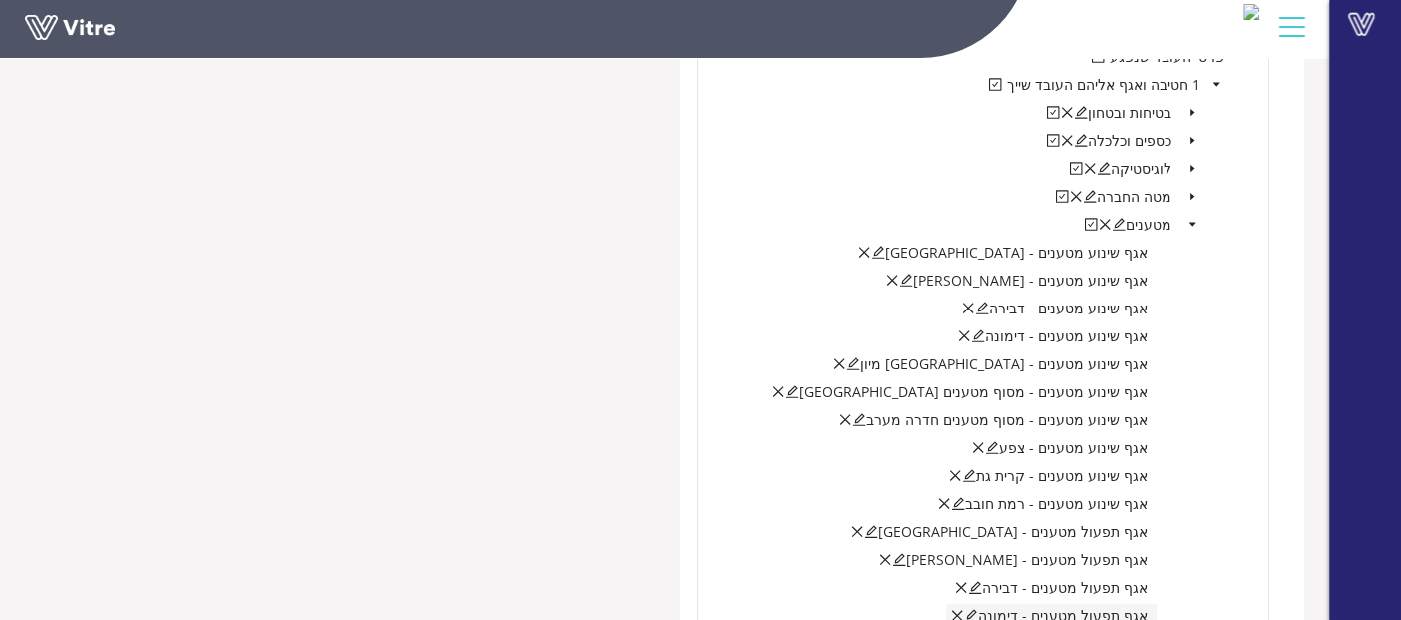
click at [978, 610] on icon "edit" at bounding box center [971, 616] width 13 height 13
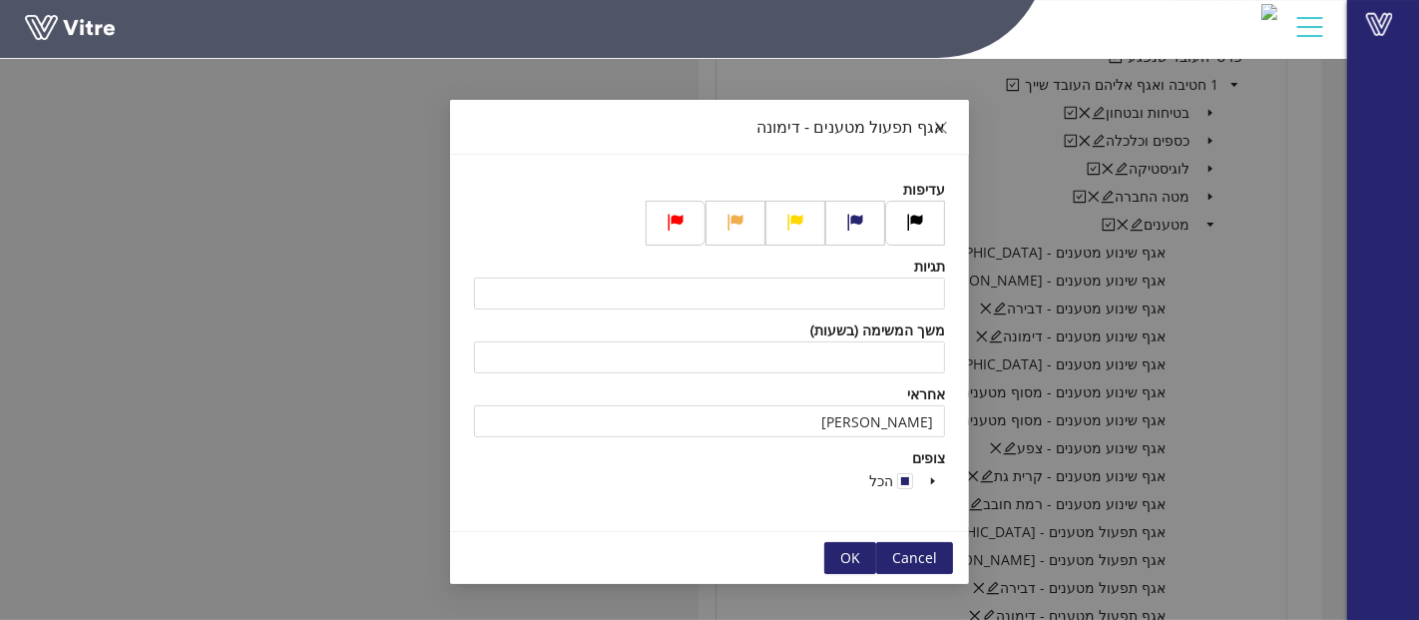
click at [1282, 490] on div "אגף תפעול מטענים - דימונה עדיפות תגיות משך המשימה (בשעות) אחראי חבושה יוסף צופי…" at bounding box center [709, 310] width 1419 height 620
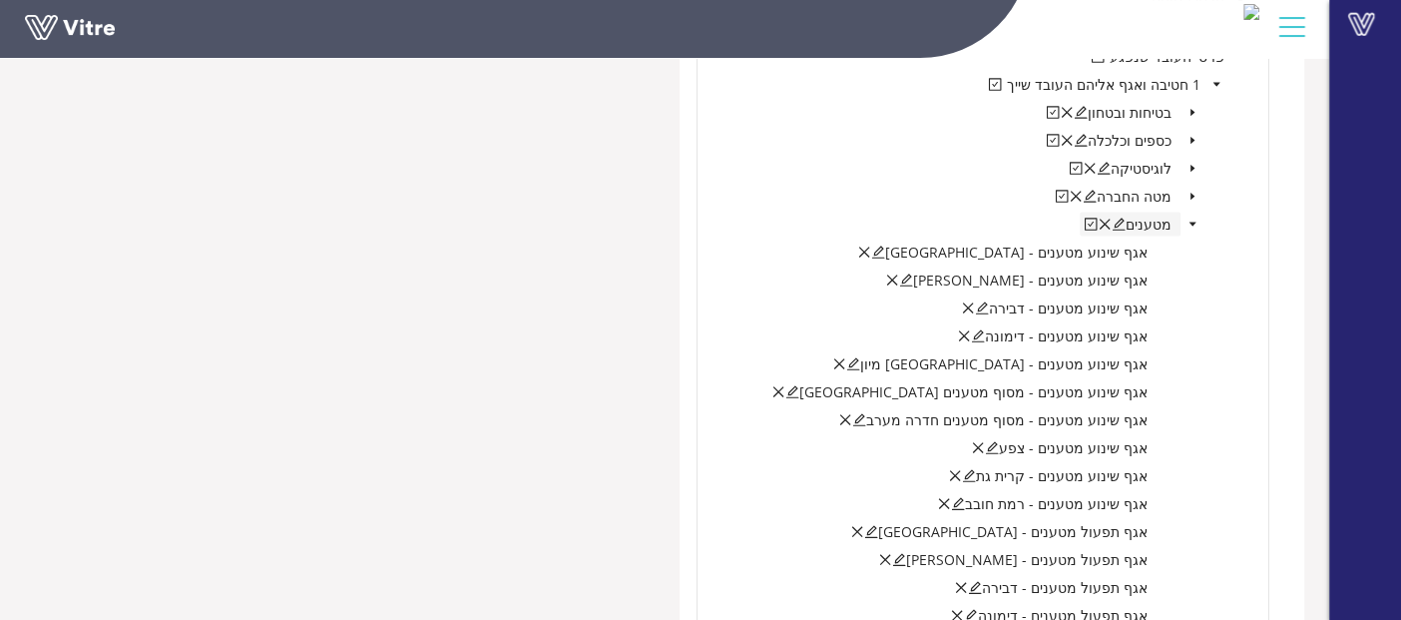
click at [1123, 221] on icon "edit" at bounding box center [1119, 225] width 13 height 13
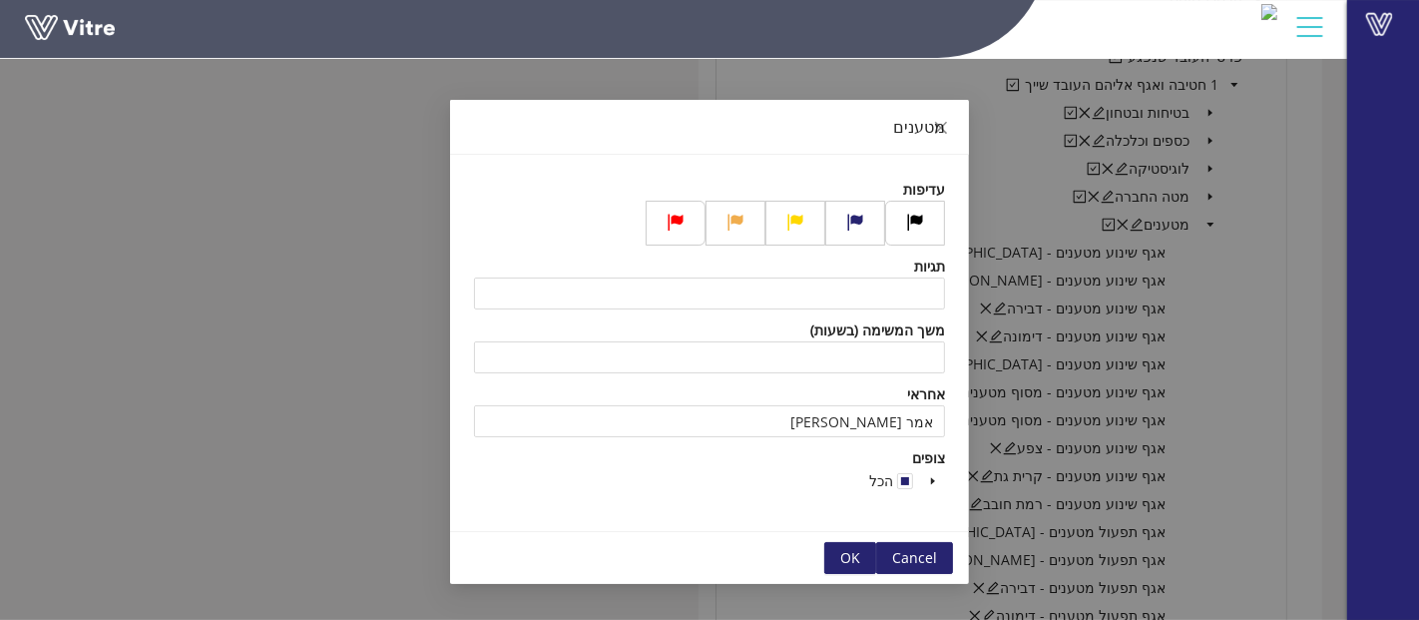
click at [1266, 316] on div "מטענים עדיפות תגיות משך המשימה (בשעות) אחראי אמר נועם נסים צופים הכל Cancel OK" at bounding box center [709, 310] width 1419 height 620
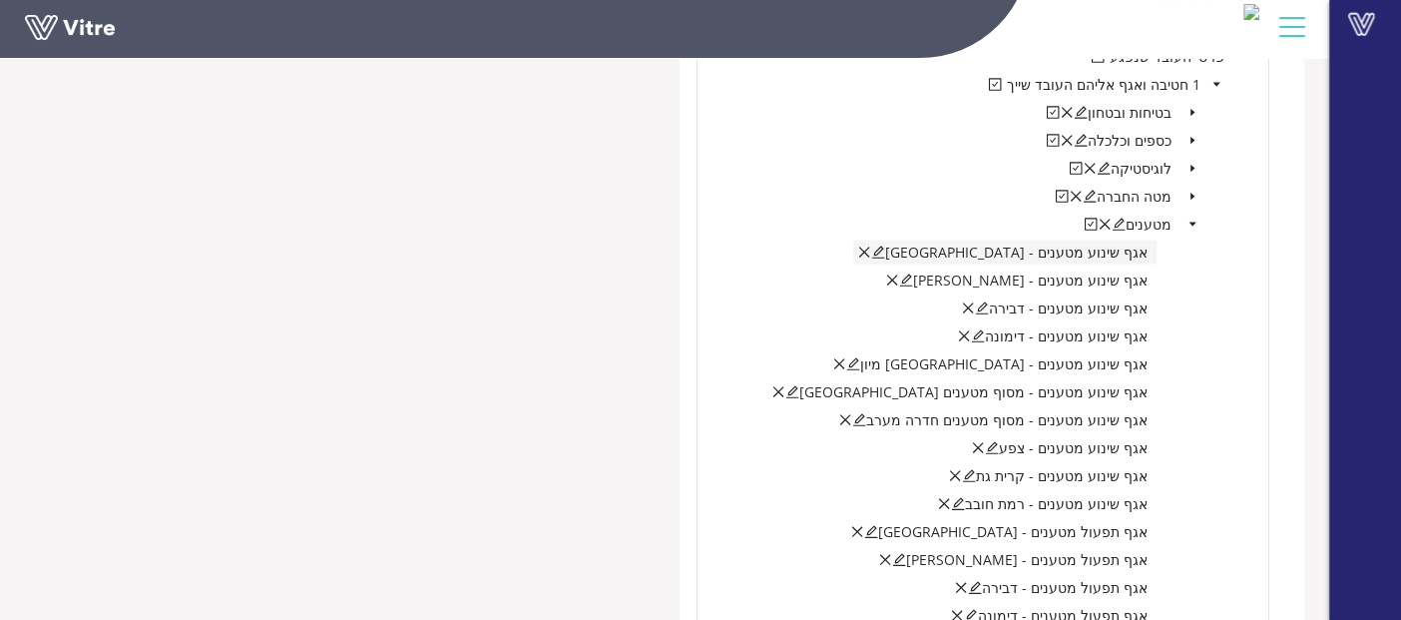
click at [885, 246] on icon "edit" at bounding box center [878, 253] width 14 height 14
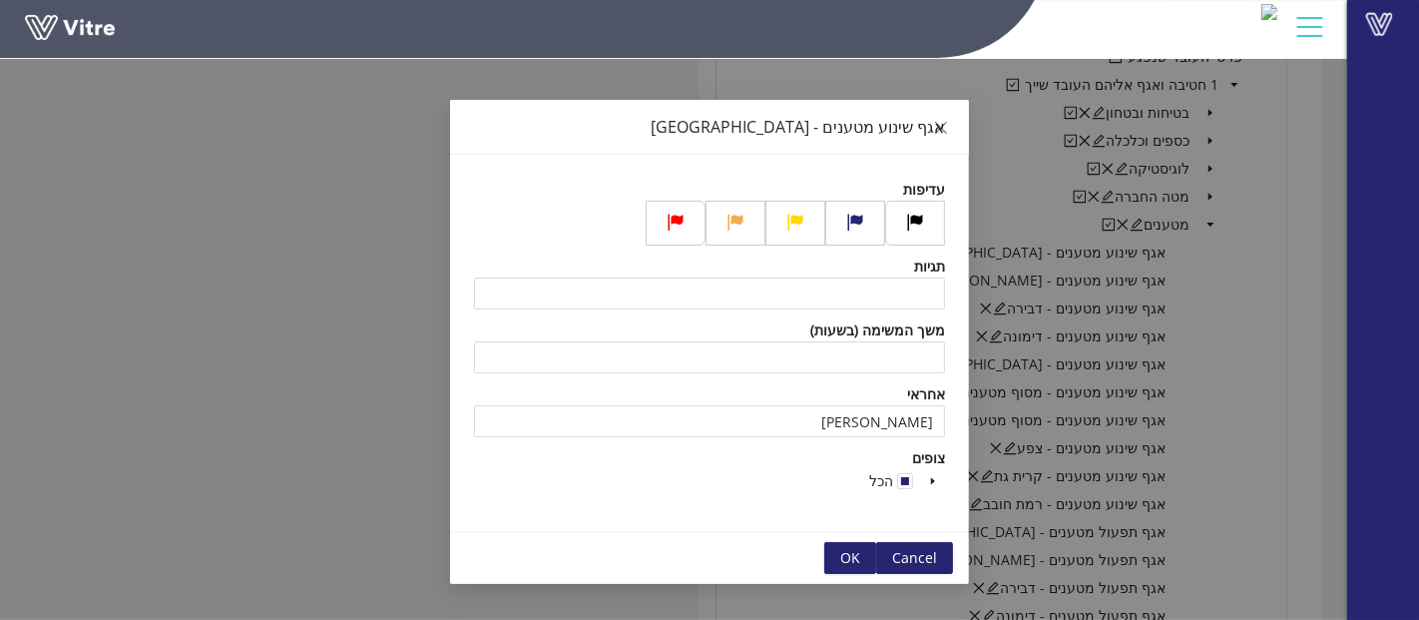
click at [1235, 307] on div "אגף שינוע מטענים - אשדוד עדיפות תגיות משך המשימה (בשעות) אחראי זריהן שלומי צופי…" at bounding box center [709, 310] width 1419 height 620
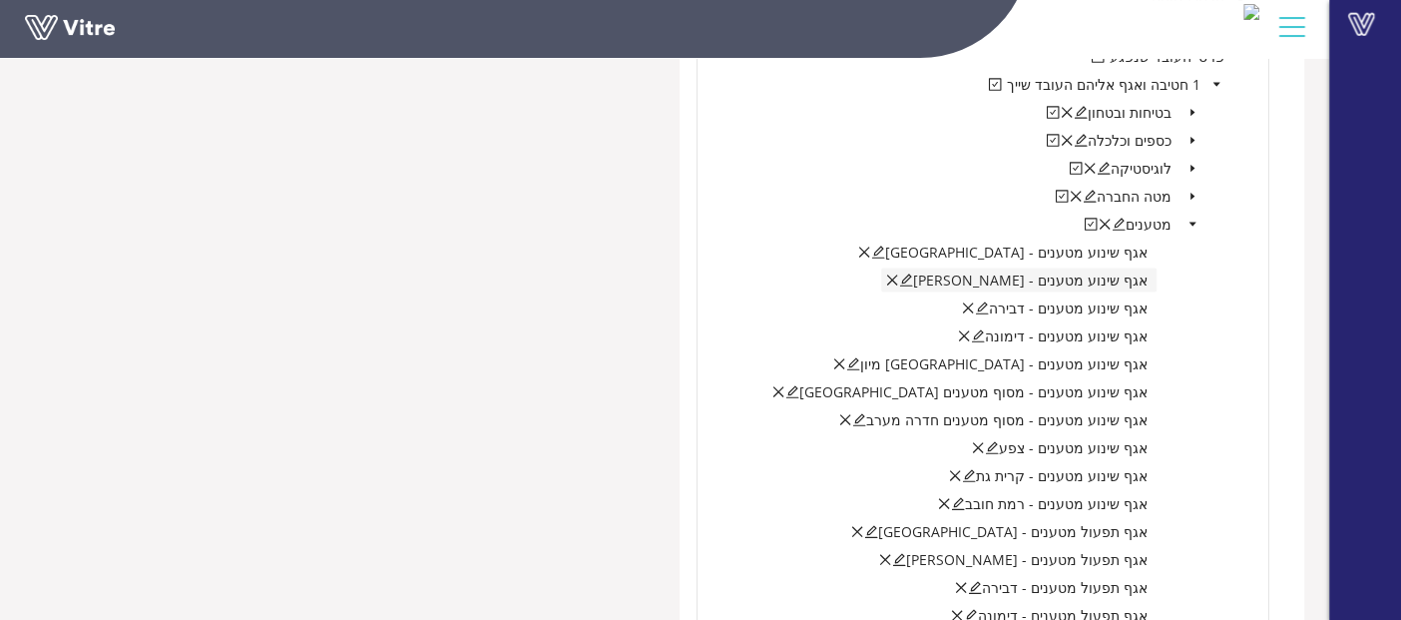
click at [913, 273] on icon "edit" at bounding box center [906, 280] width 14 height 14
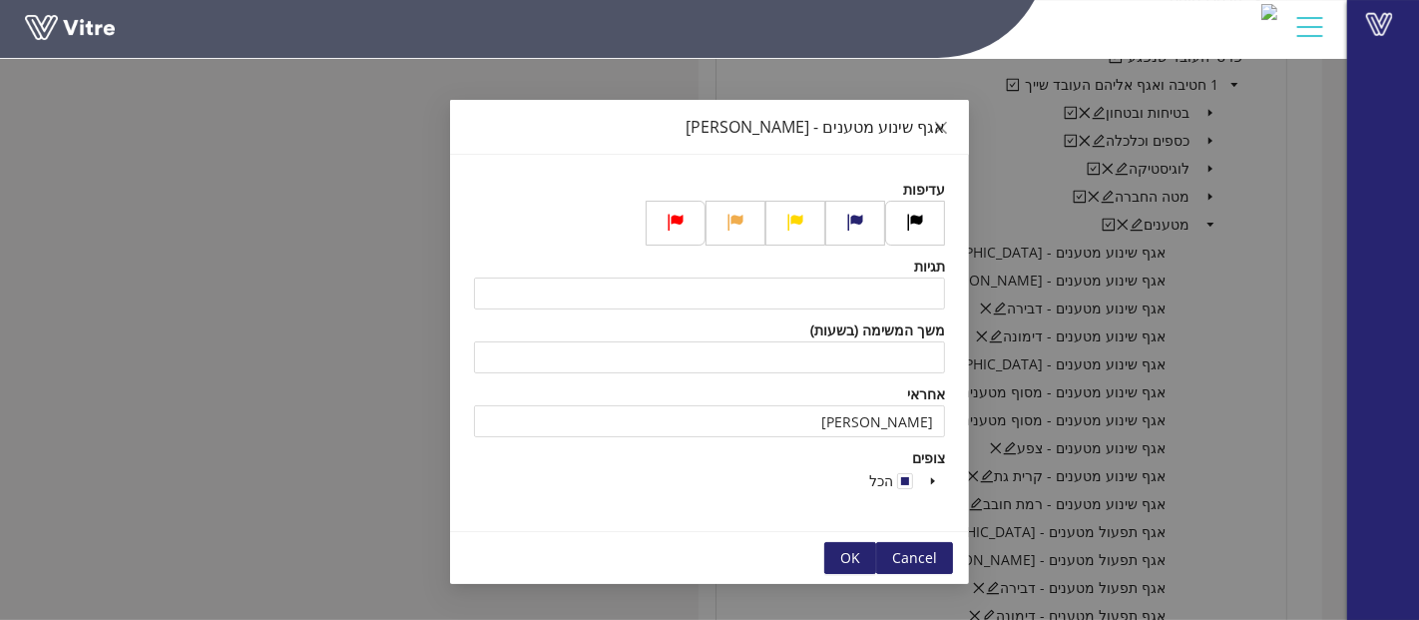
click at [1234, 309] on div "אגף שינוע מטענים - בני ברק עדיפות תגיות משך המשימה (בשעות) אחראי זריהן שלומי צו…" at bounding box center [709, 310] width 1419 height 620
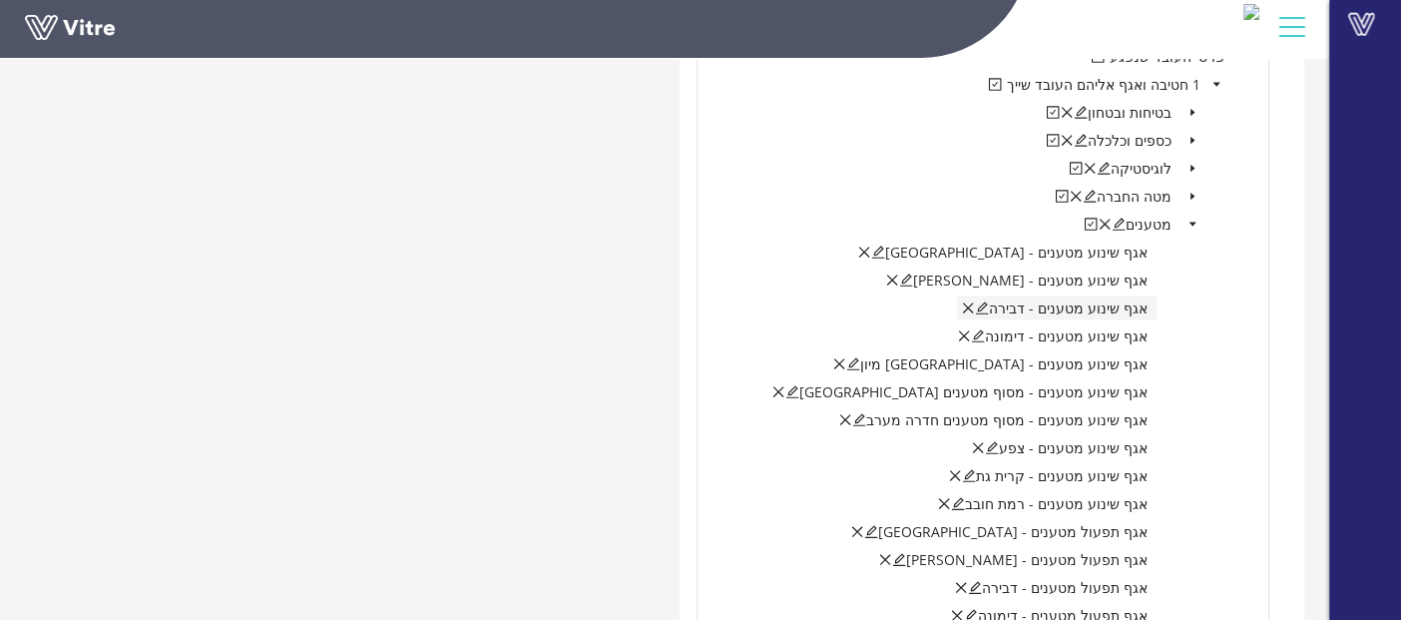
click at [989, 302] on icon "edit" at bounding box center [982, 308] width 13 height 13
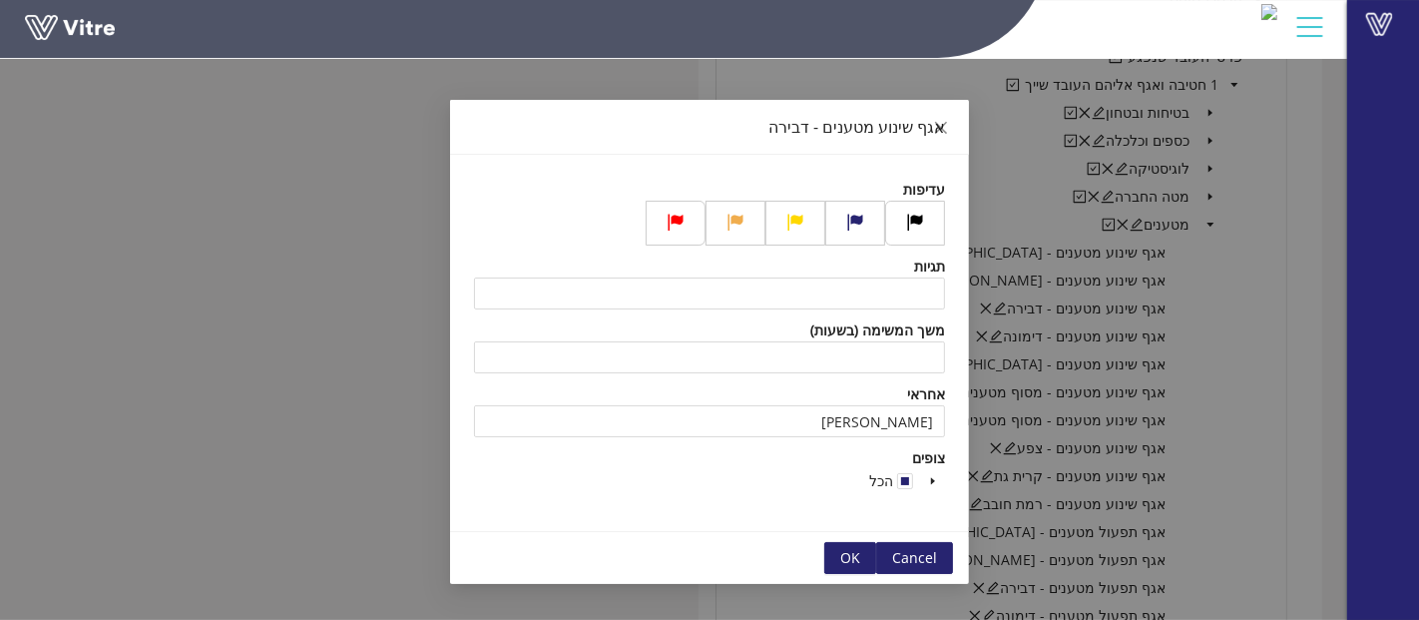
click at [1265, 325] on div "אגף שינוע מטענים - דבירה עדיפות תגיות משך המשימה (בשעות) אחראי חבושה יוסף צופים…" at bounding box center [709, 310] width 1419 height 620
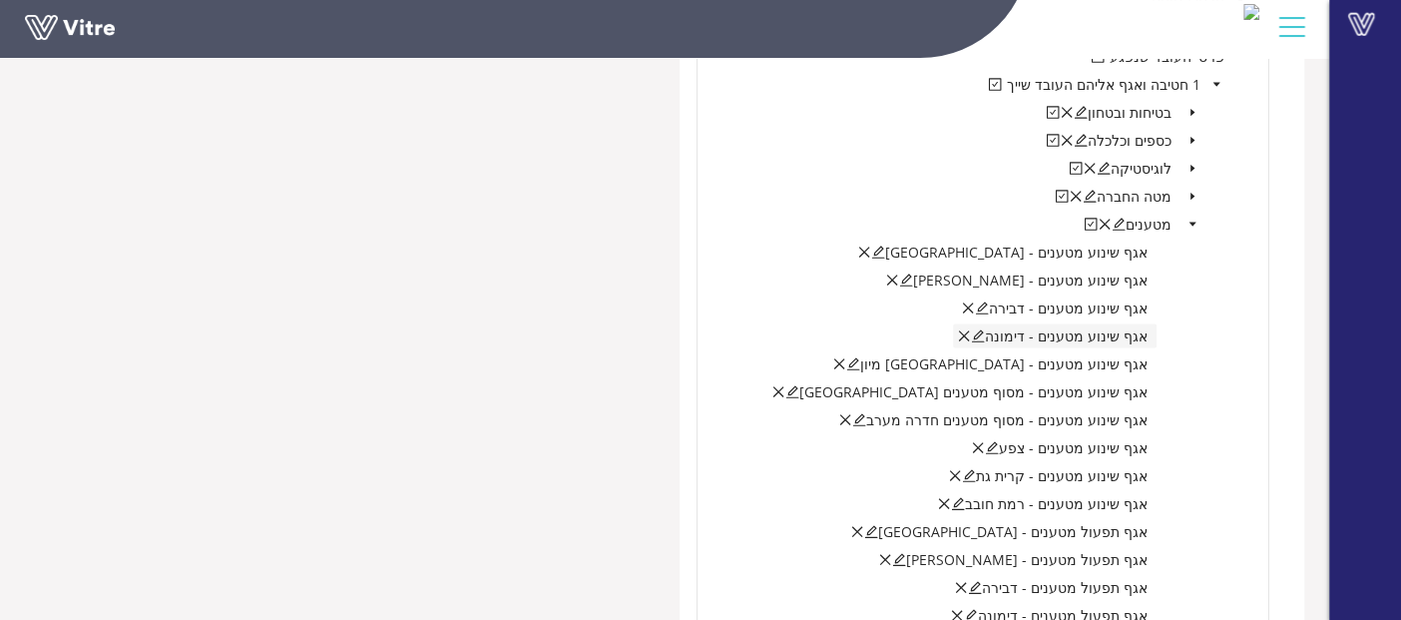
click at [985, 330] on icon "edit" at bounding box center [978, 336] width 13 height 13
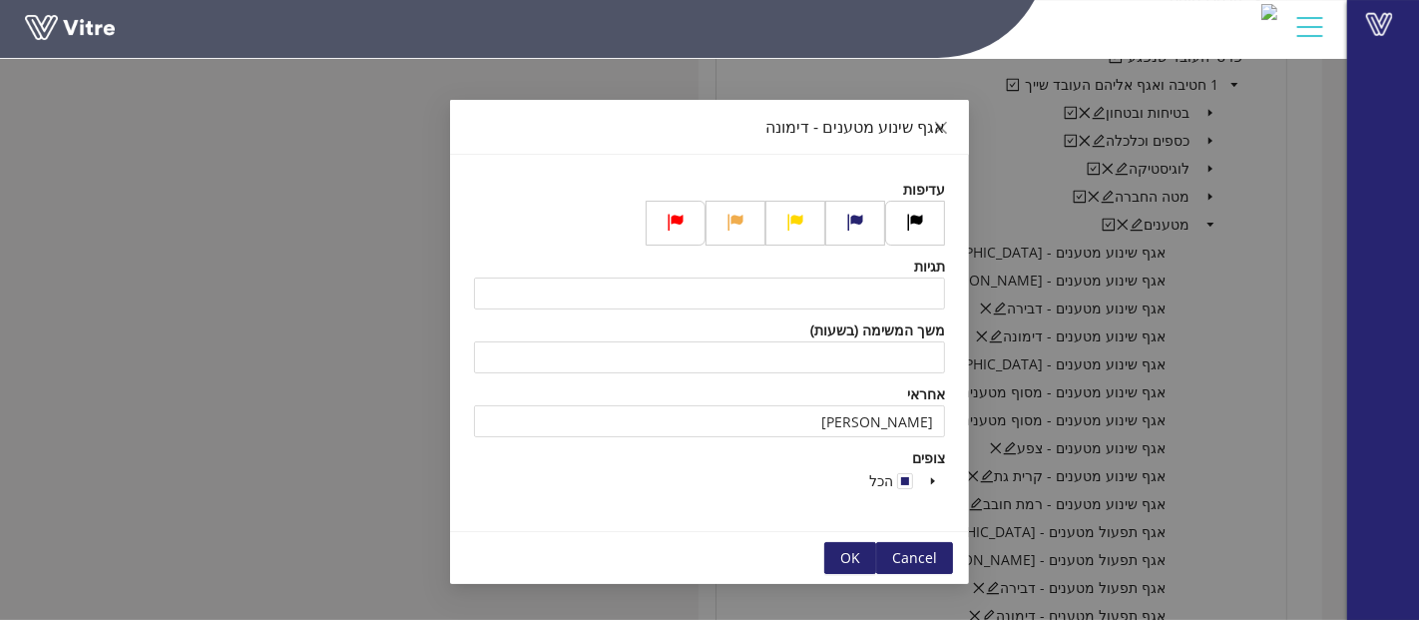
click at [1249, 335] on div "אגף שינוע מטענים - דימונה עדיפות תגיות משך המשימה (בשעות) אחראי חבושה יוסף צופי…" at bounding box center [709, 310] width 1419 height 620
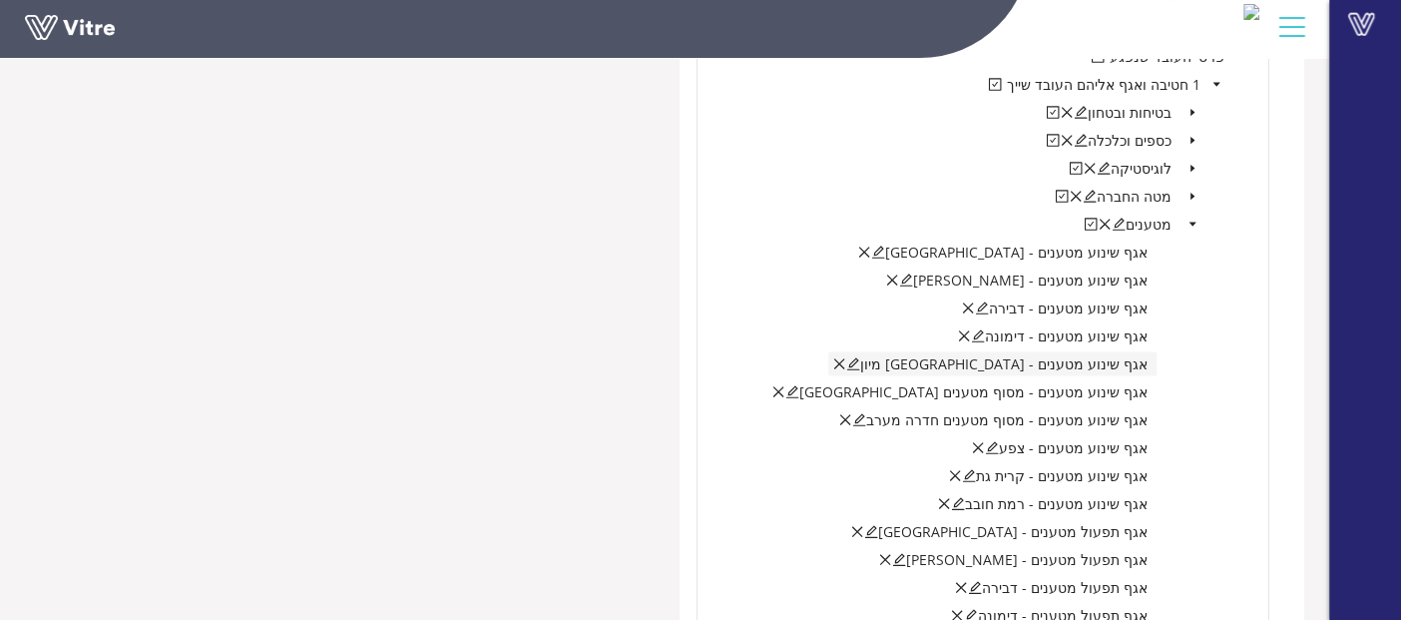
click at [860, 360] on icon "edit" at bounding box center [853, 364] width 13 height 13
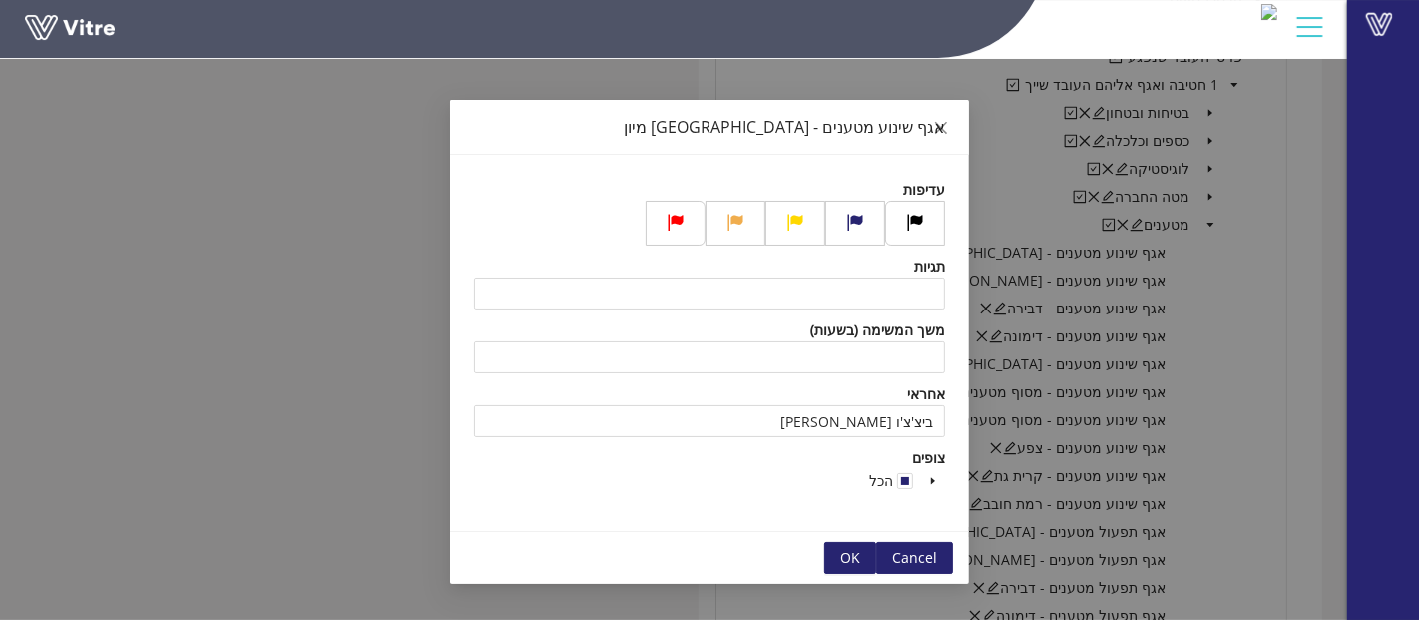
click at [1221, 355] on div "אגף שינוע מטענים - חיפה מיון עדיפות תגיות משך המשימה (בשעות) אחראי ביצ'צ'ו יניב…" at bounding box center [709, 310] width 1419 height 620
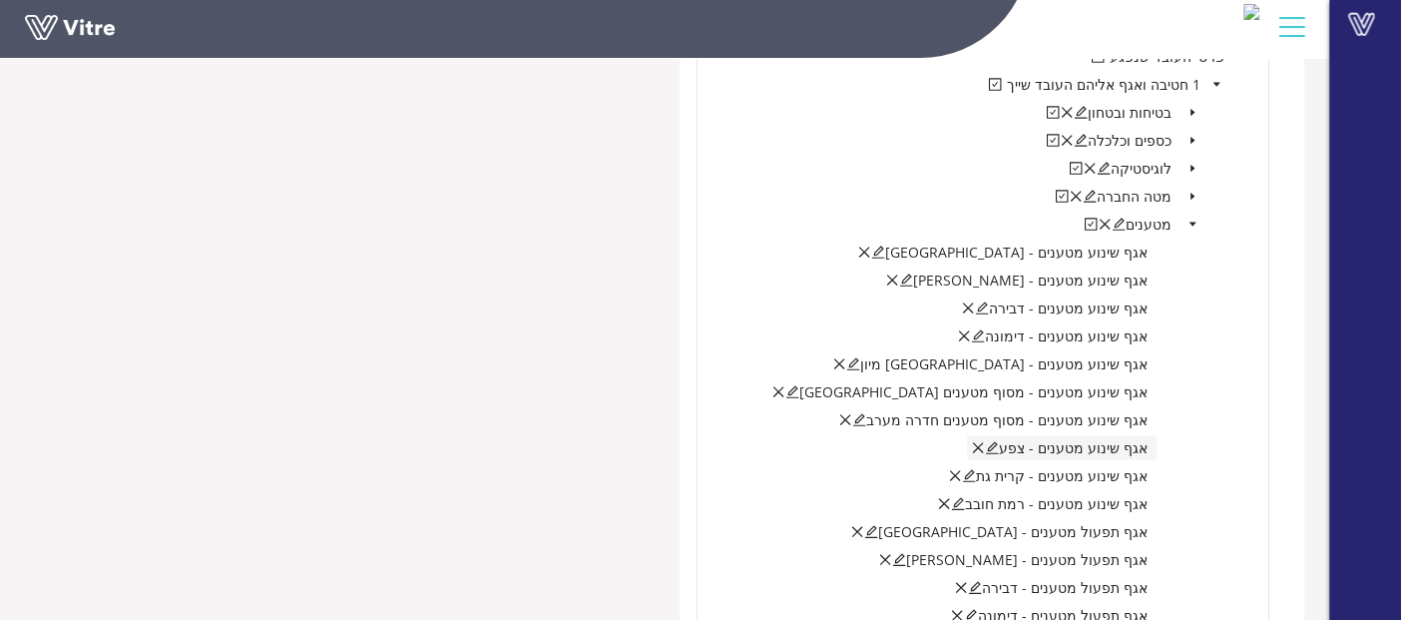
click at [999, 441] on icon "edit" at bounding box center [992, 448] width 14 height 14
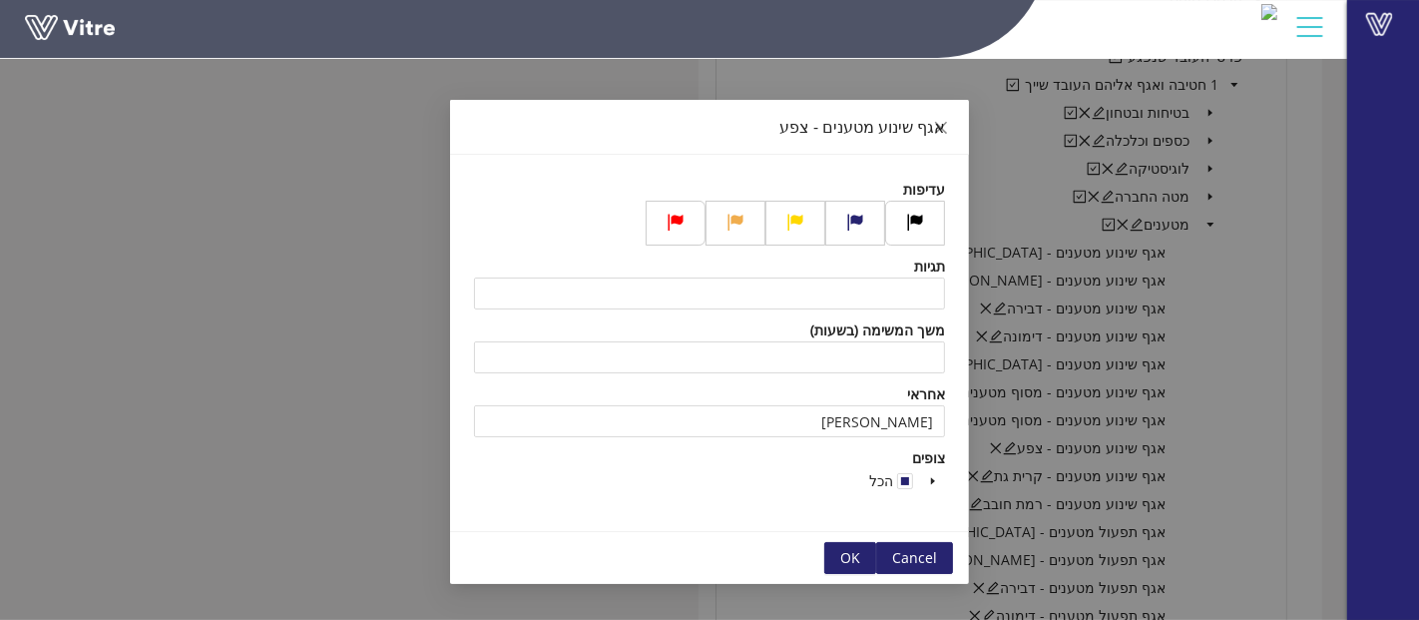
click at [1217, 406] on div "אגף שינוע מטענים - צפע עדיפות תגיות משך המשימה (בשעות) אחראי חבושה יוסף צופים ה…" at bounding box center [709, 310] width 1419 height 620
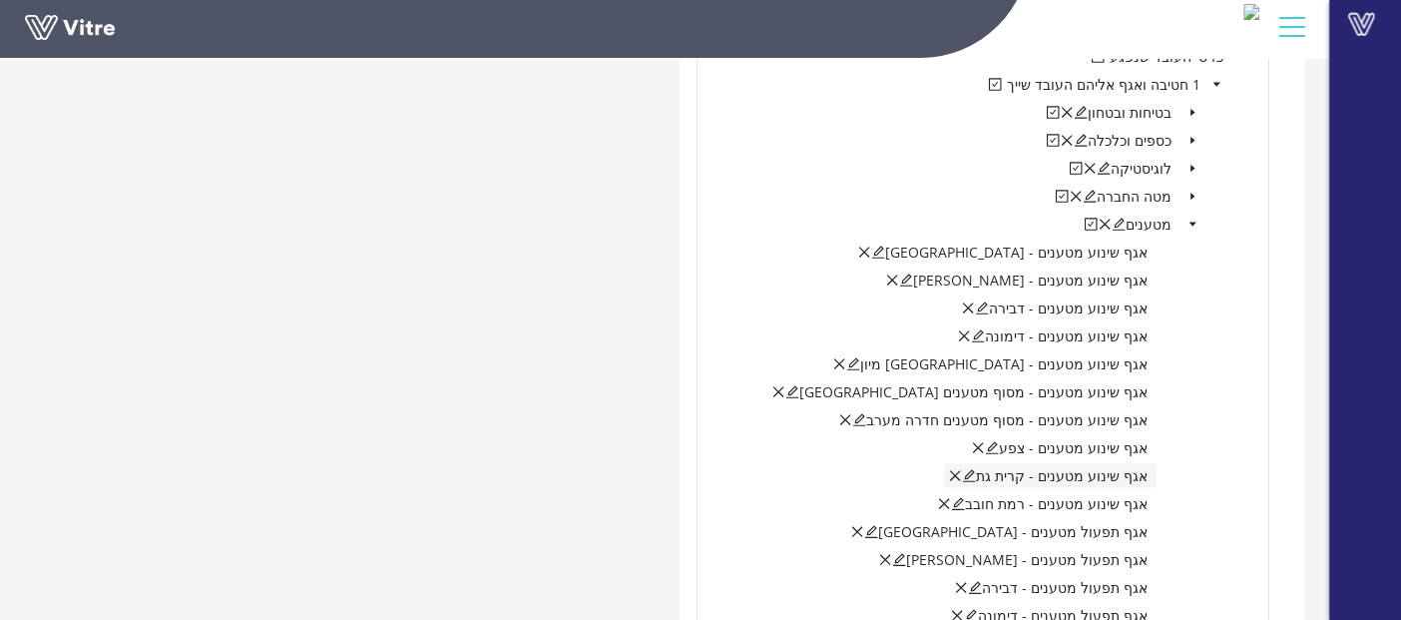
click at [976, 470] on icon "edit" at bounding box center [969, 476] width 13 height 13
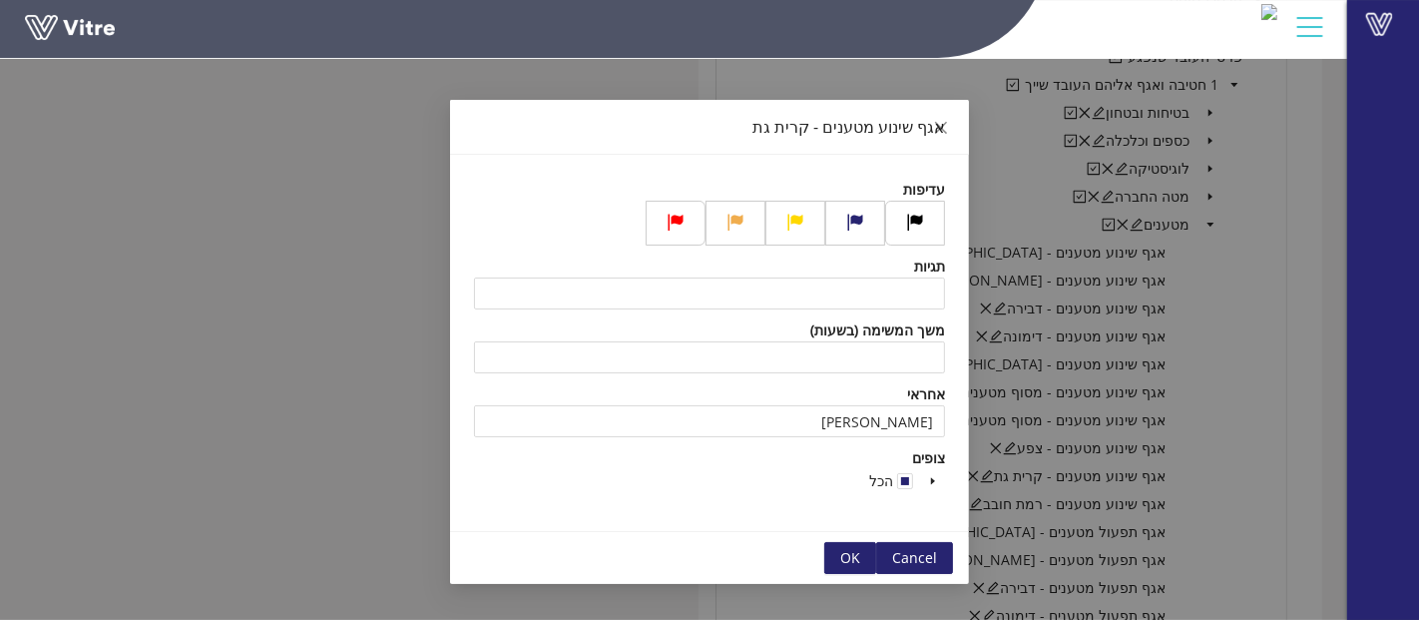
click at [1246, 434] on div "אגף שינוע מטענים - קרית גת עדיפות תגיות משך המשימה (בשעות) אחראי חבושה יוסף צופ…" at bounding box center [709, 310] width 1419 height 620
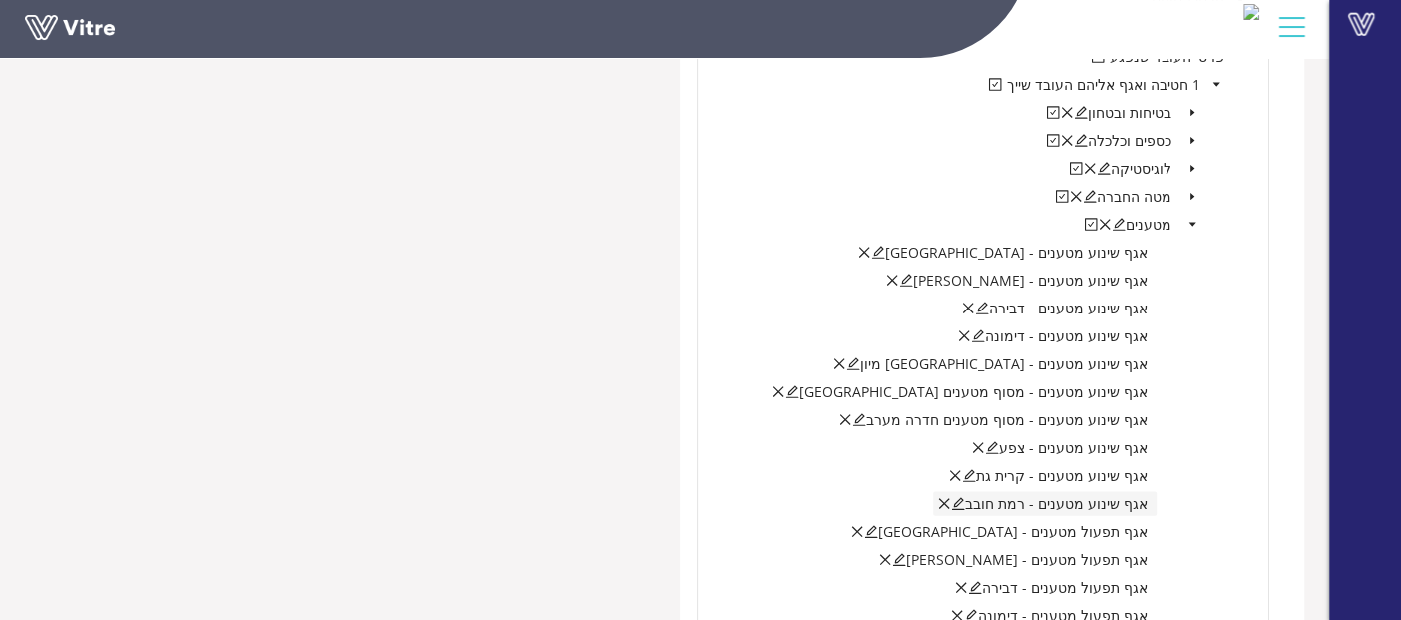
click at [965, 501] on icon "edit" at bounding box center [958, 504] width 14 height 14
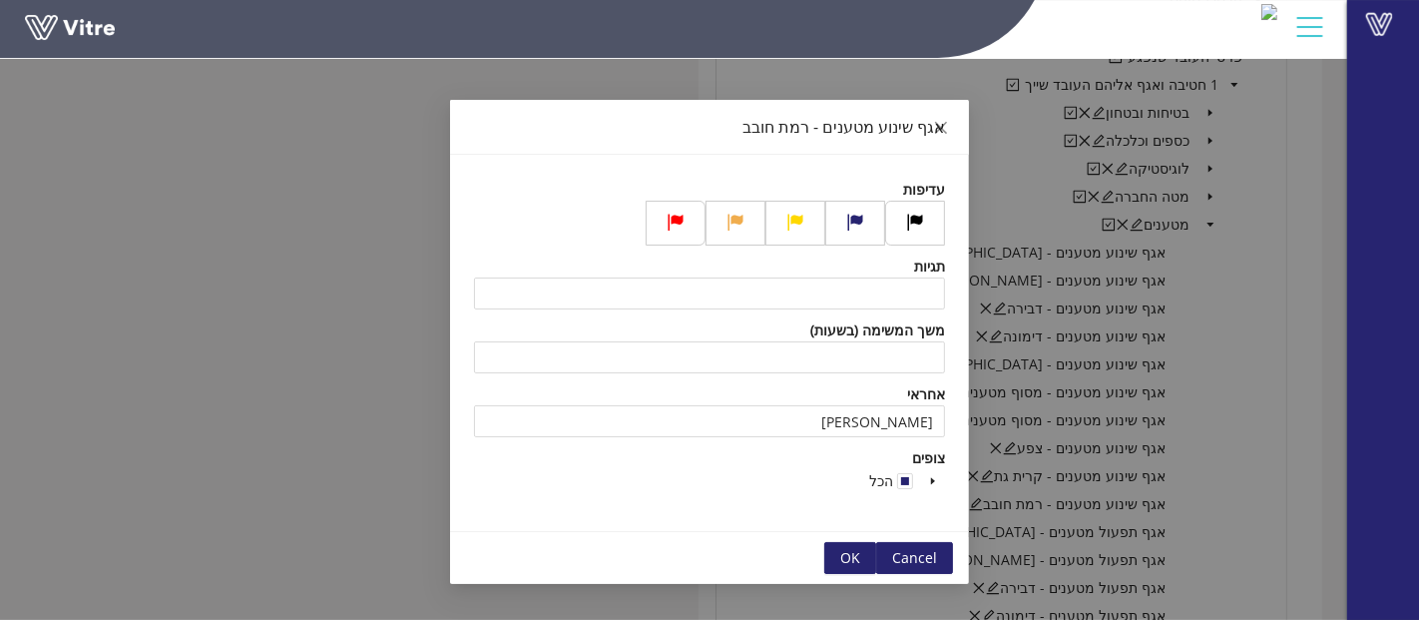
click at [1231, 461] on div "אגף שינוע מטענים - רמת חובב עדיפות תגיות משך המשימה (בשעות) אחראי חבושה יוסף צו…" at bounding box center [709, 310] width 1419 height 620
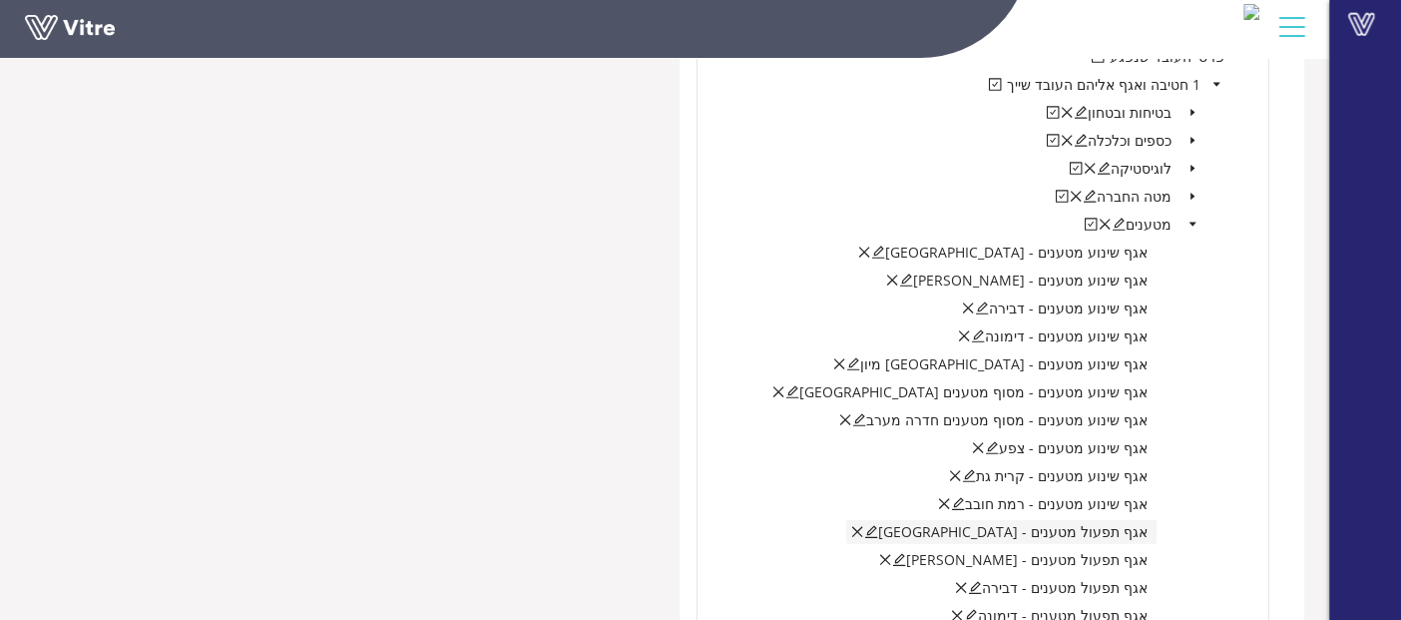
click at [878, 526] on icon "edit" at bounding box center [871, 532] width 13 height 13
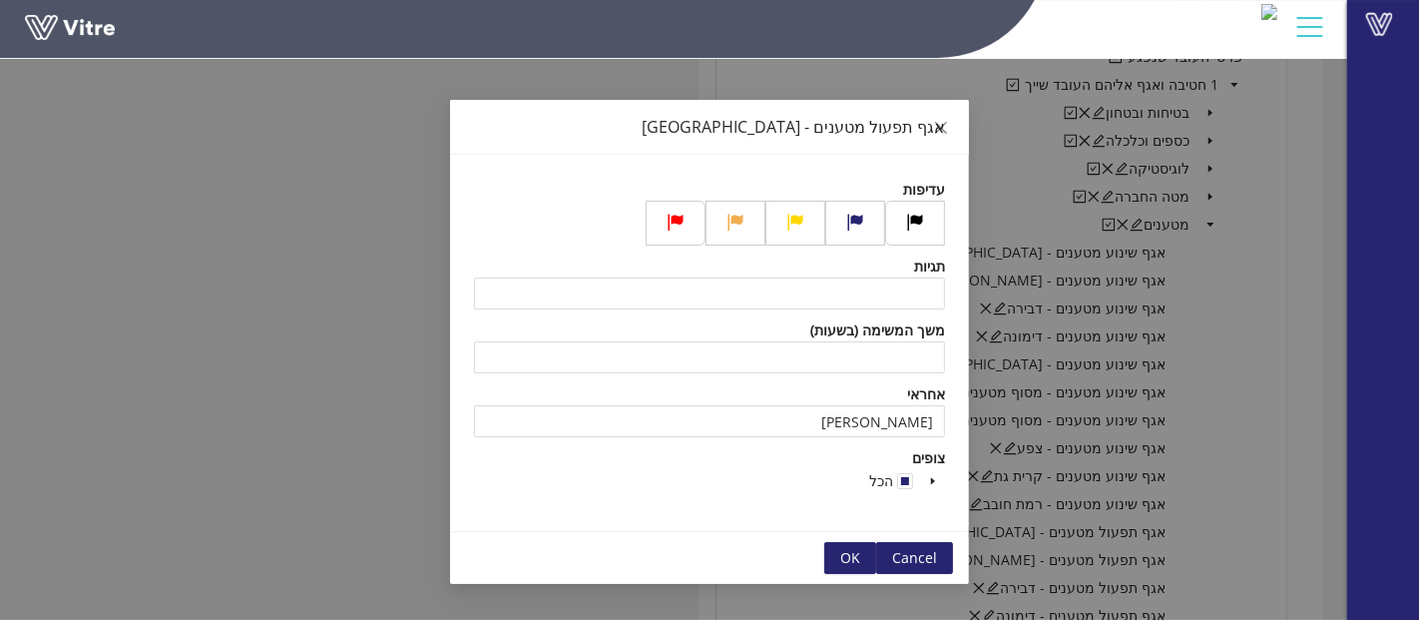
click at [1272, 428] on div "אגף תפעול מטענים - אשדוד עדיפות תגיות משך המשימה (בשעות) אחראי זריהן שלומי צופי…" at bounding box center [709, 310] width 1419 height 620
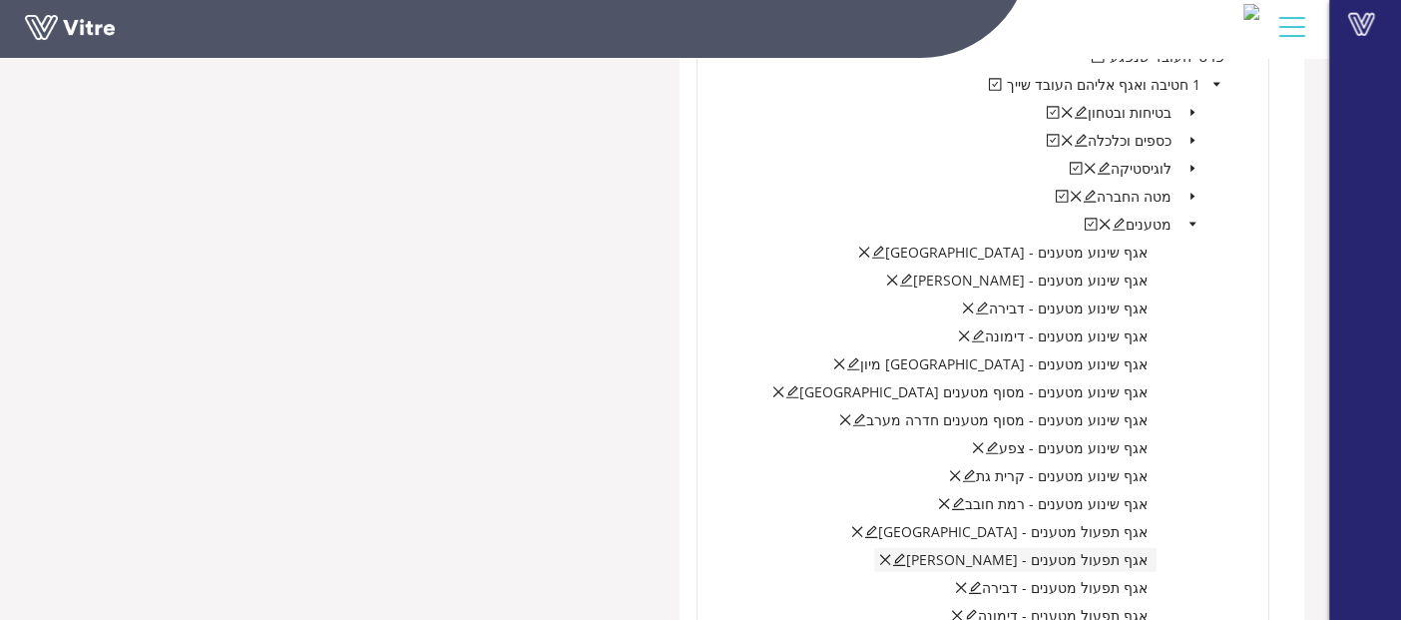
click at [906, 557] on icon "edit" at bounding box center [899, 560] width 14 height 14
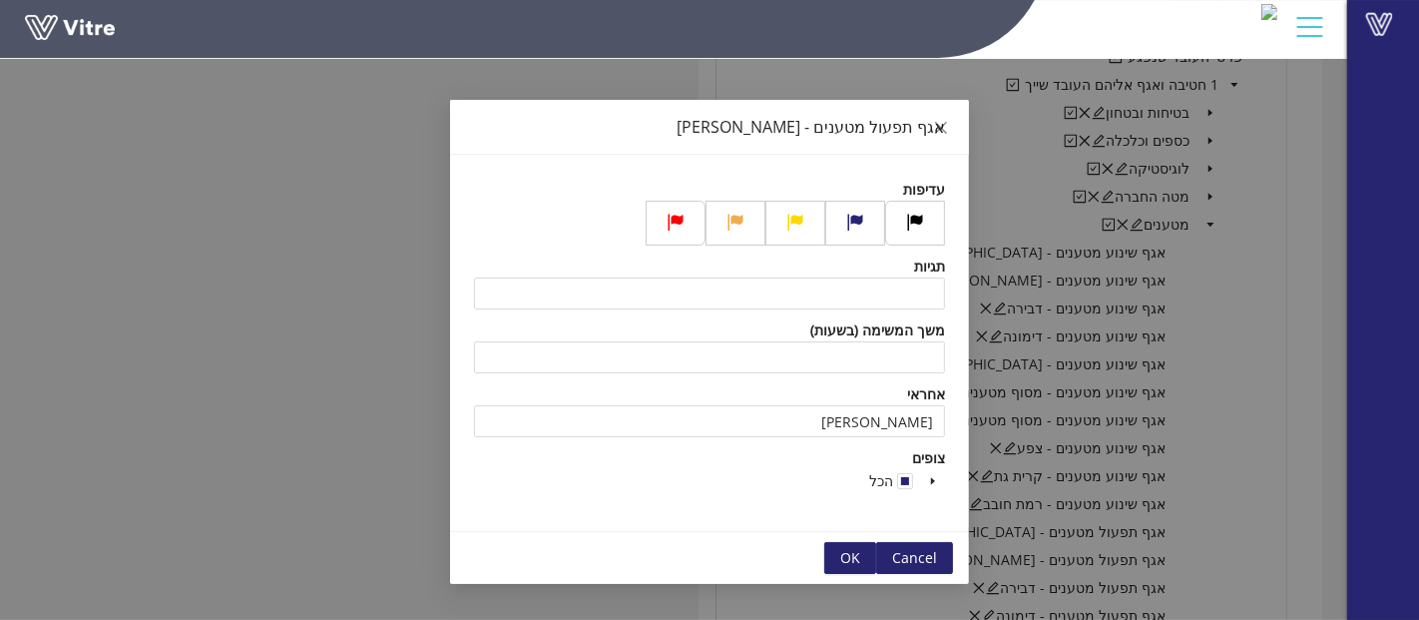
click at [1238, 459] on div "אגף תפעול מטענים - בני ברק עדיפות תגיות משך המשימה (בשעות) אחראי זריהן שלומי צו…" at bounding box center [709, 310] width 1419 height 620
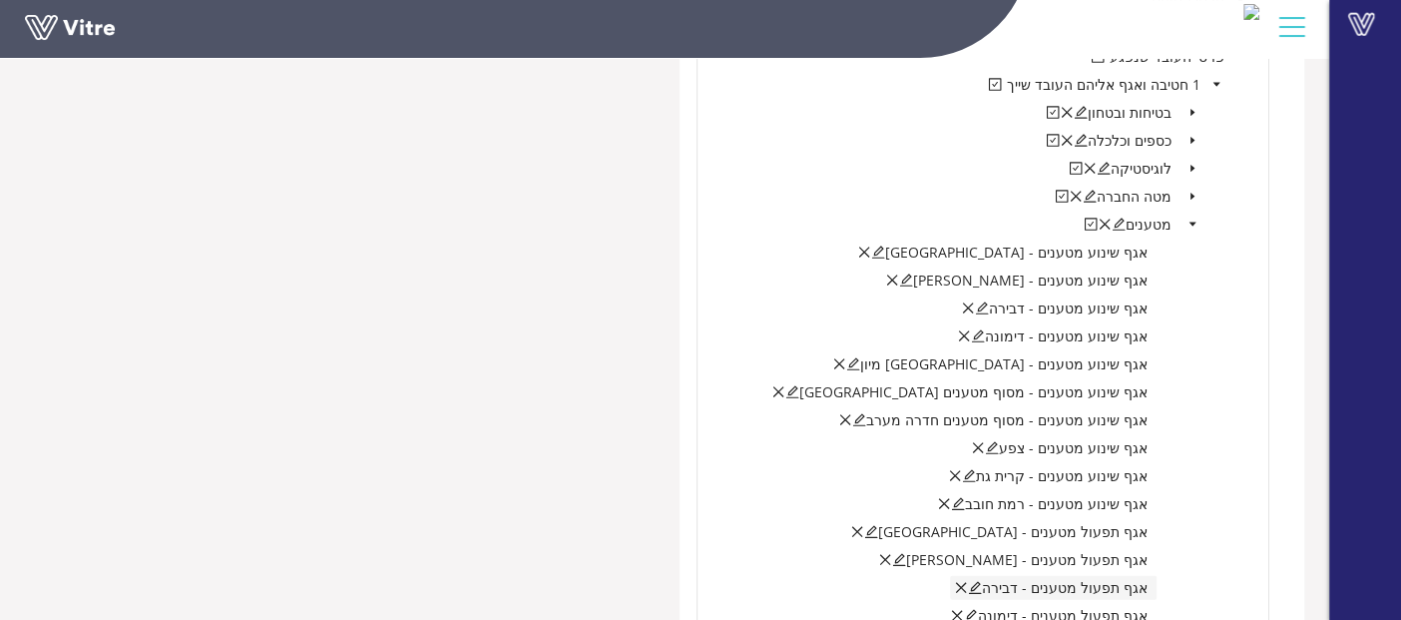
click at [982, 582] on icon "edit" at bounding box center [975, 588] width 13 height 13
type input "חבושה יוסף"
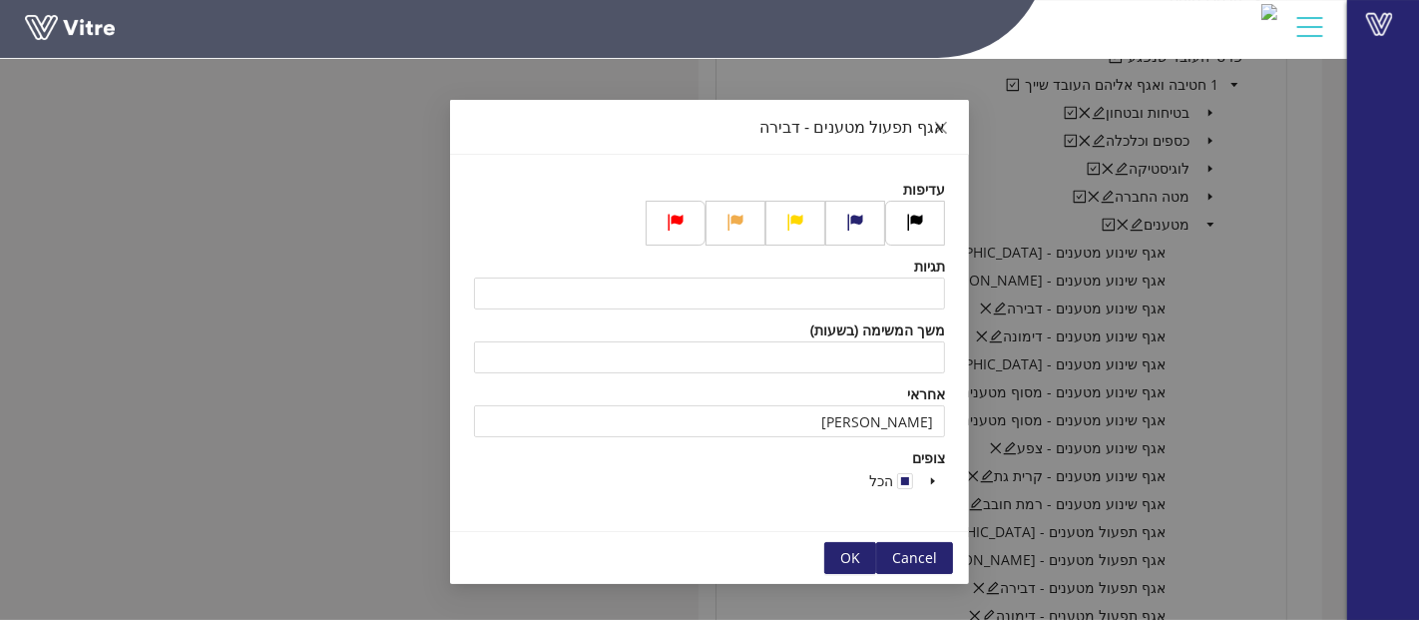
click at [1265, 477] on div "אגף תפעול מטענים - דבירה עדיפות תגיות משך המשימה (בשעות) אחראי חבושה יוסף צופים…" at bounding box center [709, 310] width 1419 height 620
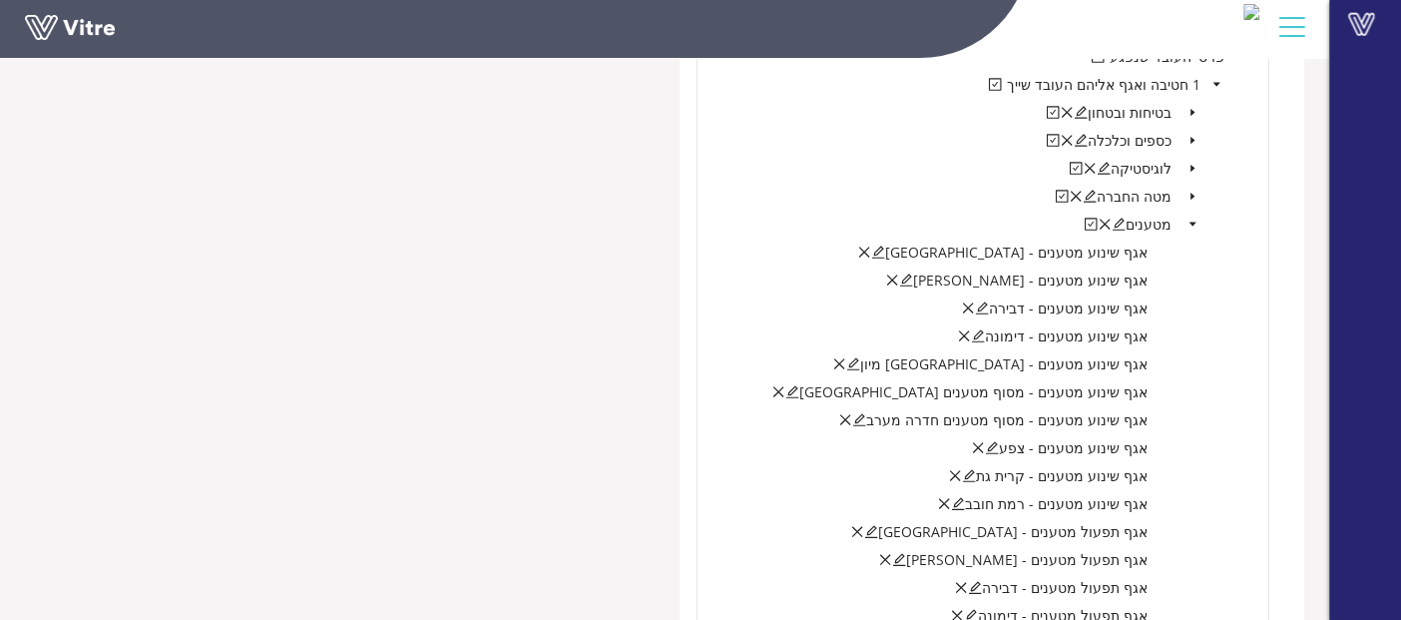
scroll to position [2562, 0]
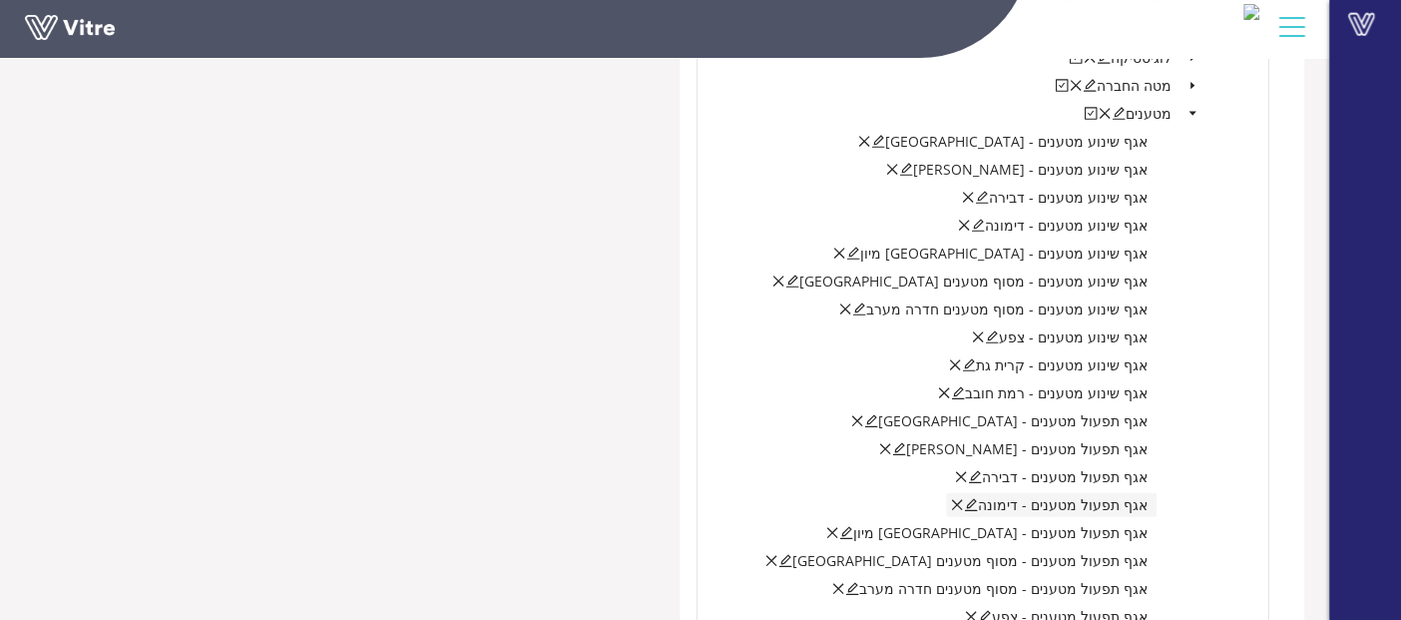
click at [978, 500] on icon "edit" at bounding box center [971, 505] width 14 height 14
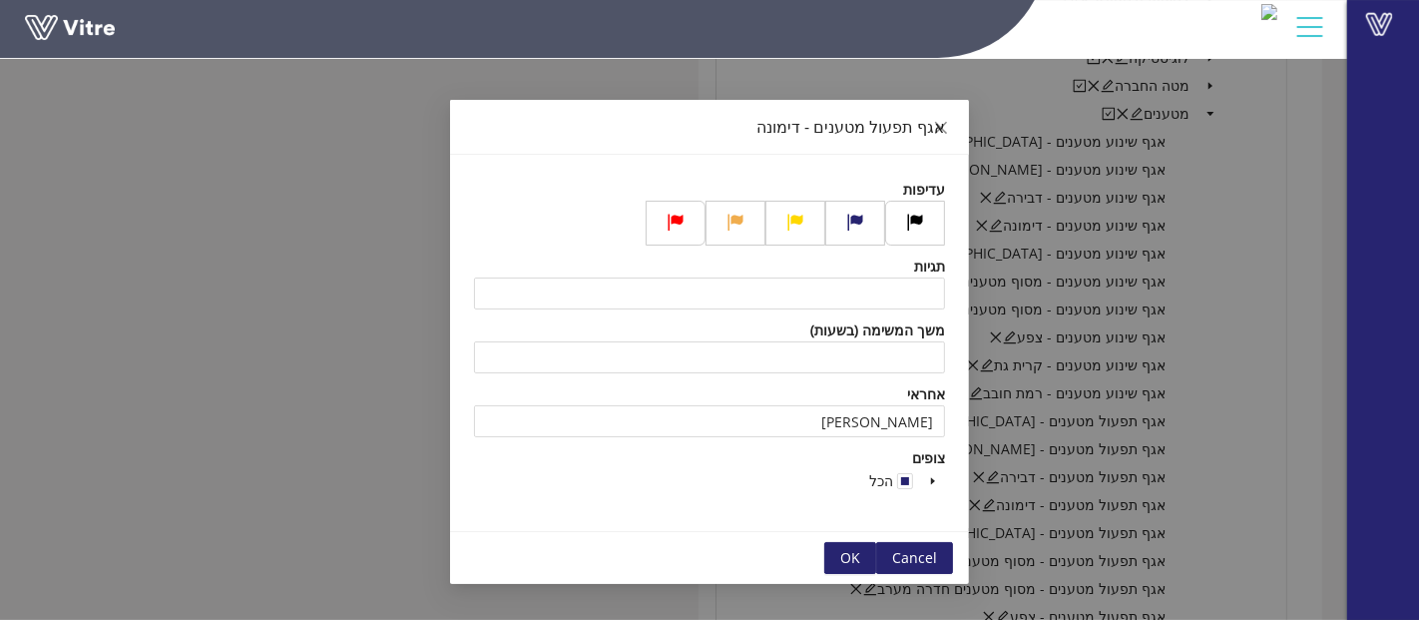
click at [995, 522] on div "אגף תפעול מטענים - דימונה עדיפות תגיות משך המשימה (בשעות) אחראי חבושה יוסף צופי…" at bounding box center [709, 310] width 1419 height 620
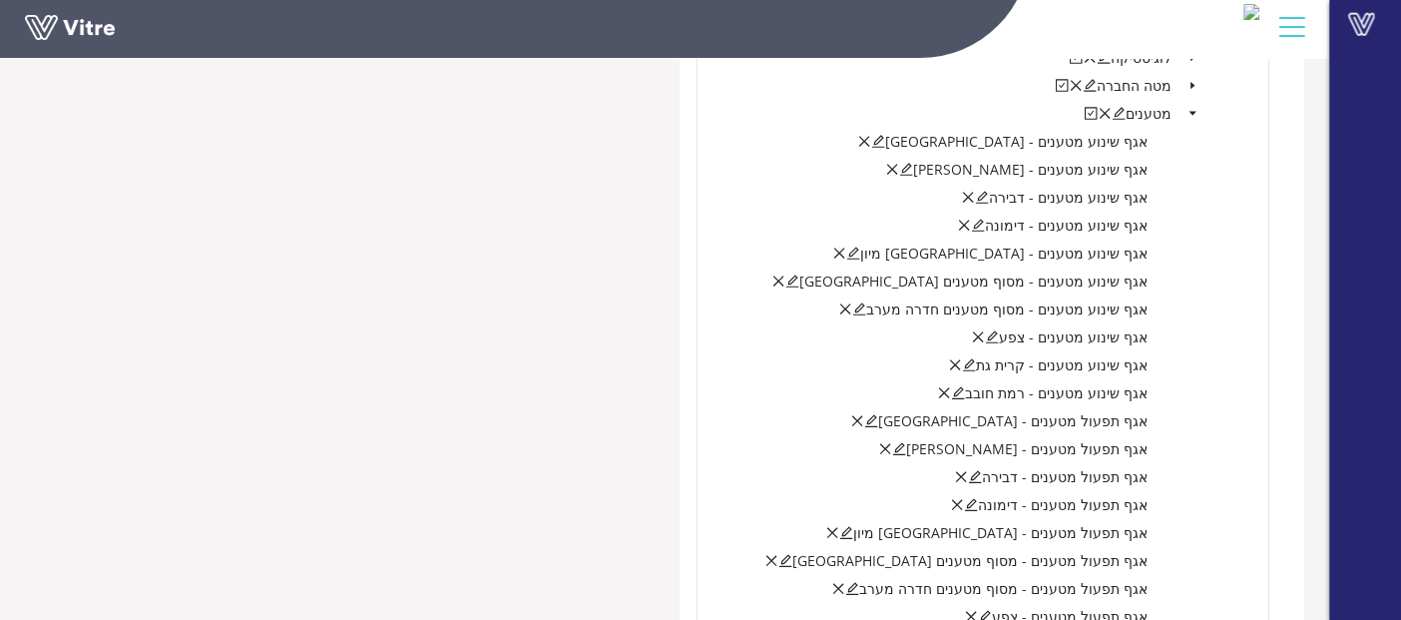
click at [995, 525] on span "אגף תפעול מטענים - חיפה מיון" at bounding box center [1000, 532] width 294 height 19
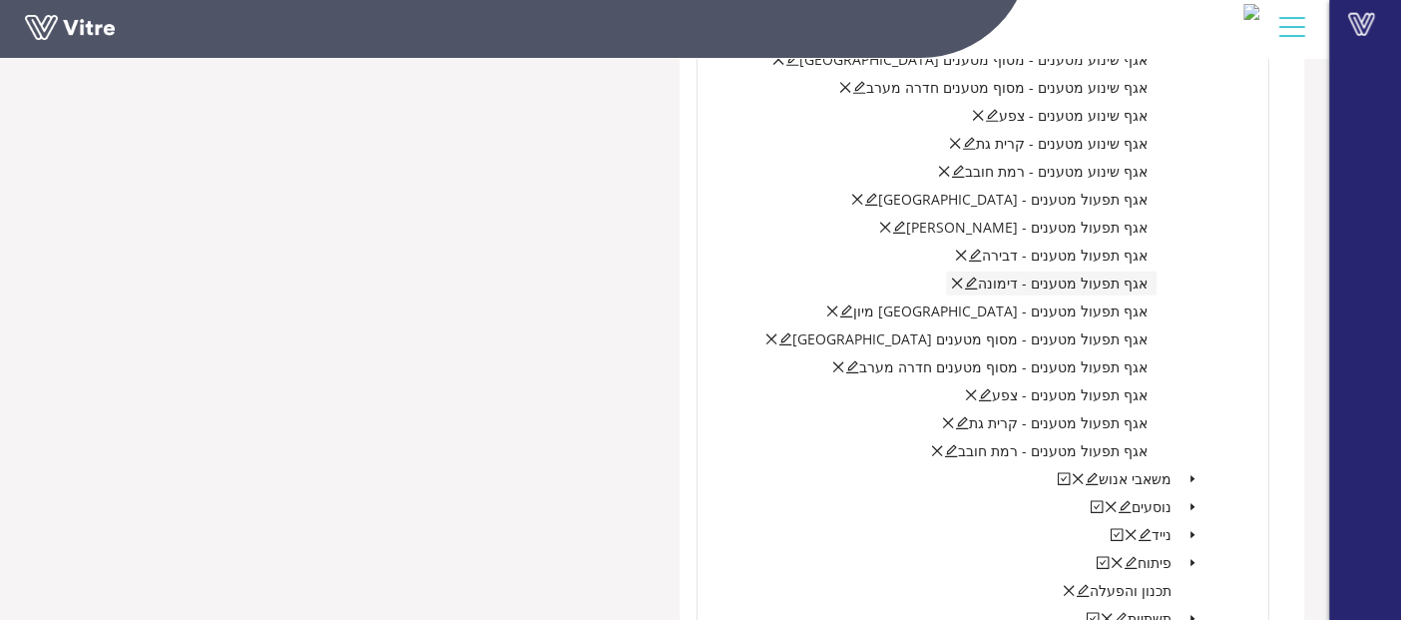
scroll to position [3097, 0]
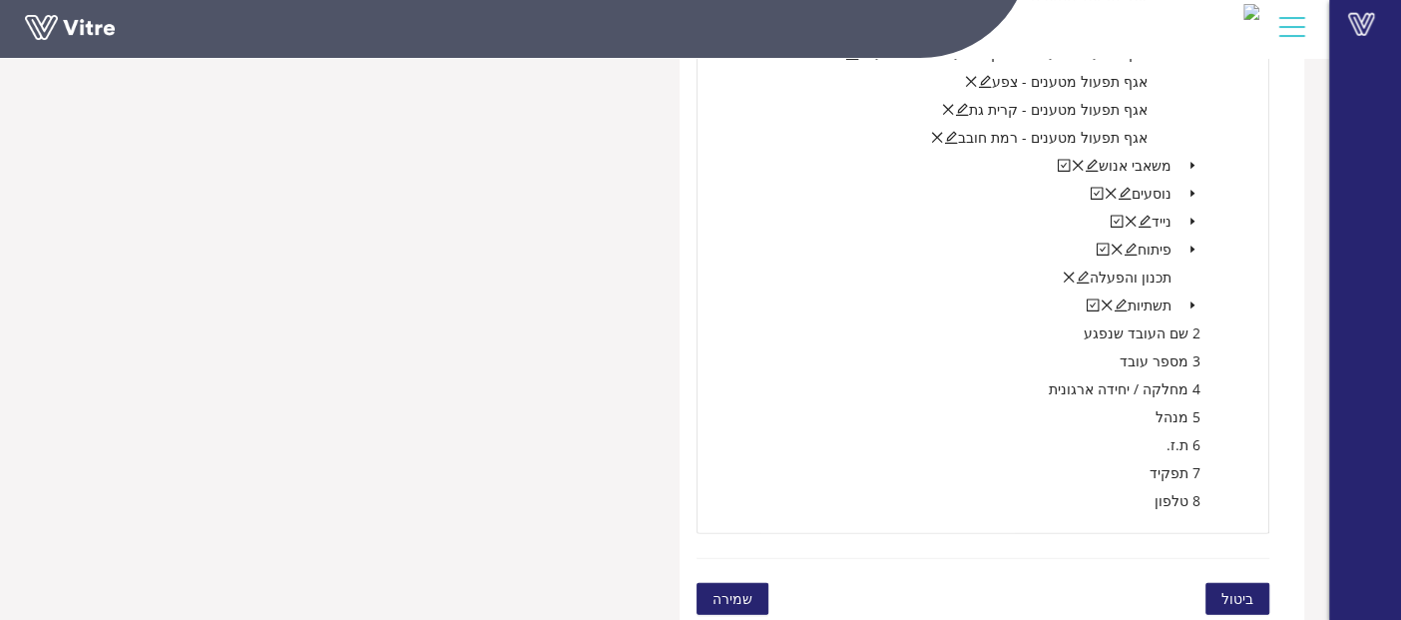
click at [744, 593] on span "שמירה" at bounding box center [733, 599] width 40 height 22
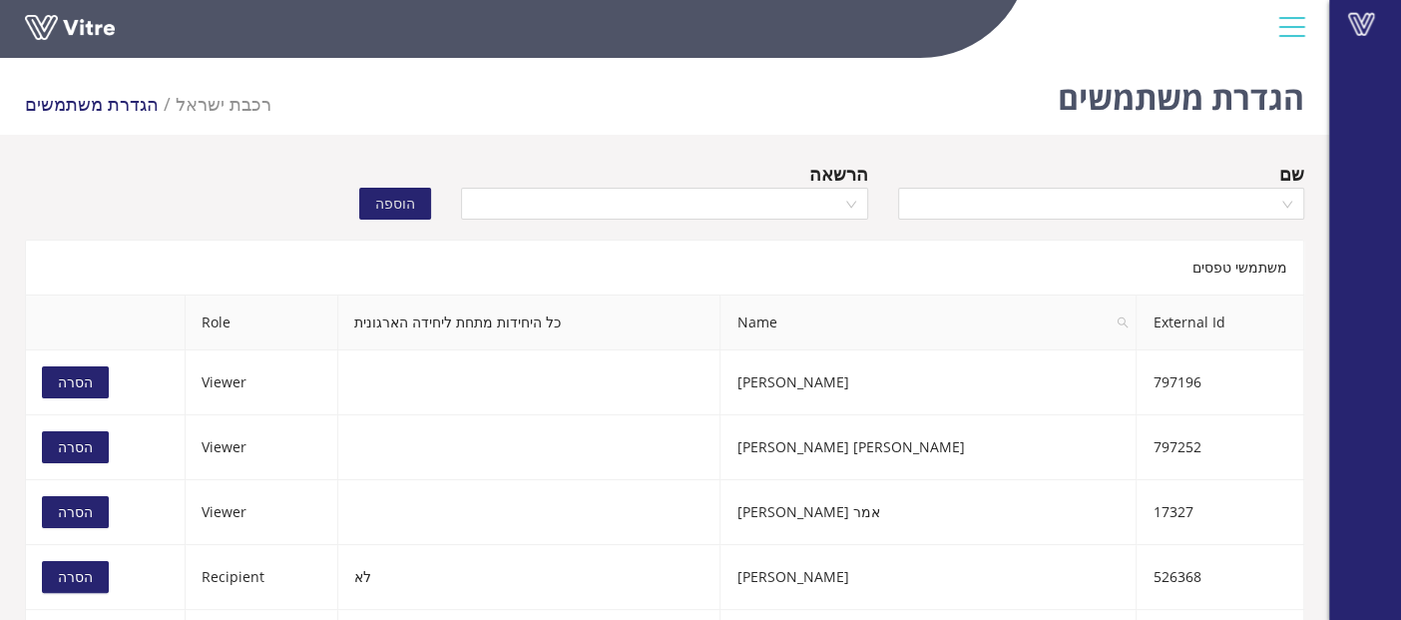
scroll to position [182, 0]
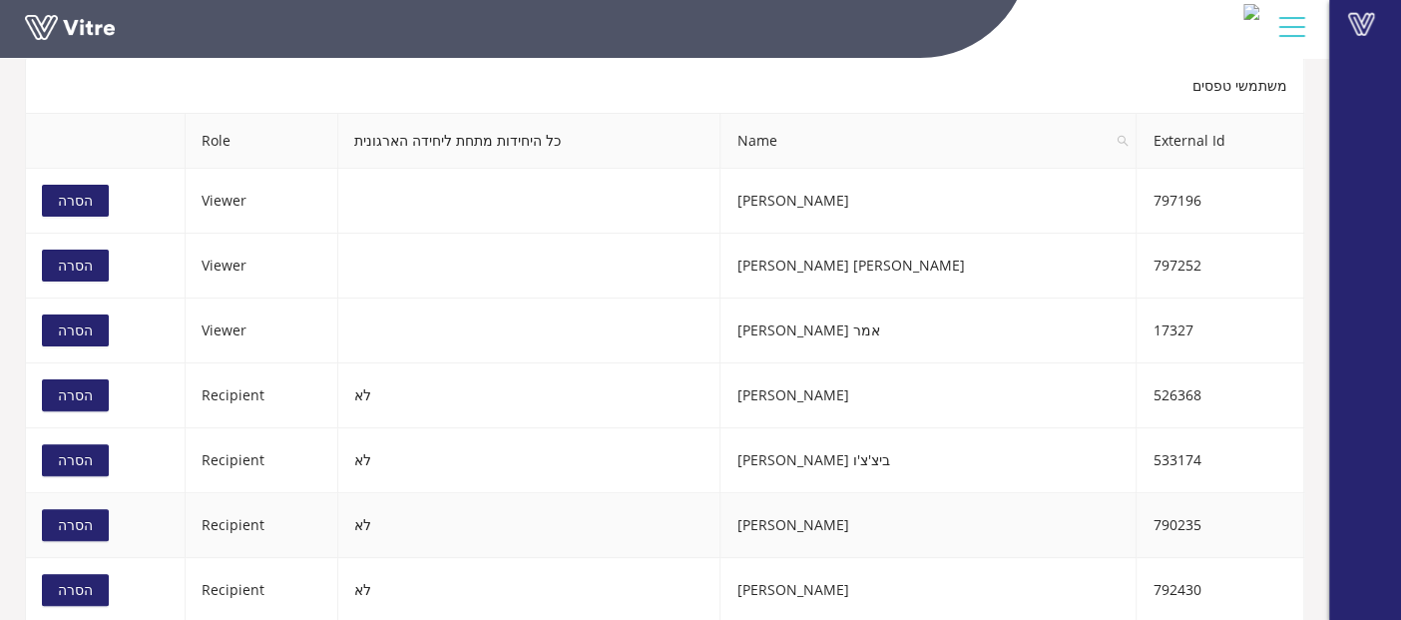
click at [75, 520] on span "הסרה" at bounding box center [75, 525] width 35 height 22
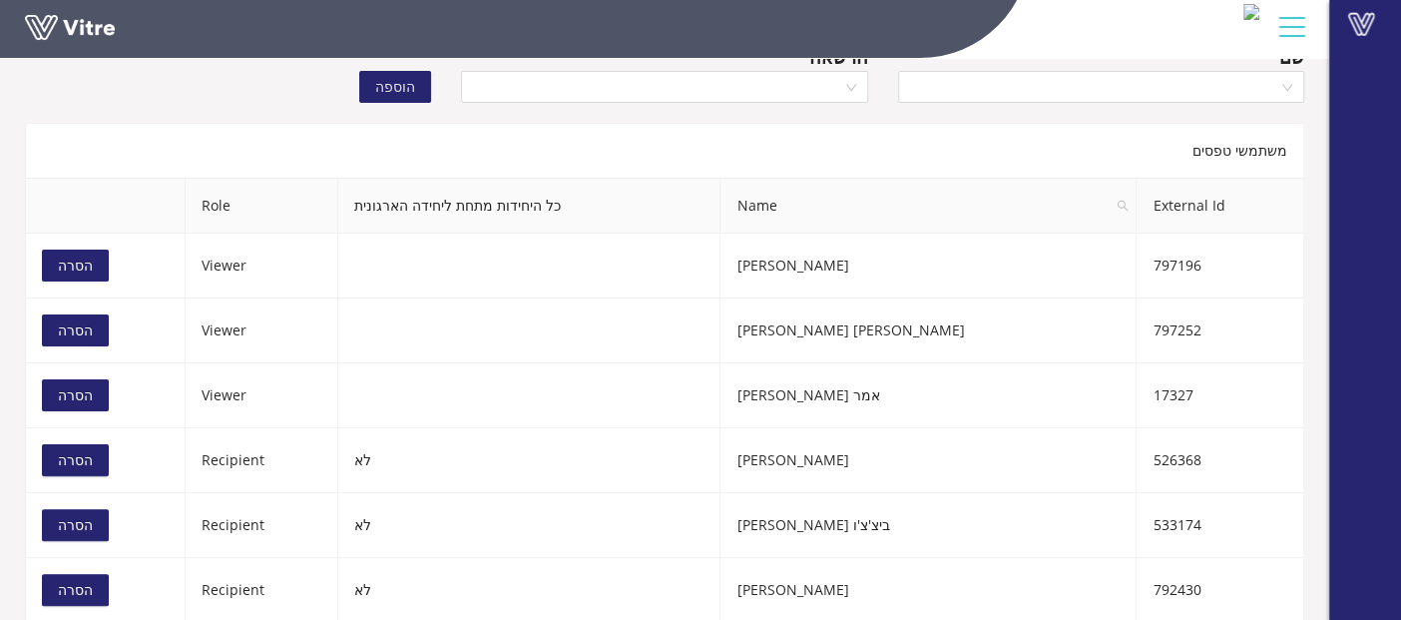
scroll to position [5, 0]
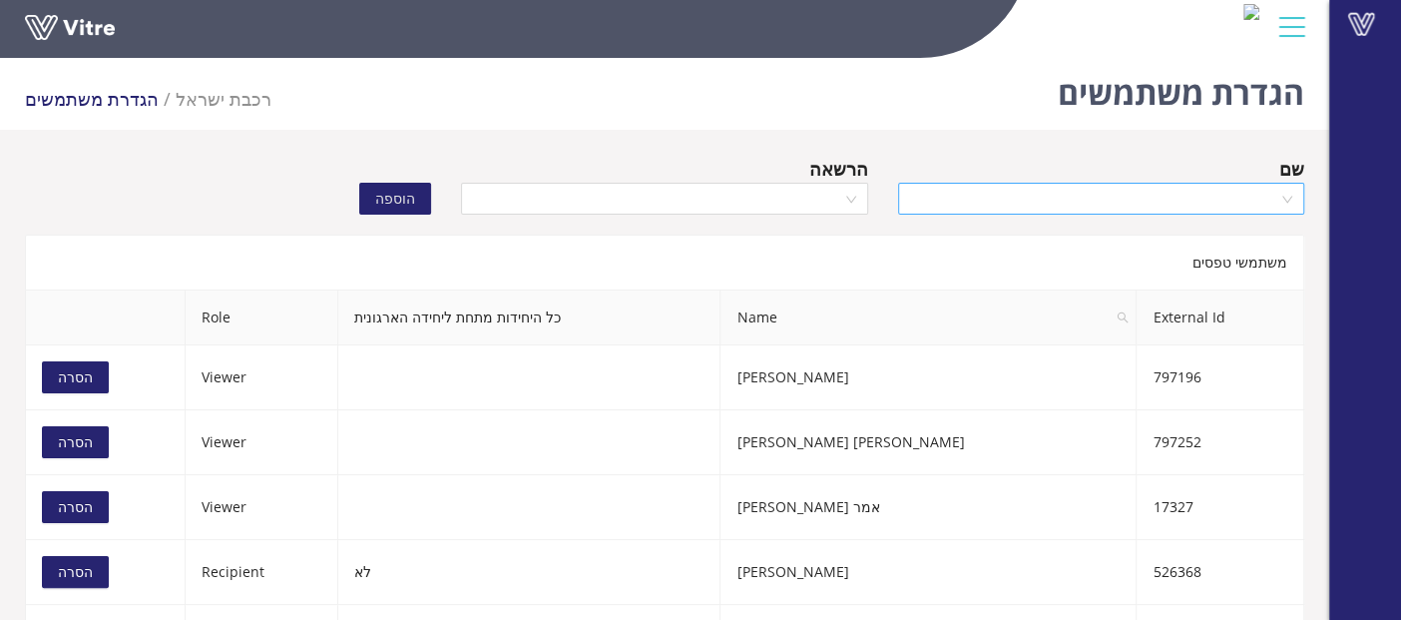
click at [1047, 196] on input "search" at bounding box center [1094, 199] width 368 height 30
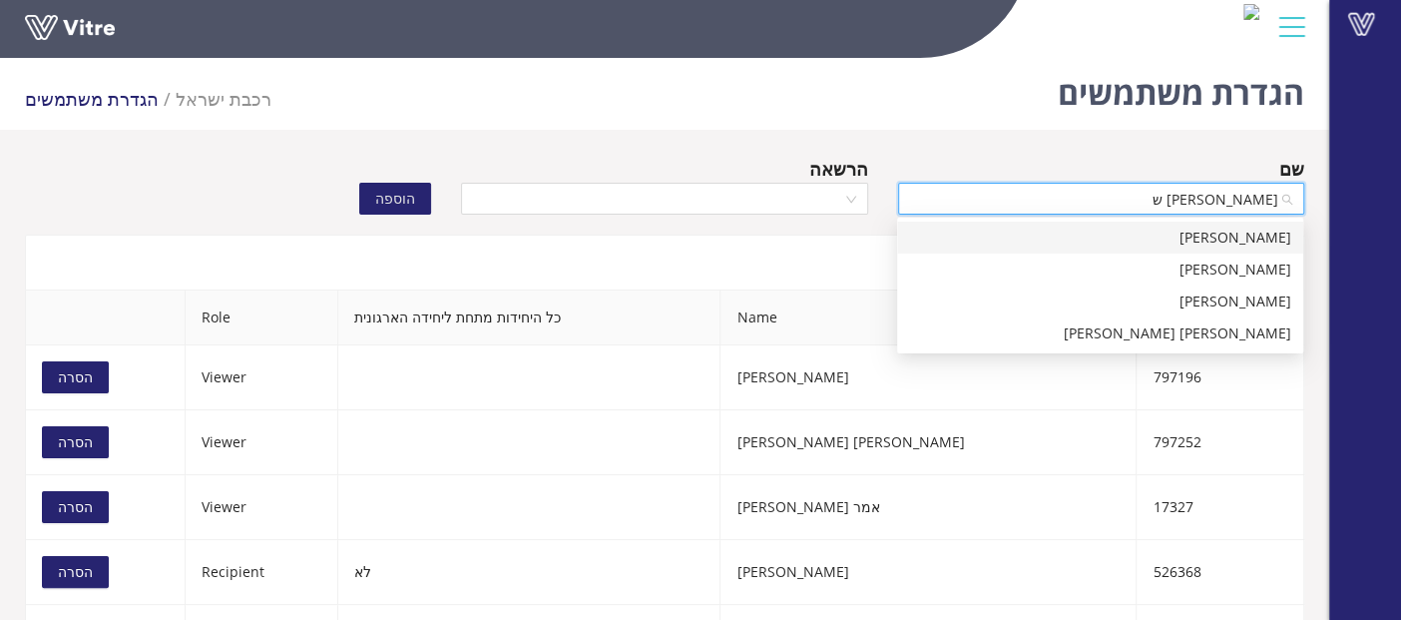
type input "[PERSON_NAME] של"
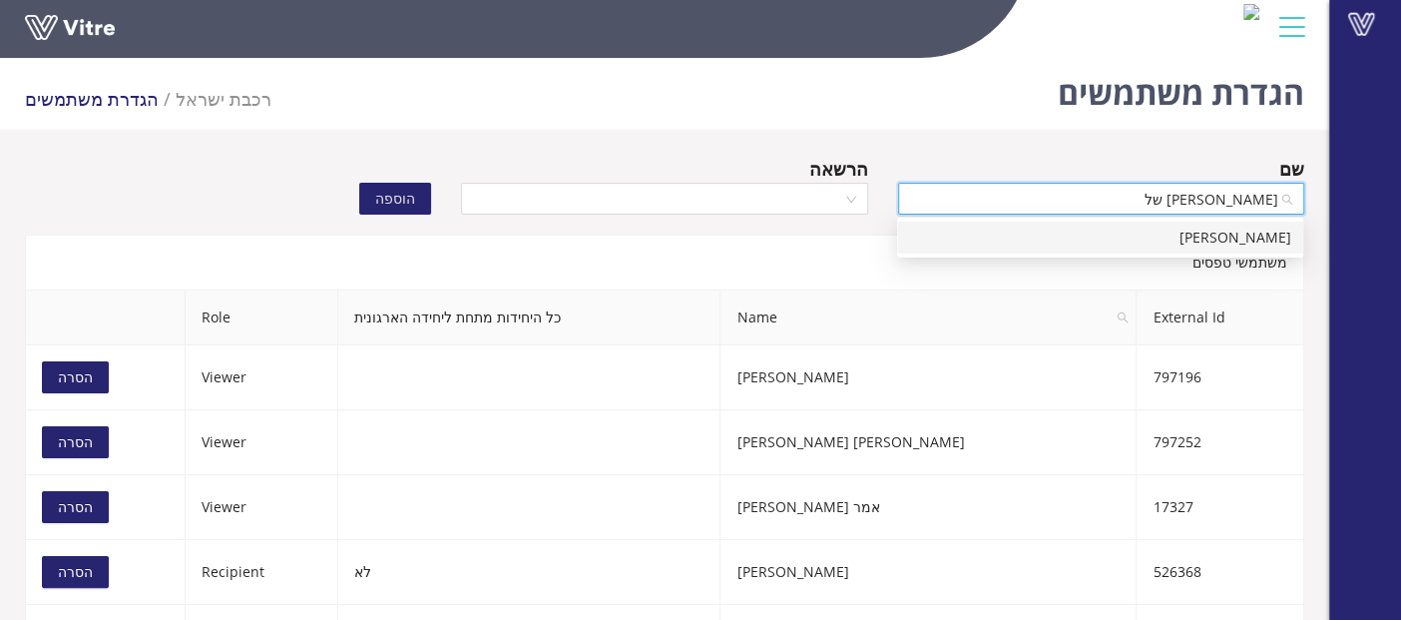
click at [1064, 241] on div "[PERSON_NAME]" at bounding box center [1100, 238] width 382 height 22
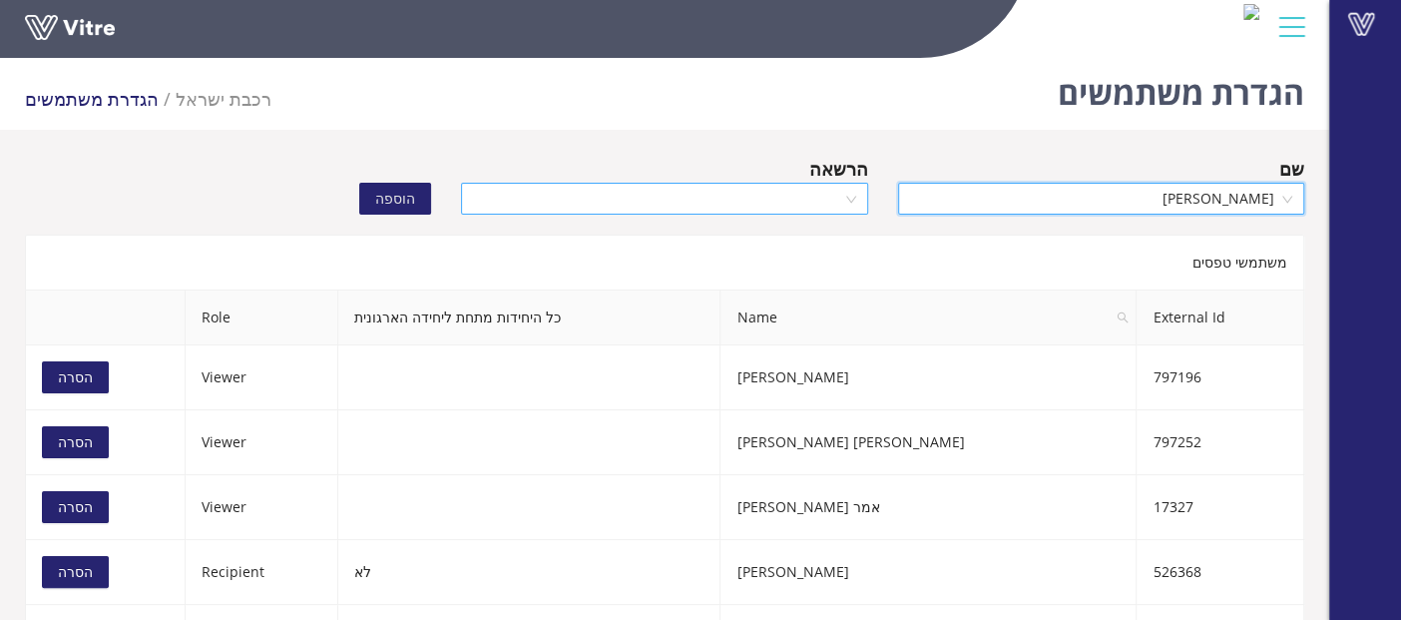
click at [780, 191] on input "search" at bounding box center [657, 199] width 368 height 30
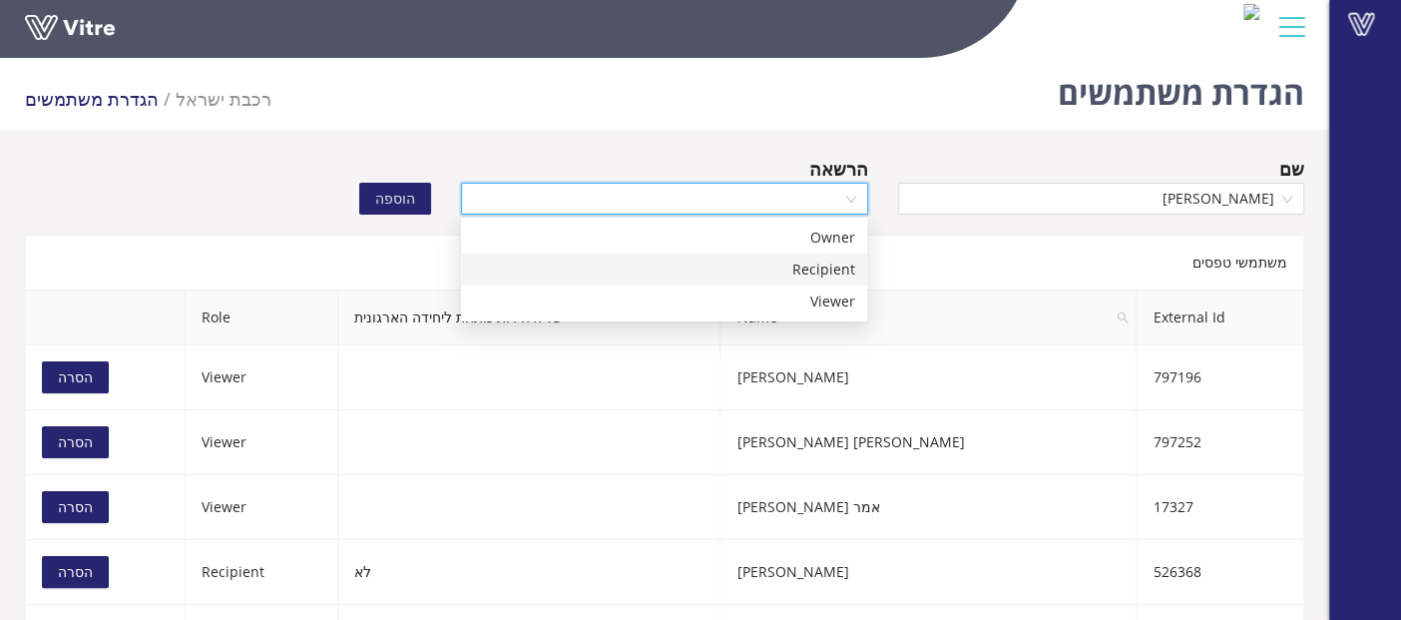
click at [772, 267] on div "Recipient" at bounding box center [664, 269] width 382 height 22
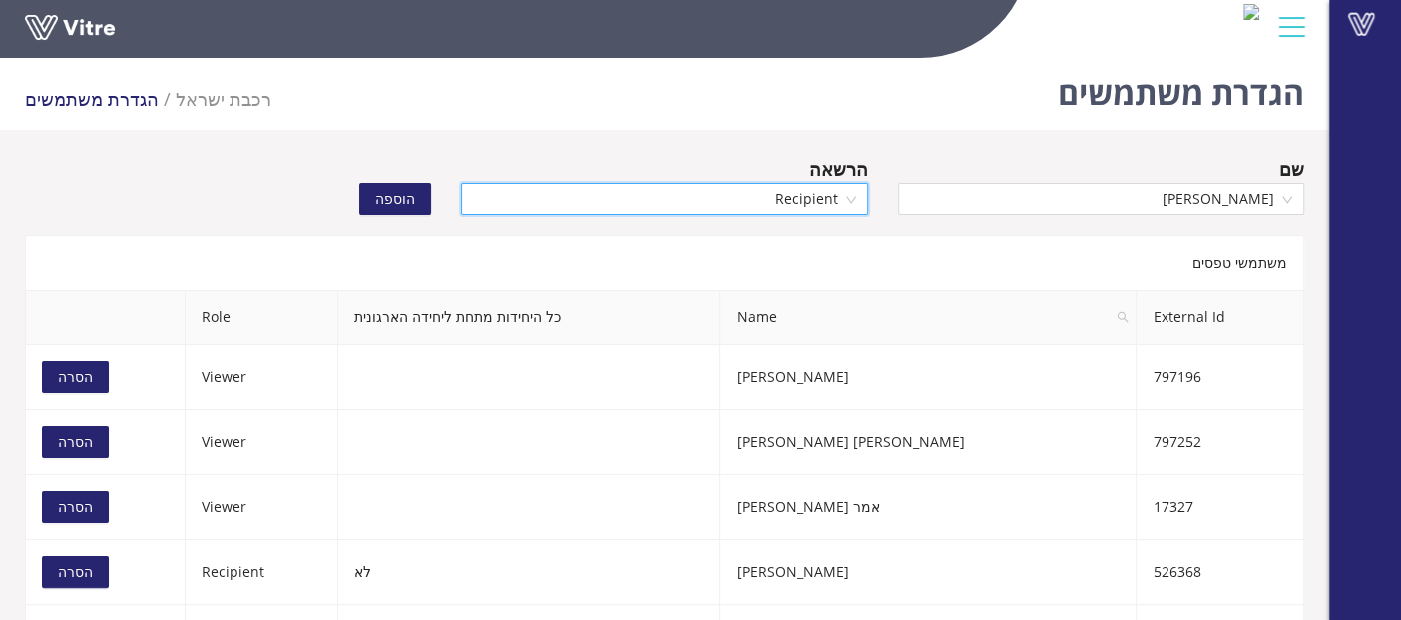
click at [407, 201] on span "הוספה" at bounding box center [395, 199] width 40 height 22
